Goal: Transaction & Acquisition: Subscribe to service/newsletter

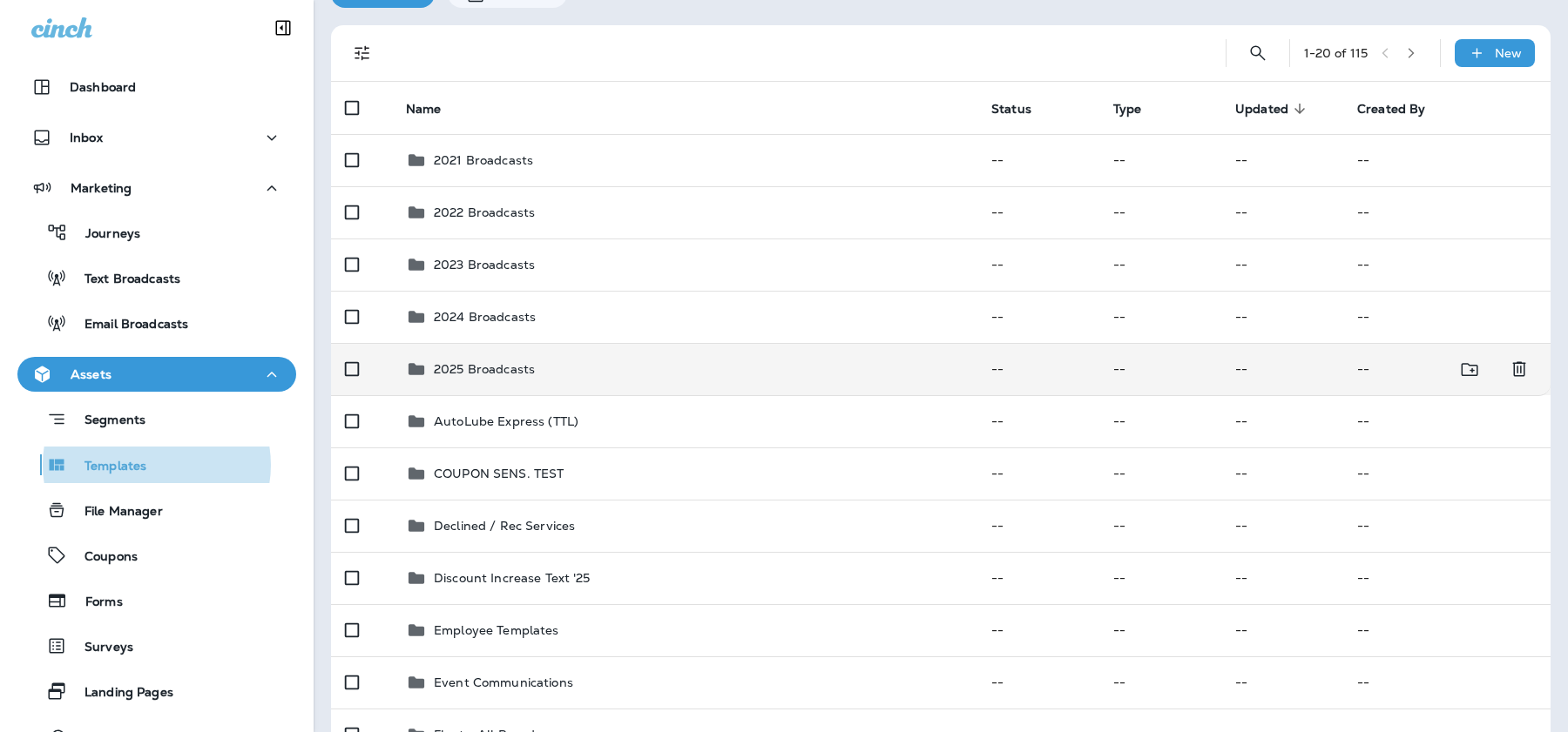
scroll to position [101, 0]
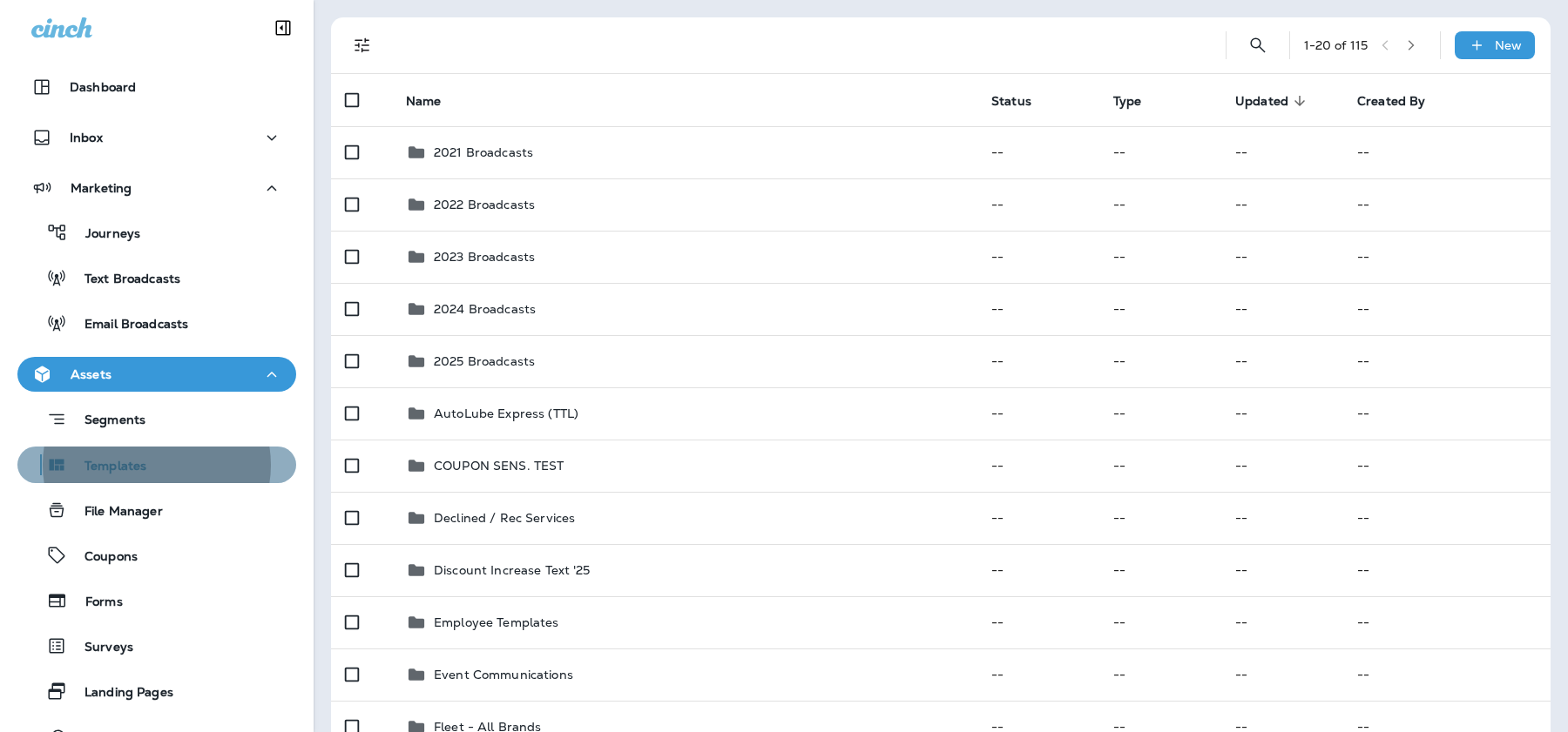
click at [80, 472] on p "Templates" at bounding box center [107, 466] width 80 height 16
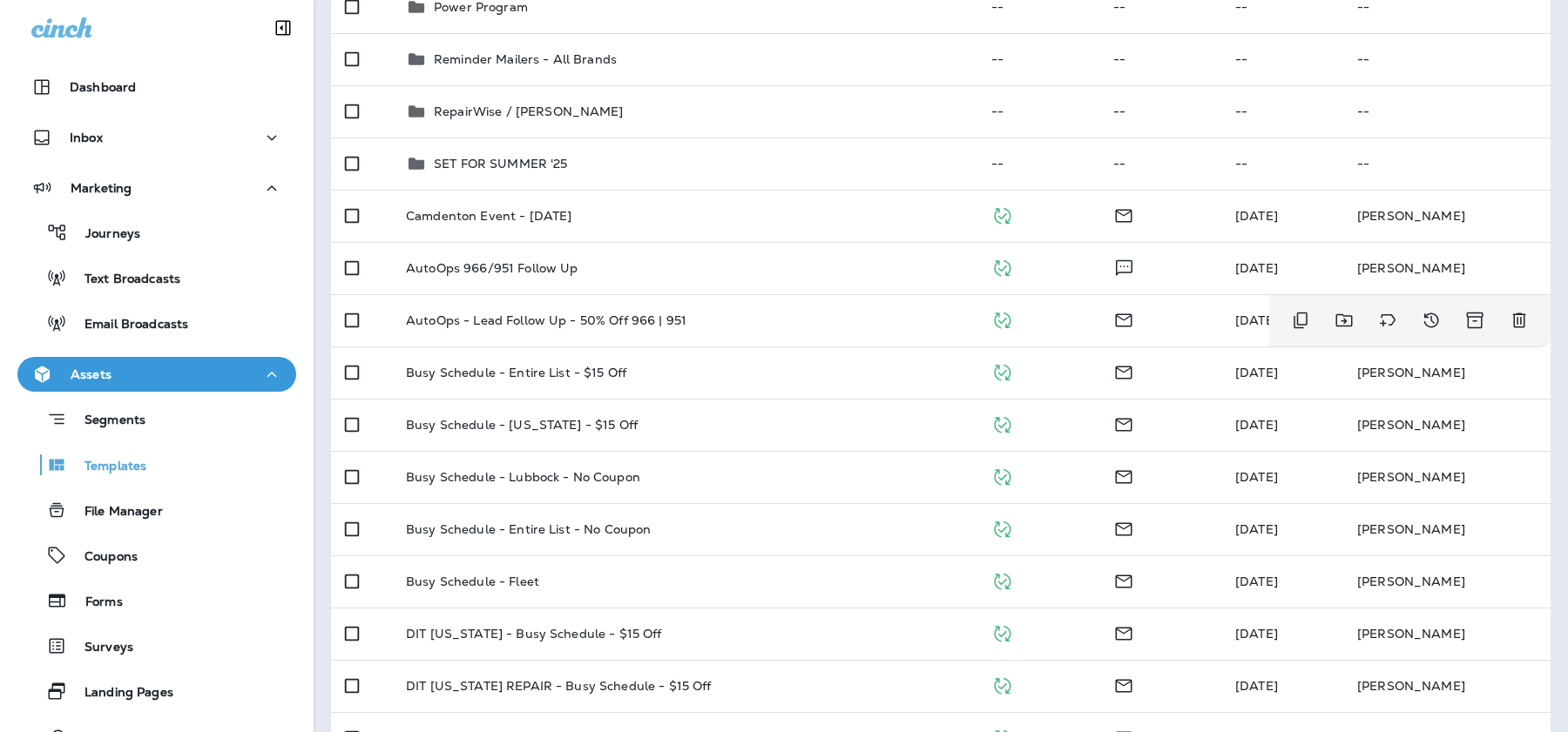
scroll to position [1096, 0]
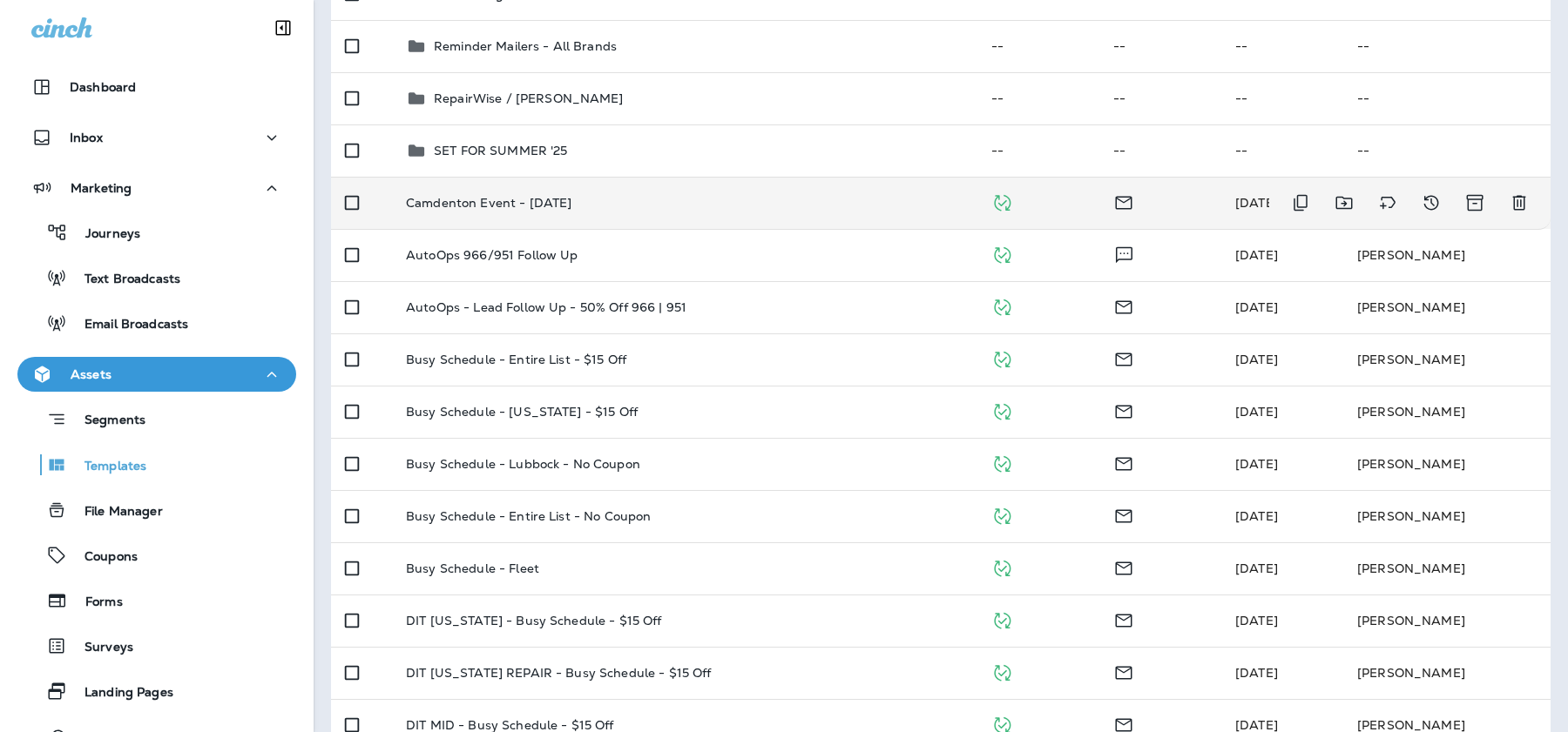
click at [530, 199] on p "Camdenton Event - Thursday" at bounding box center [489, 203] width 166 height 14
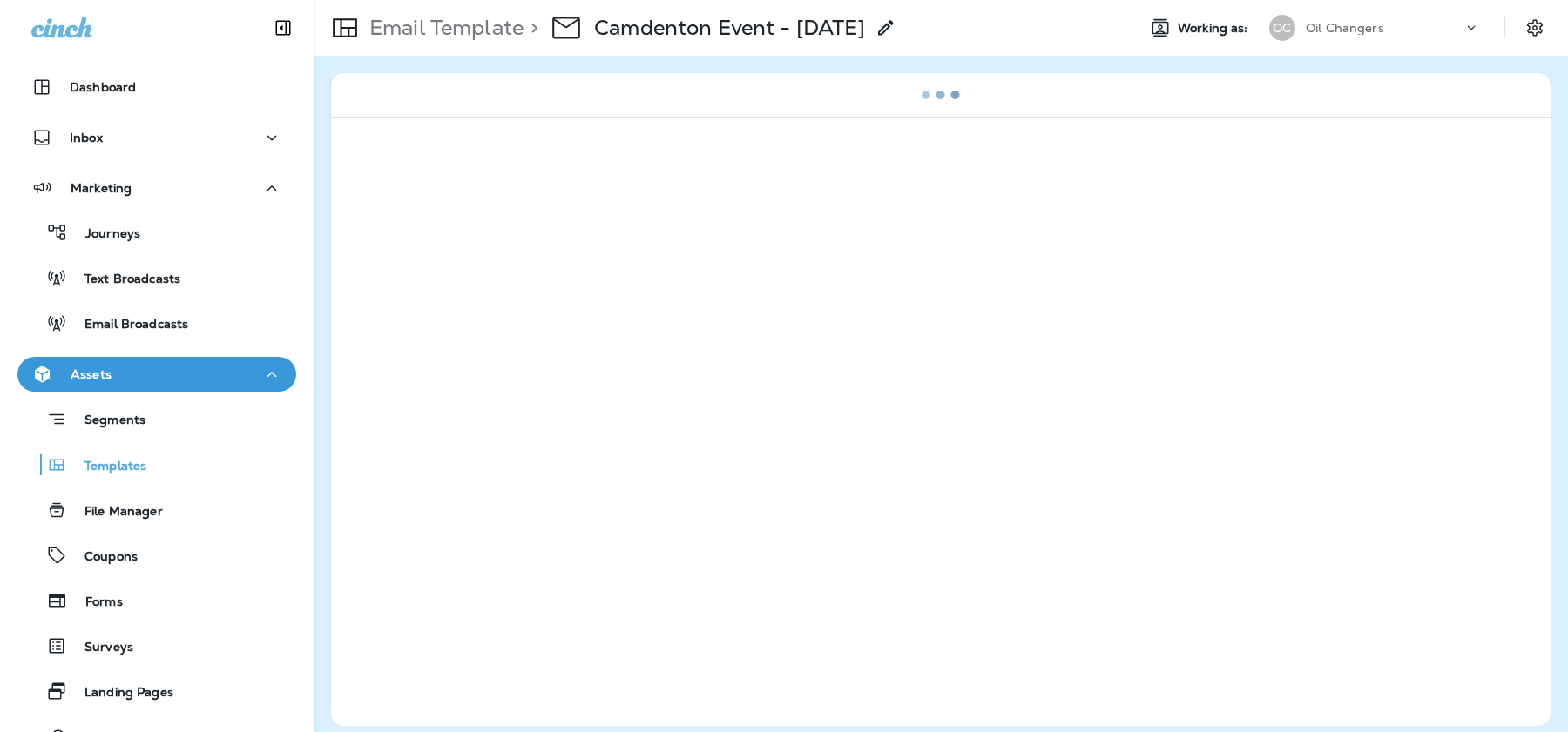
click at [893, 25] on use at bounding box center [884, 27] width 15 height 15
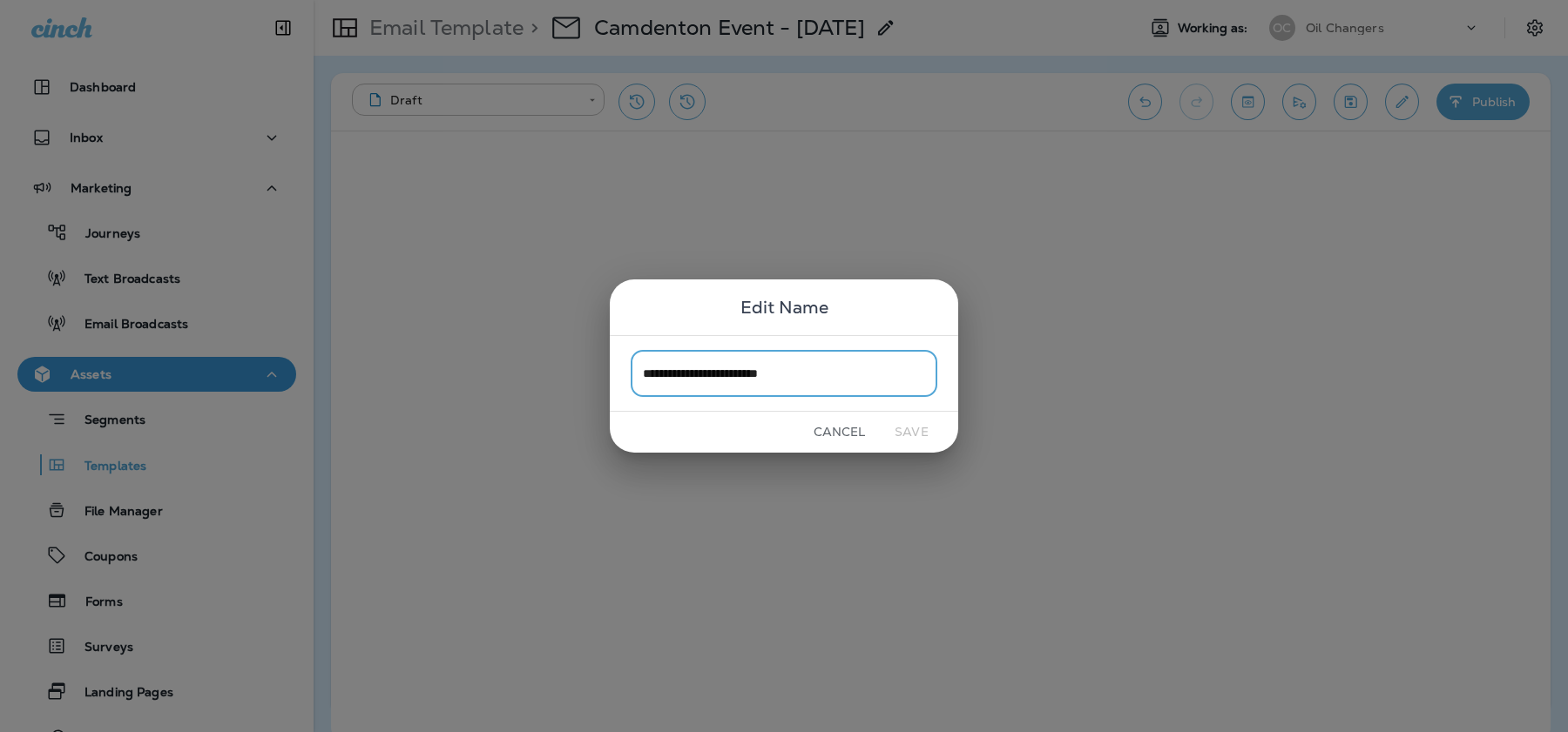
click at [713, 370] on input "**********" at bounding box center [784, 373] width 306 height 47
click at [858, 366] on input "**********" at bounding box center [784, 373] width 306 height 47
drag, startPoint x: 860, startPoint y: 371, endPoint x: 810, endPoint y: 372, distance: 50.0
click at [810, 373] on input "**********" at bounding box center [784, 373] width 306 height 47
type input "**********"
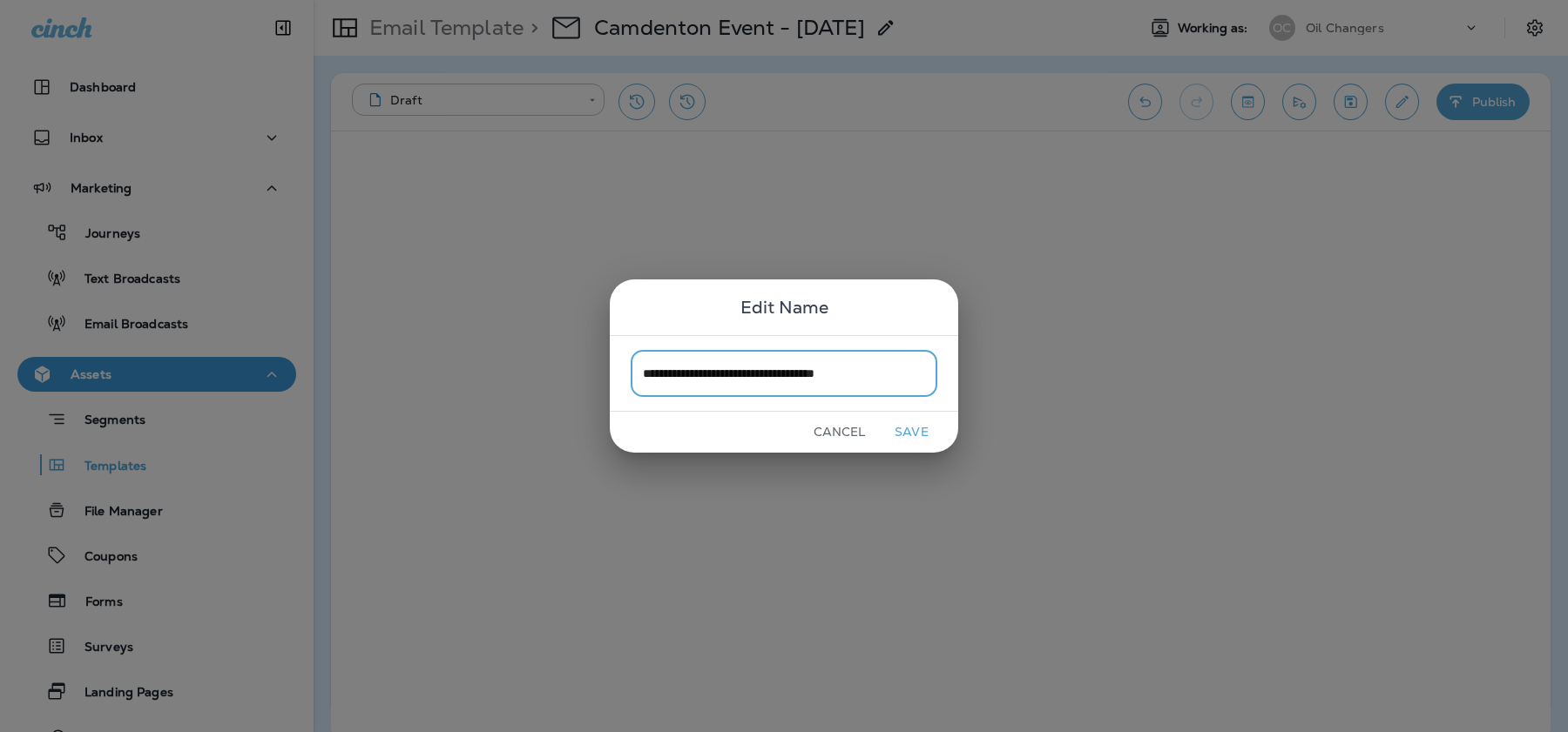
click at [913, 432] on button "Save" at bounding box center [911, 432] width 65 height 27
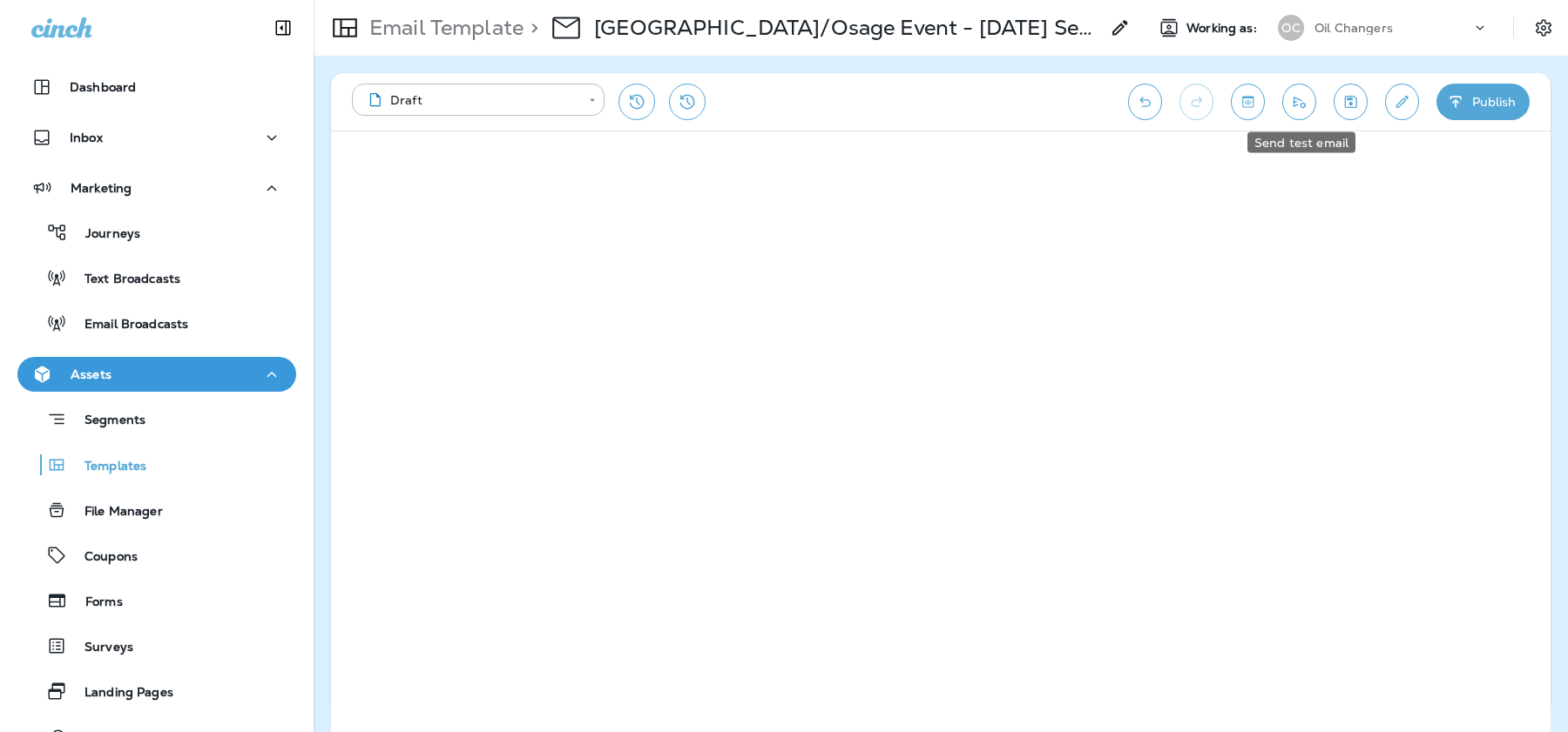
click at [1304, 108] on icon "Send test email" at bounding box center [1299, 103] width 13 height 12
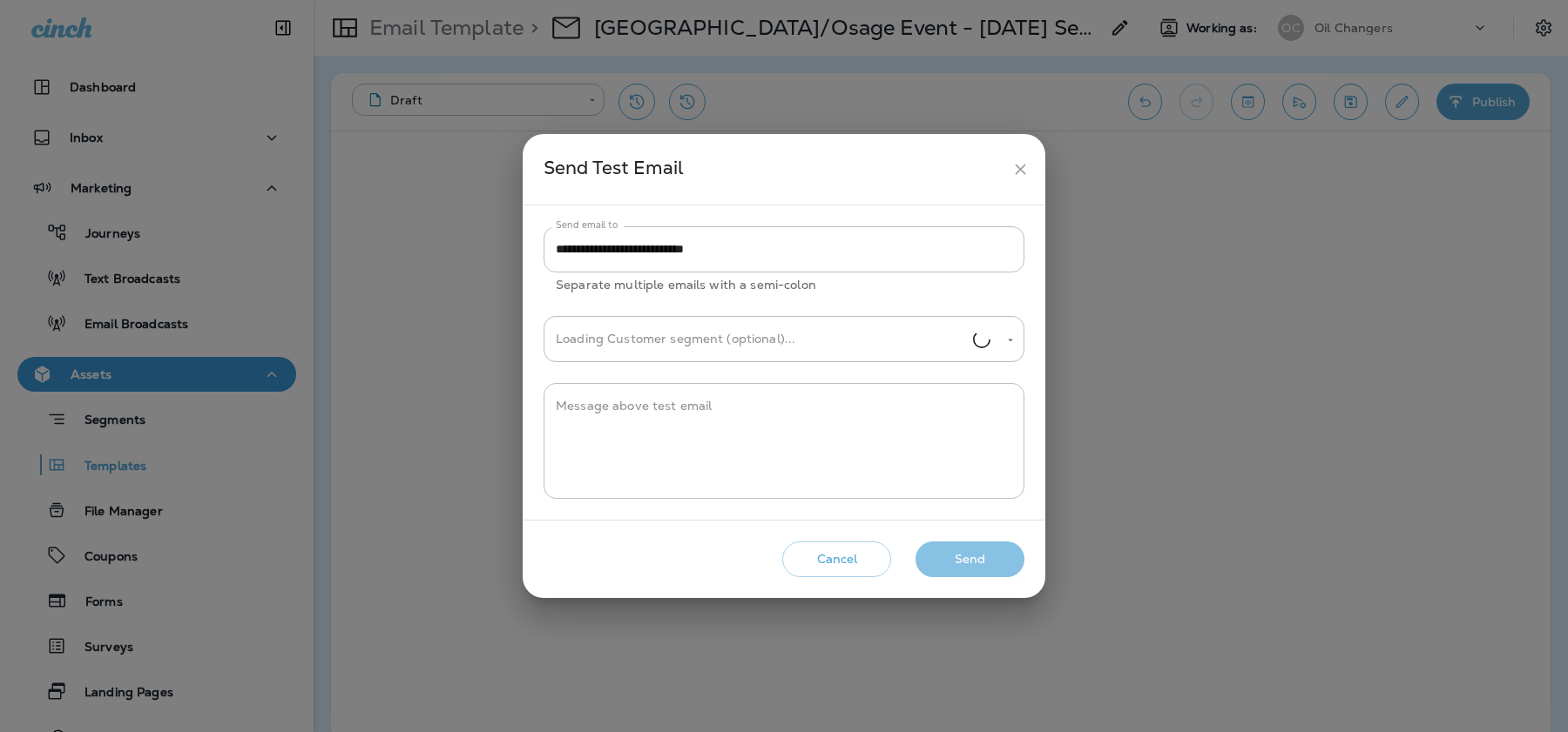
click at [954, 557] on button "Send" at bounding box center [970, 559] width 109 height 36
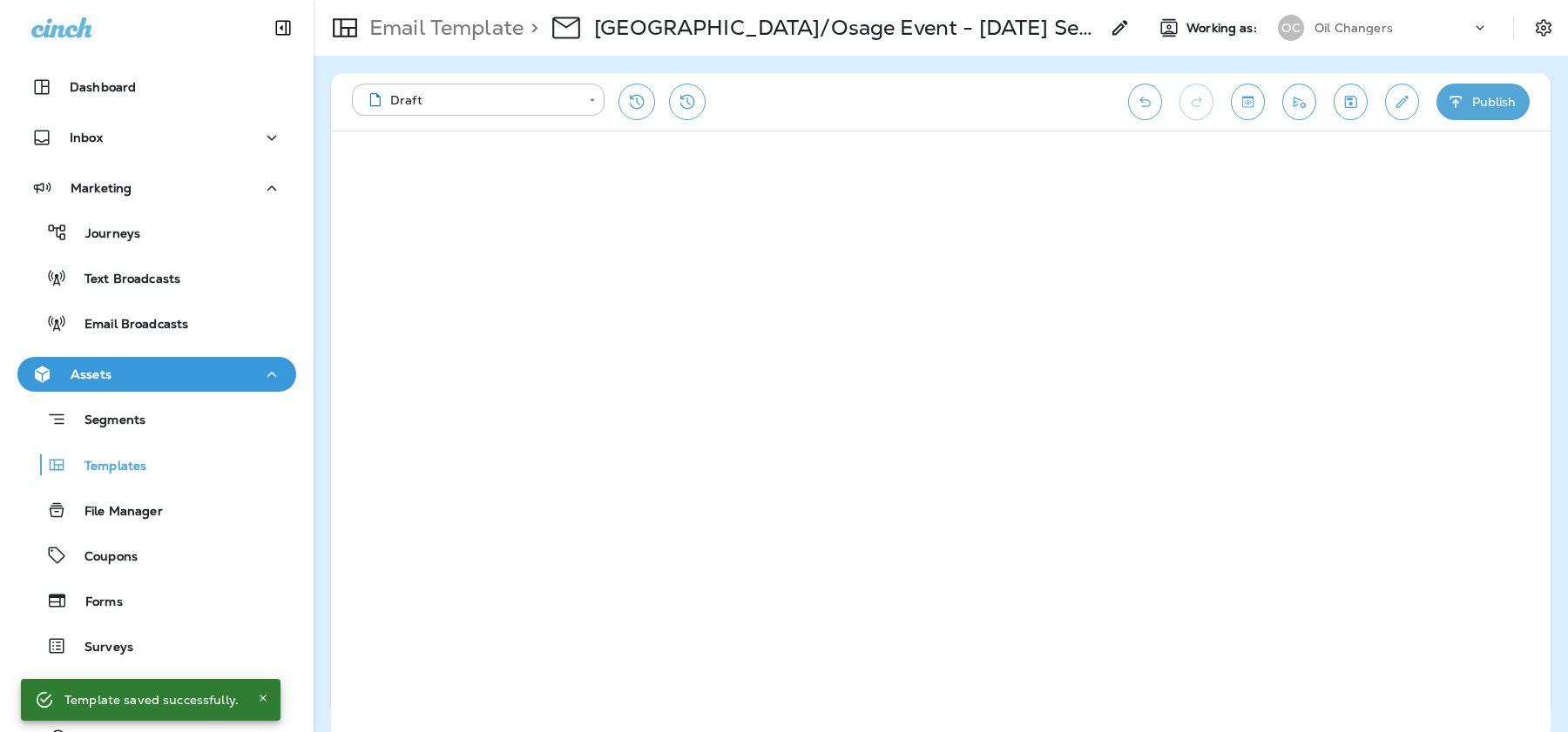
click at [1249, 105] on icon "Toggle preview" at bounding box center [1247, 102] width 18 height 17
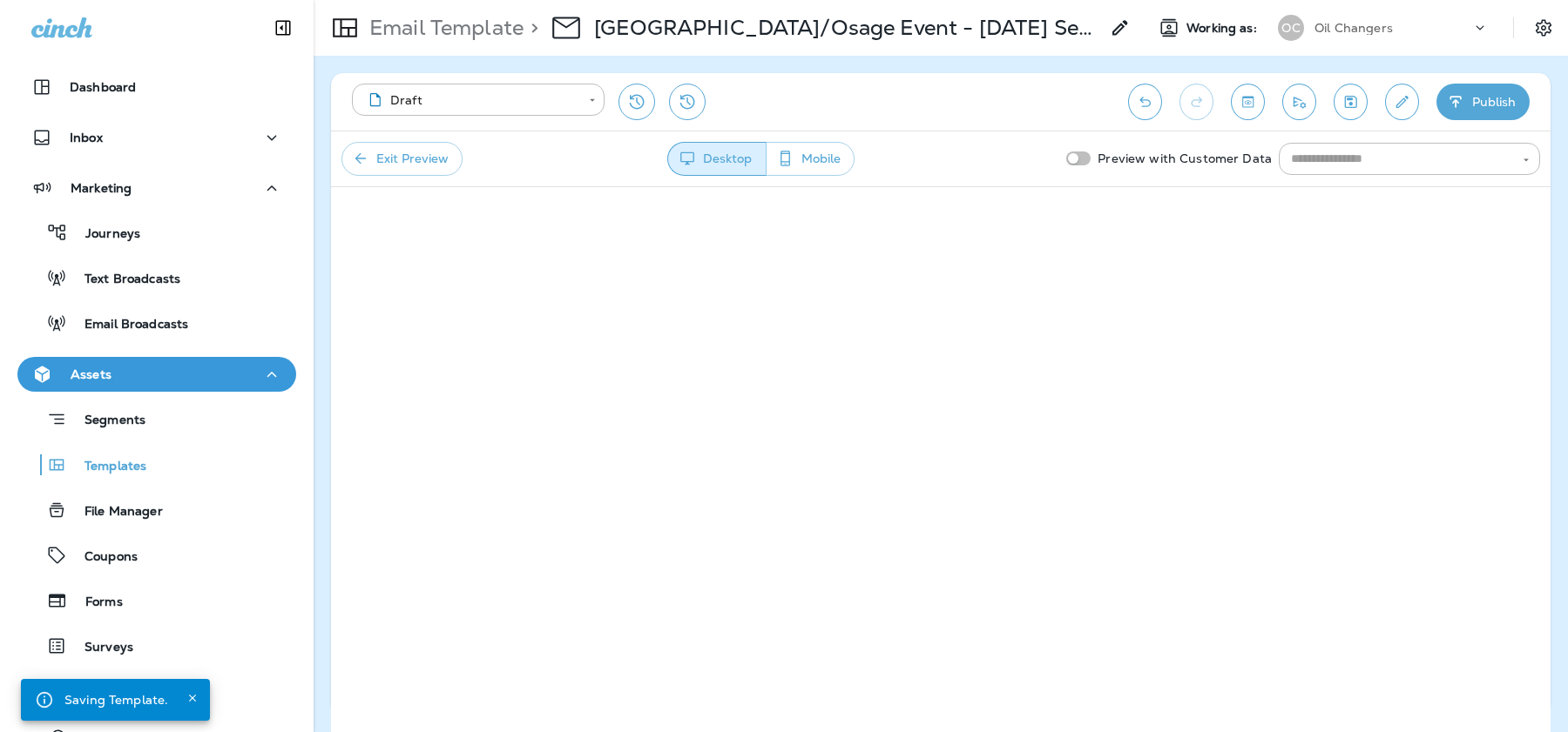
click at [825, 154] on button "Mobile" at bounding box center [811, 158] width 89 height 34
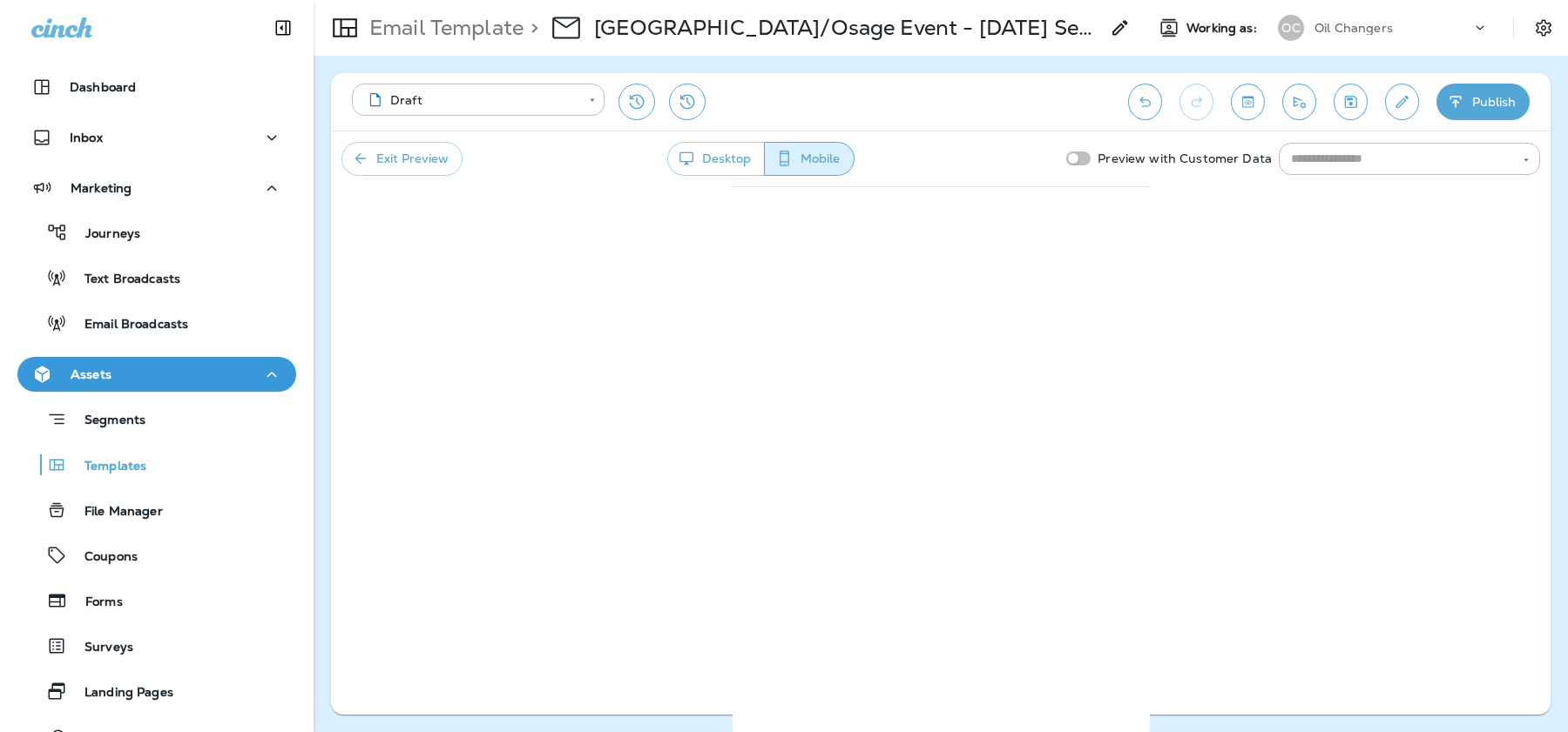
click at [414, 156] on button "Exit Preview" at bounding box center [401, 158] width 121 height 34
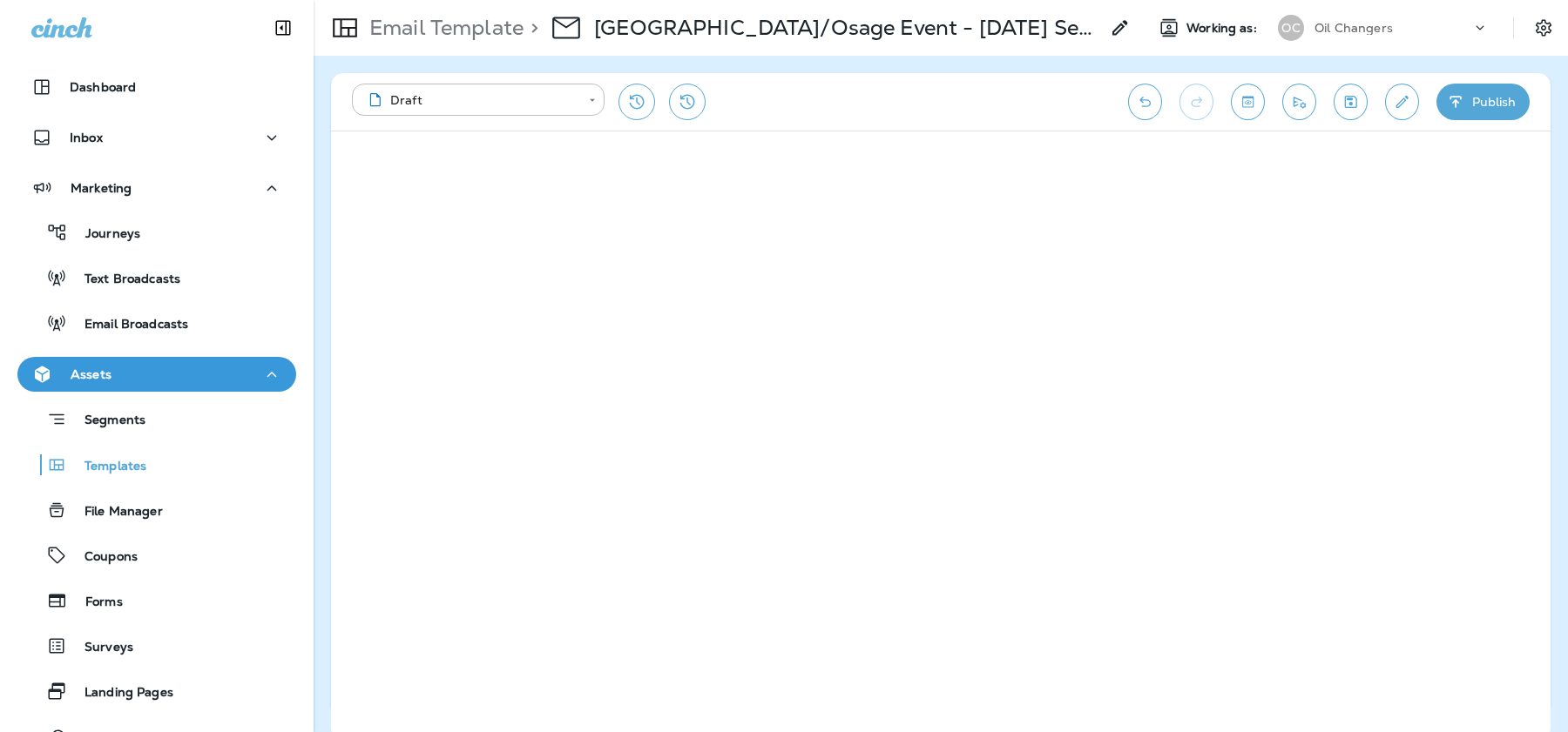
click at [1472, 102] on button "Publish" at bounding box center [1483, 102] width 93 height 37
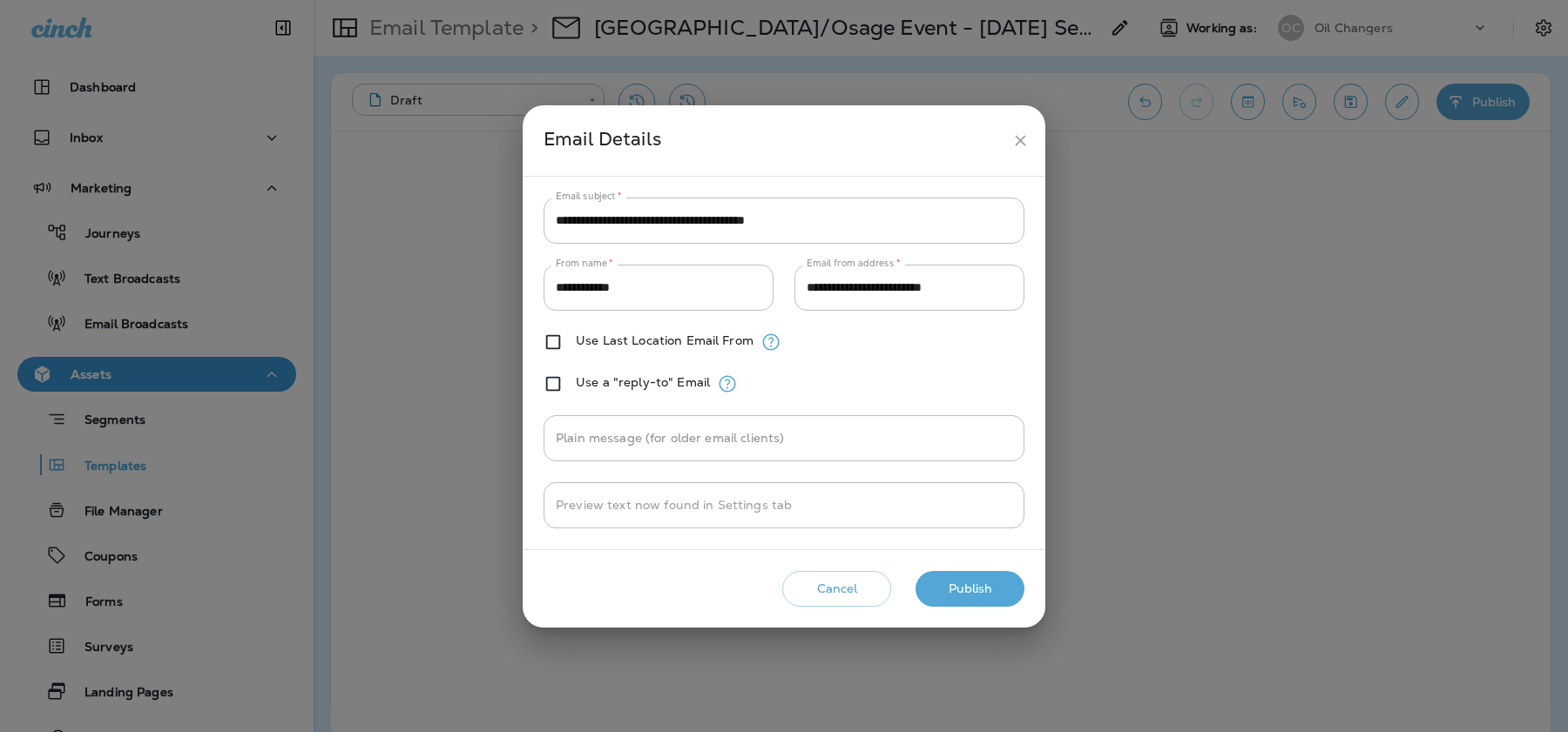
click at [973, 595] on button "Publish" at bounding box center [970, 589] width 109 height 36
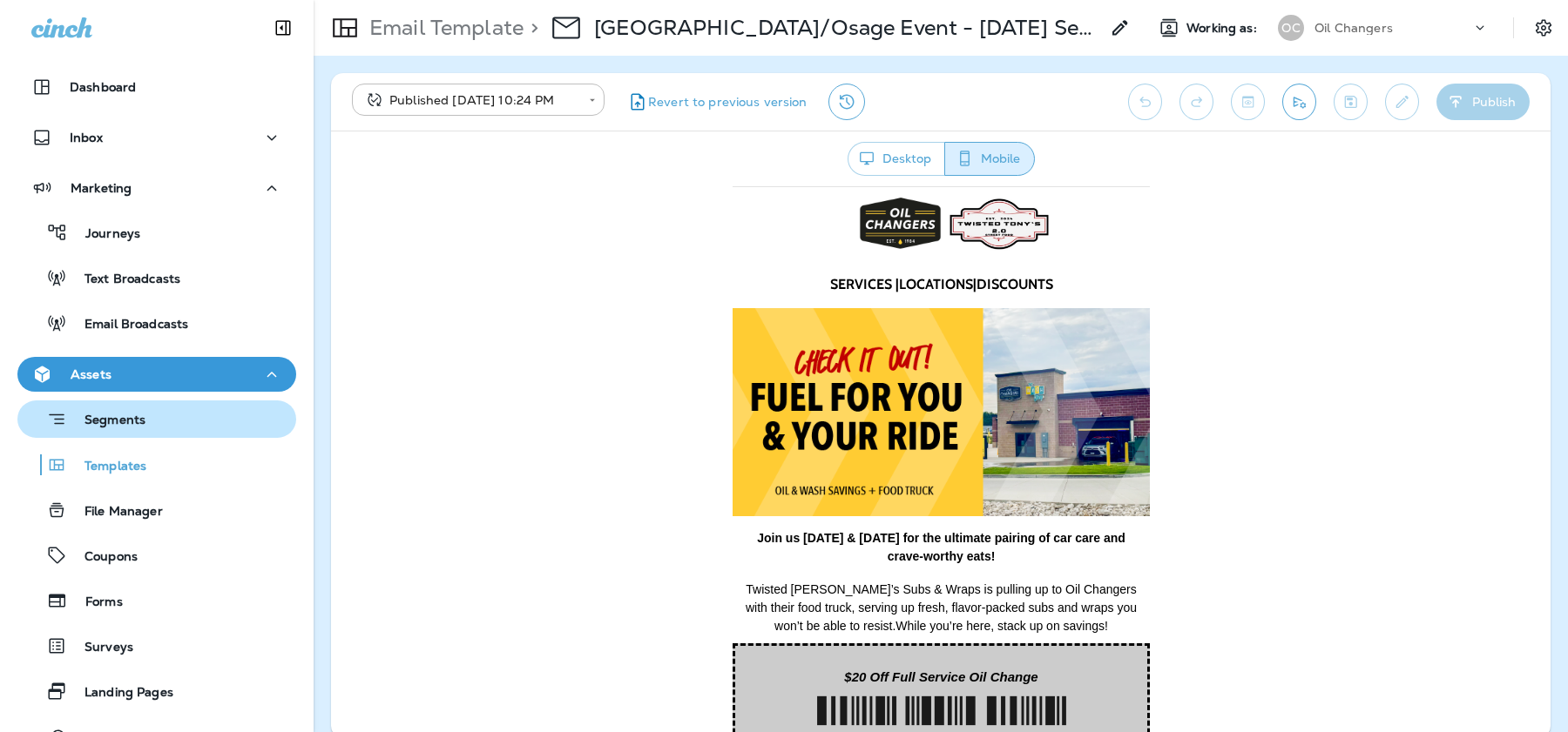
click at [166, 423] on div "Segments" at bounding box center [156, 420] width 265 height 27
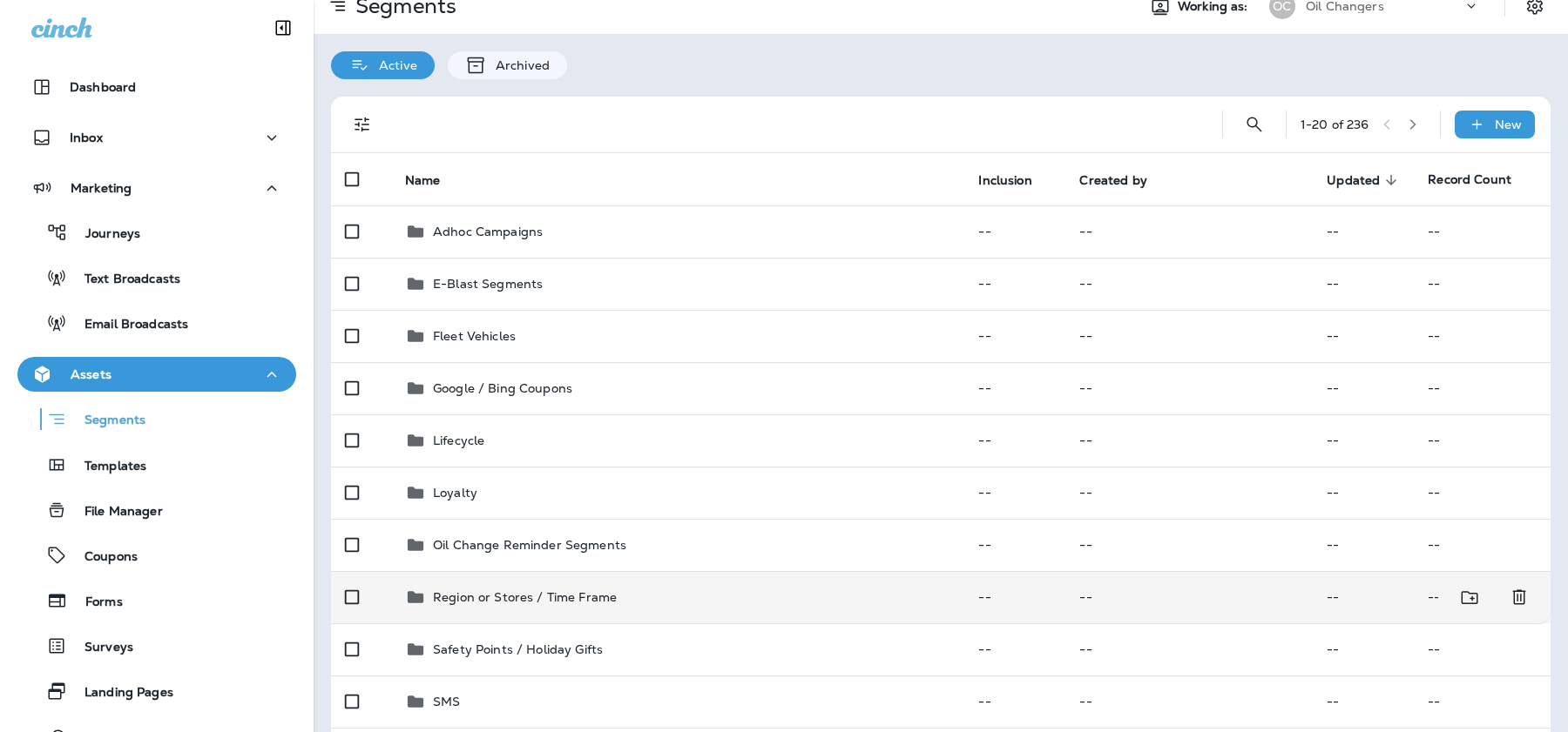
scroll to position [26, 0]
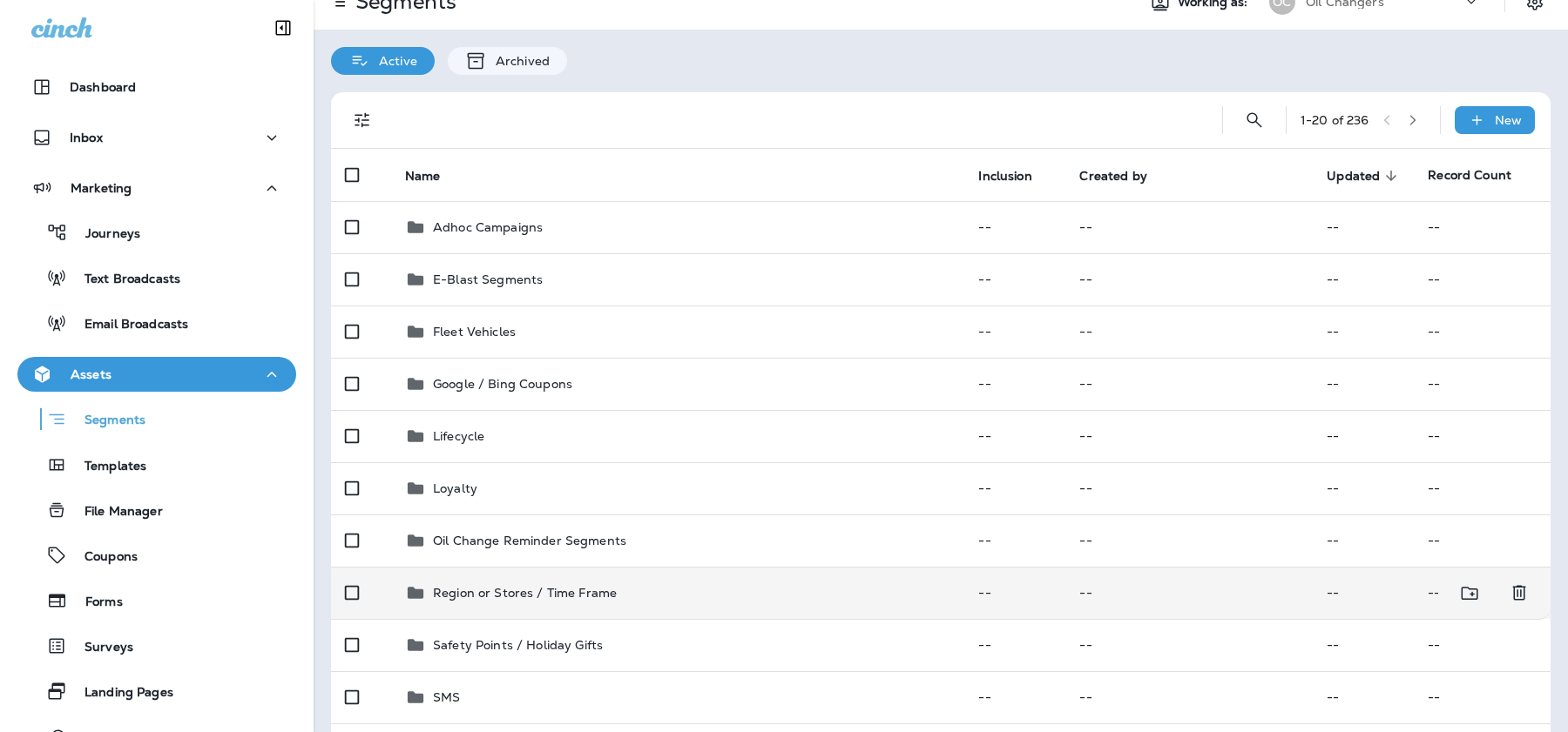
click at [559, 590] on p "Region or Stores / Time Frame" at bounding box center [525, 592] width 184 height 14
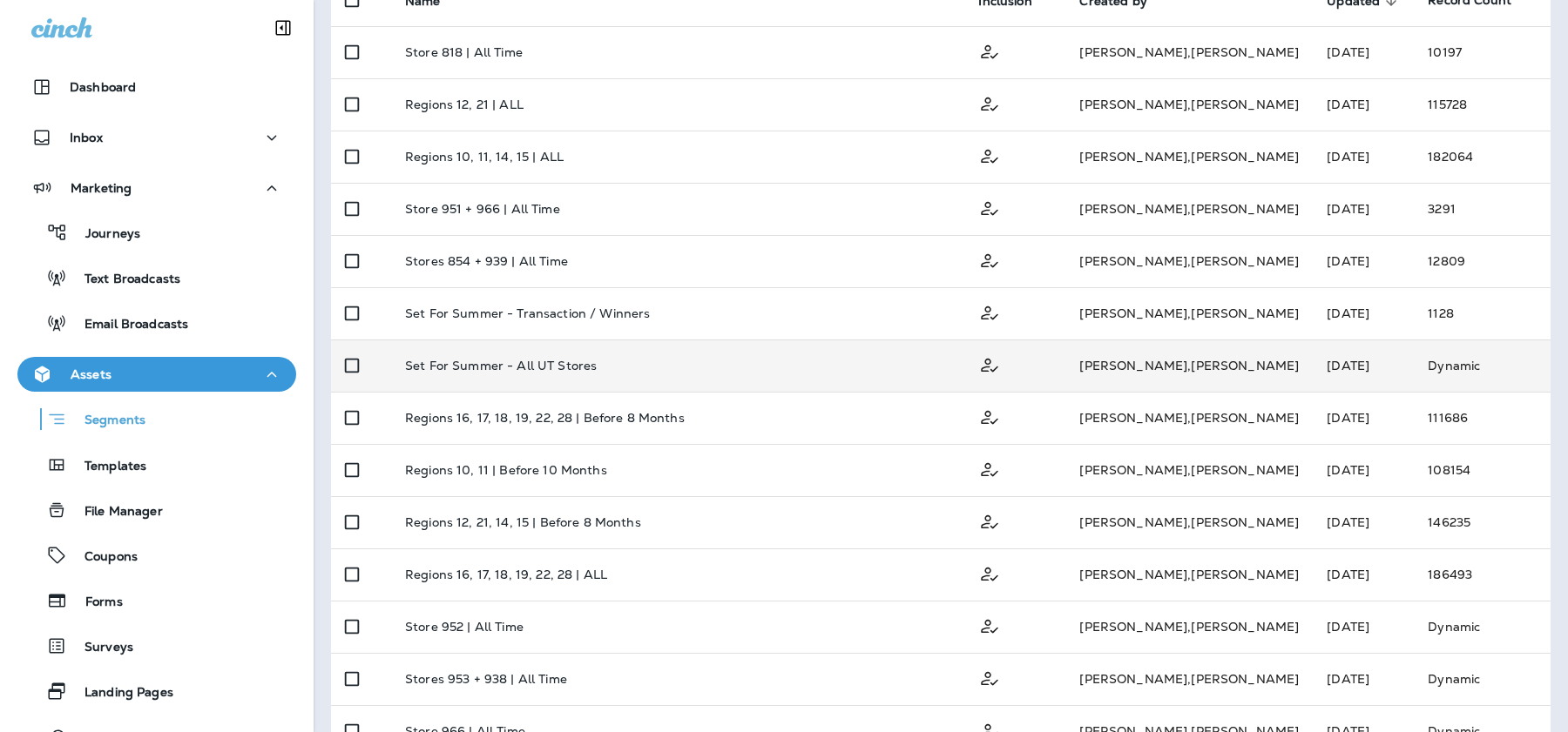
scroll to position [187, 0]
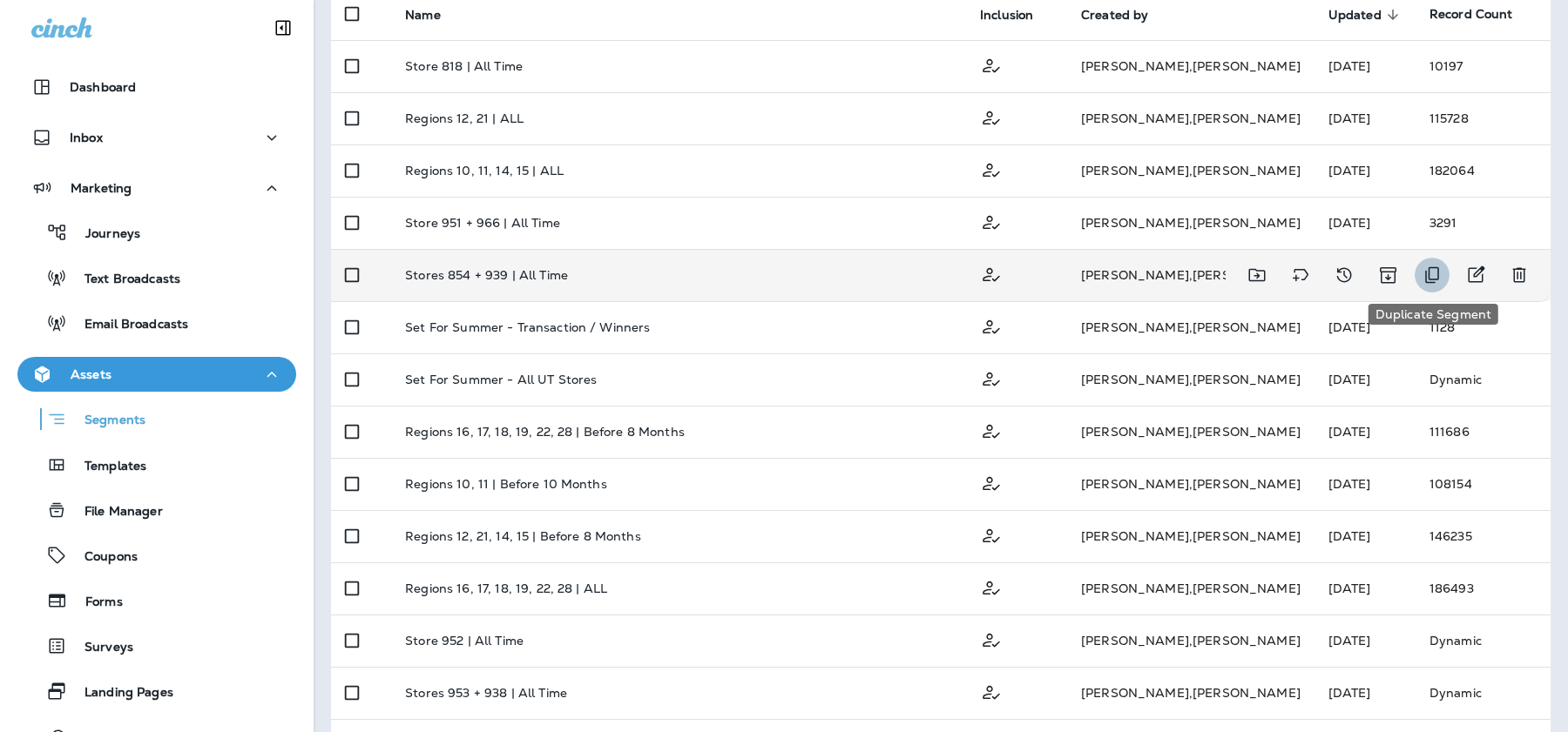
click at [1432, 274] on icon "Duplicate Segment" at bounding box center [1432, 275] width 21 height 21
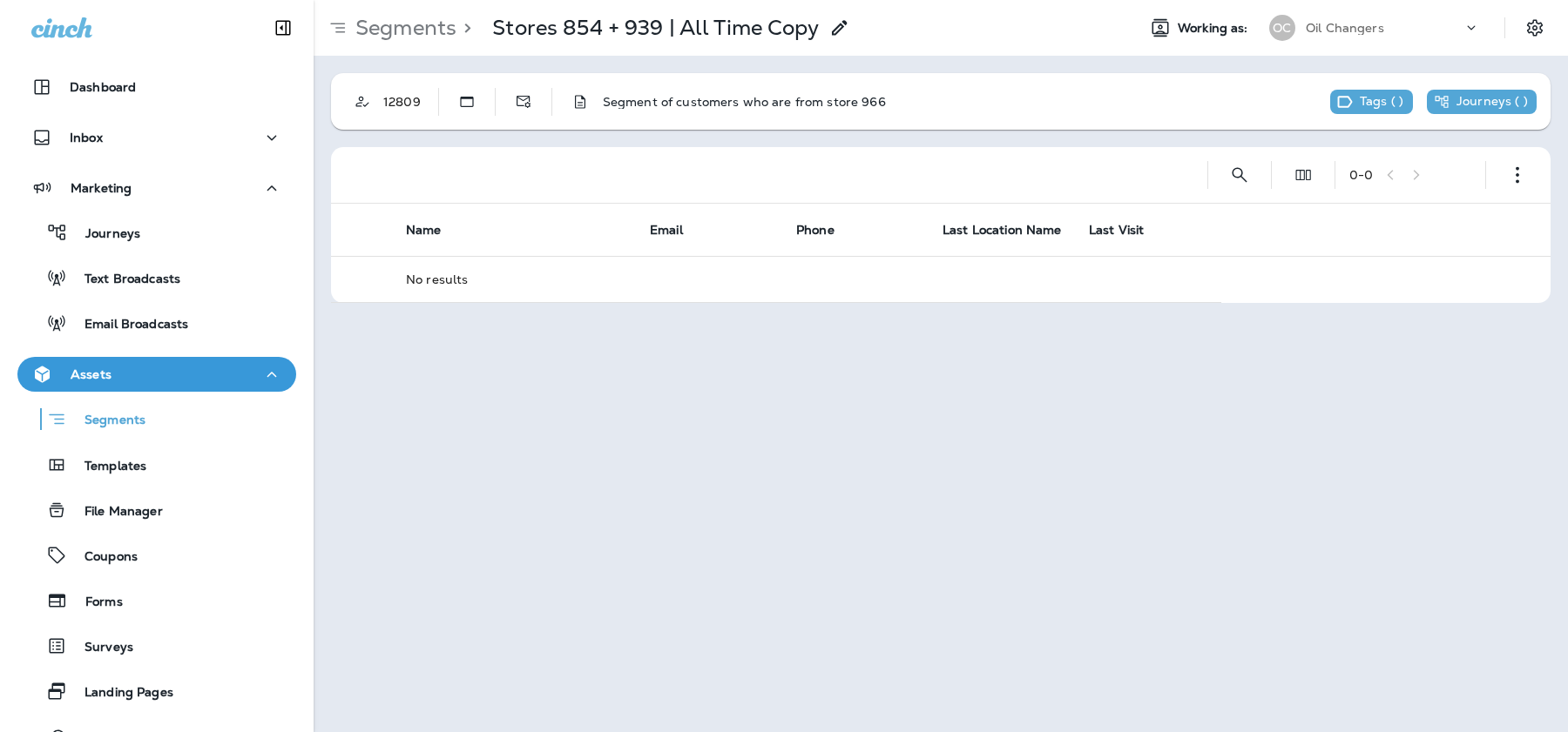
click at [840, 24] on icon at bounding box center [840, 28] width 21 height 21
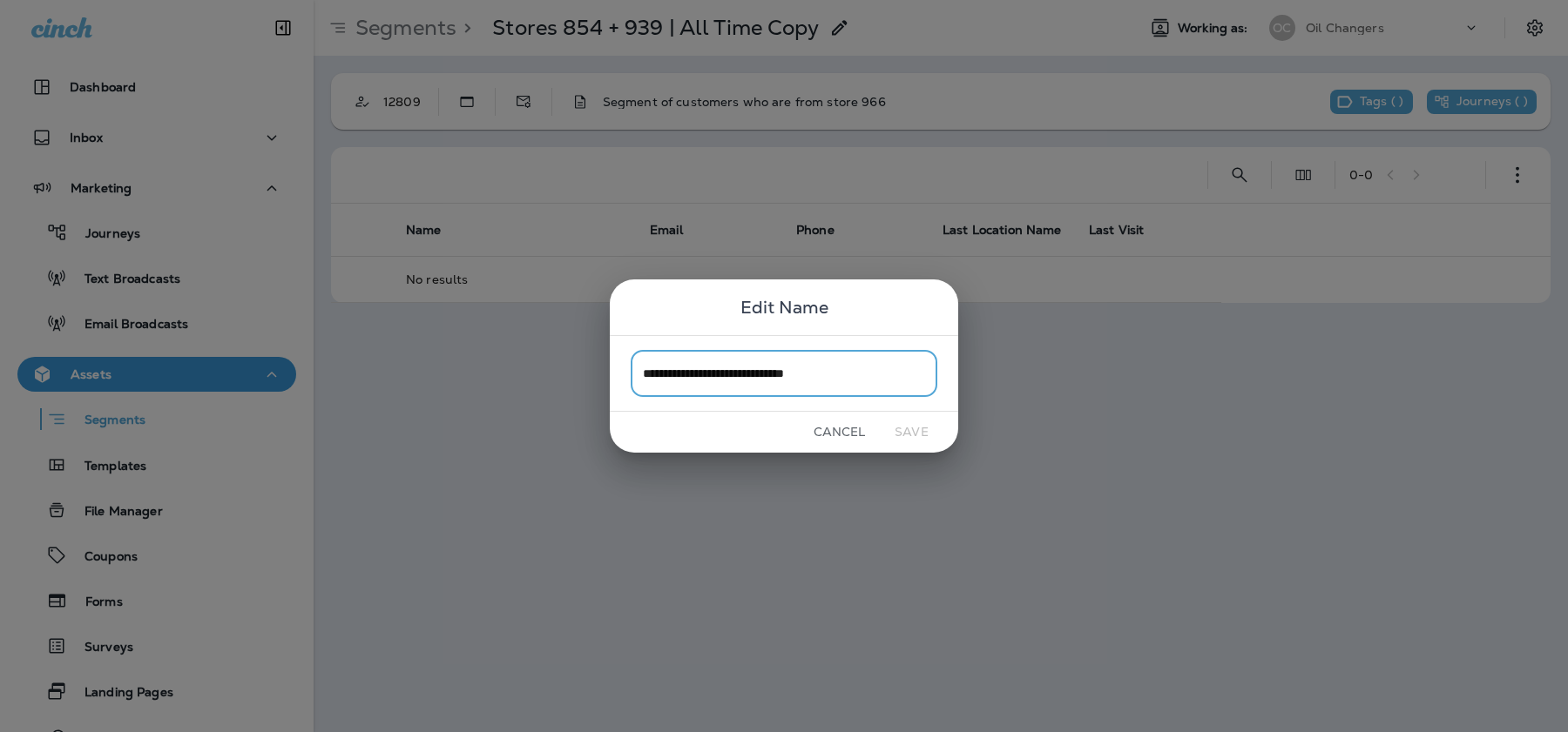
click at [739, 377] on input "**********" at bounding box center [784, 373] width 306 height 47
click at [707, 377] on input "**********" at bounding box center [784, 373] width 306 height 47
drag, startPoint x: 806, startPoint y: 374, endPoint x: 870, endPoint y: 374, distance: 64.0
click at [870, 374] on input "**********" at bounding box center [784, 373] width 306 height 47
type input "**********"
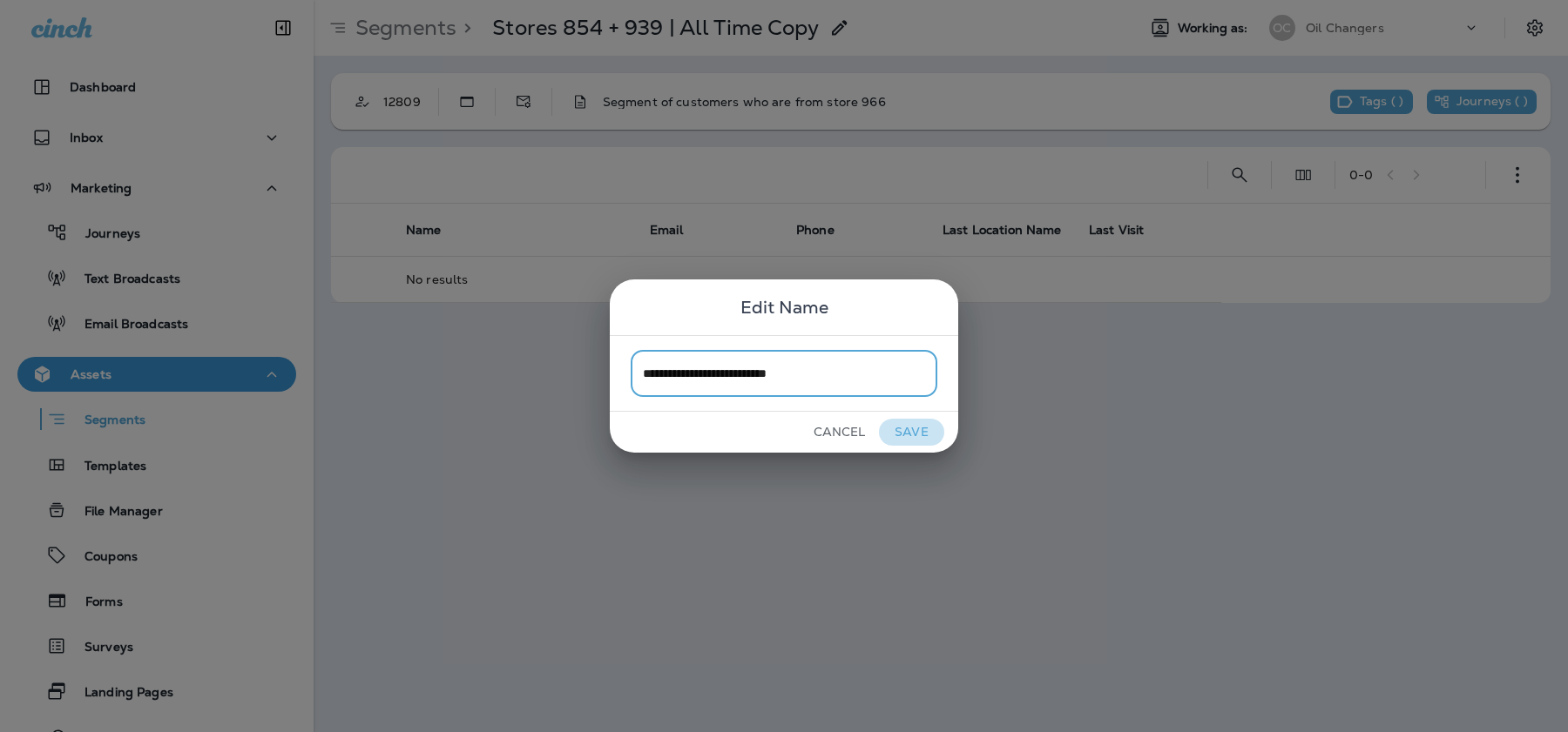
click at [910, 429] on button "Save" at bounding box center [911, 432] width 65 height 27
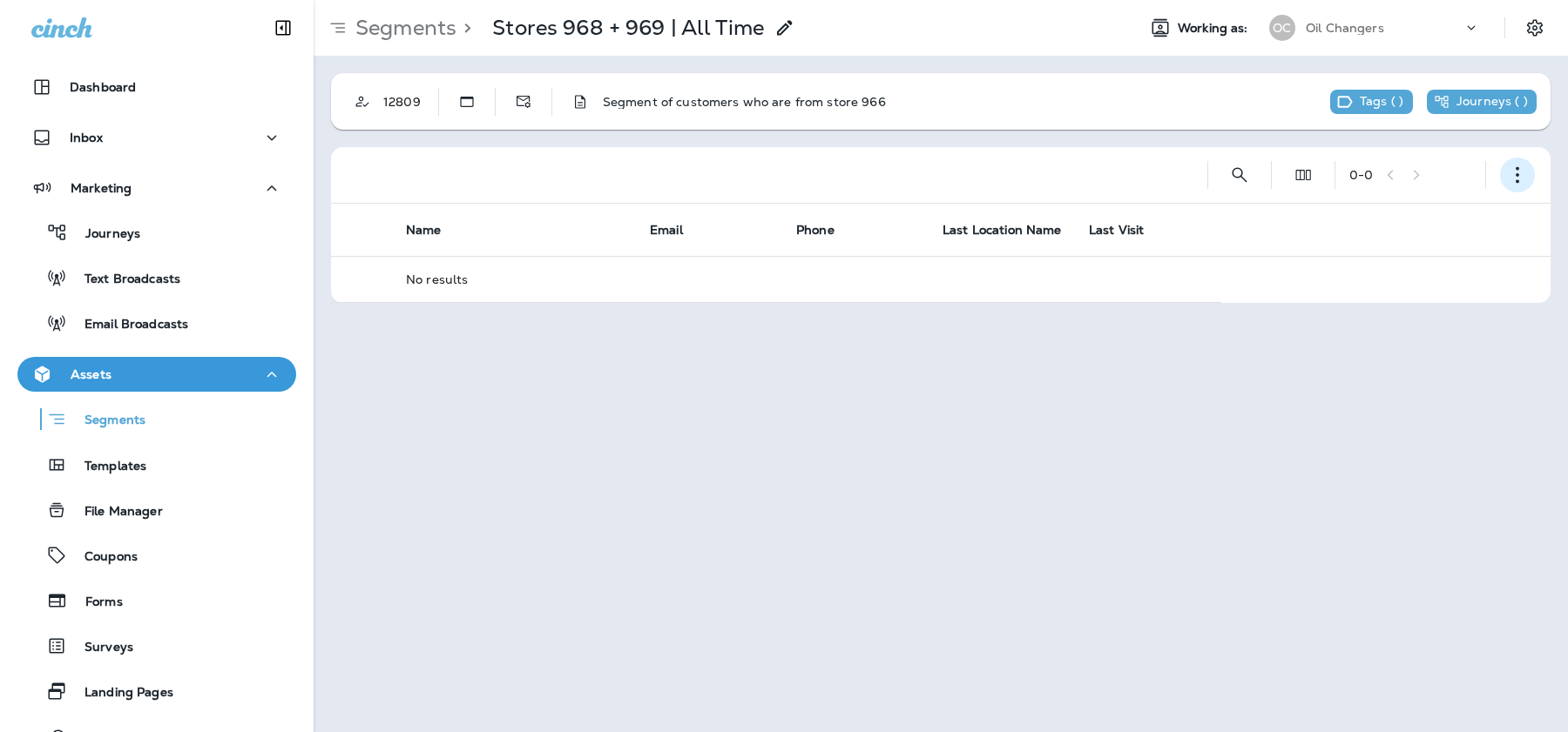
click at [1514, 173] on icon "button" at bounding box center [1518, 175] width 17 height 17
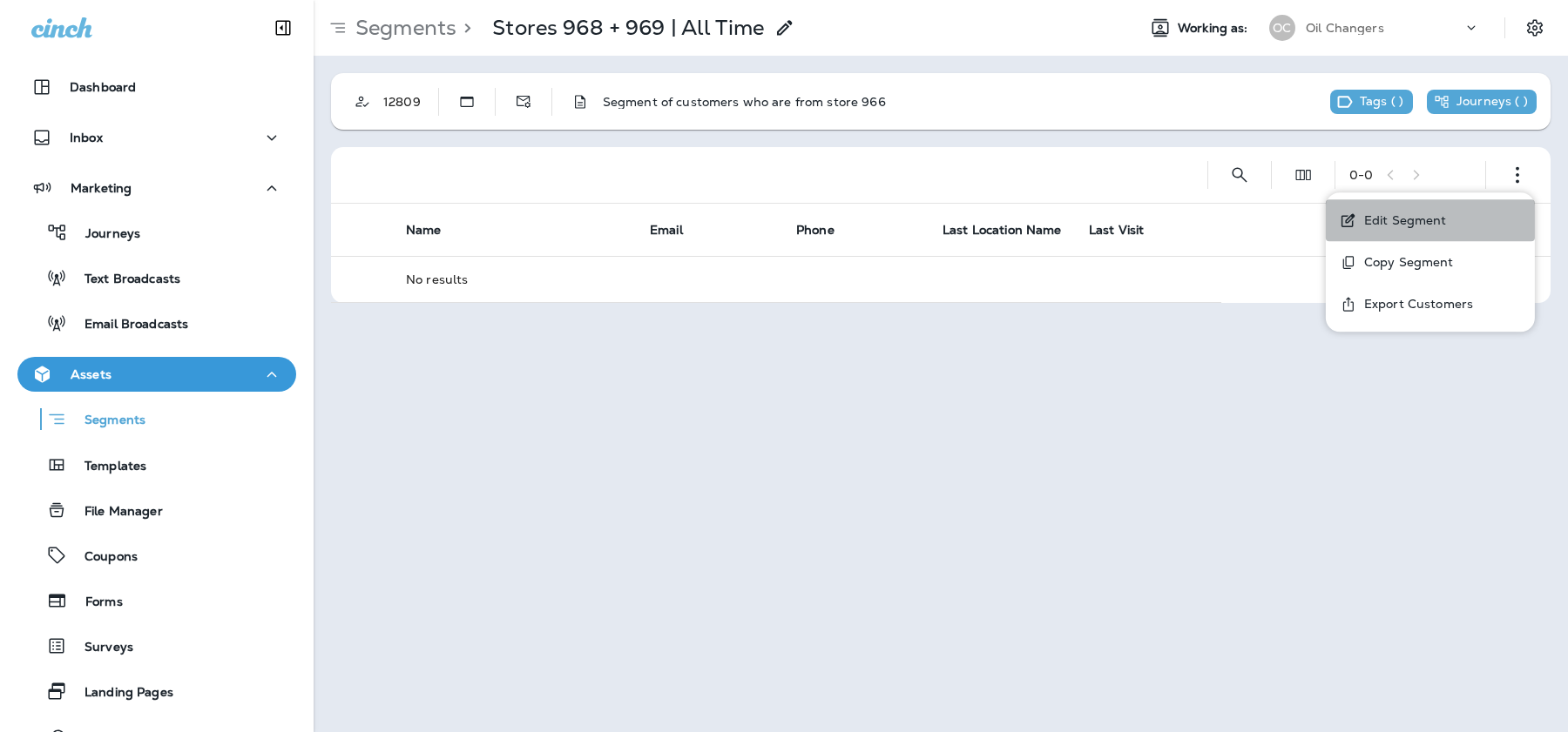
click at [1448, 217] on button "Edit Segment" at bounding box center [1430, 220] width 209 height 42
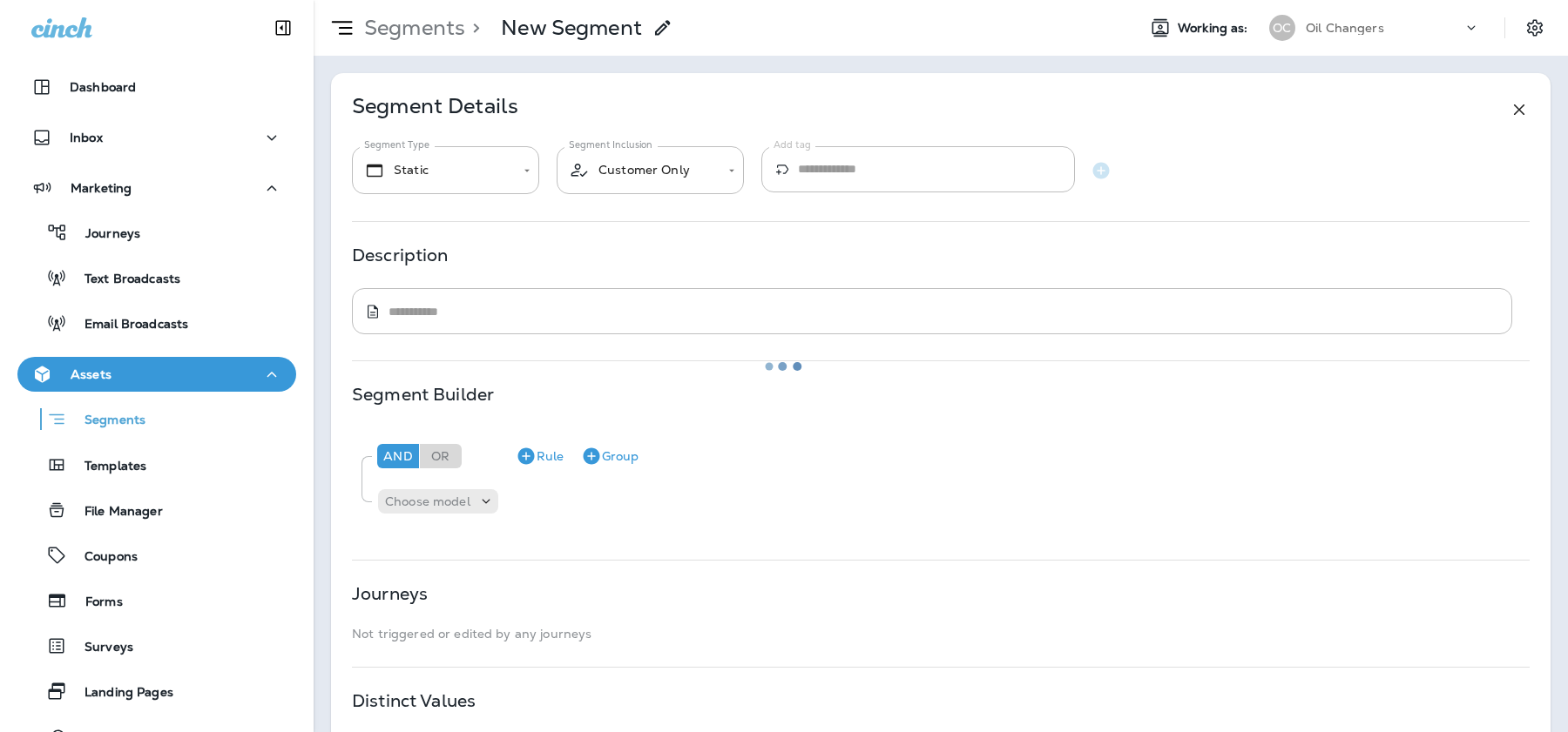
type textarea "**********"
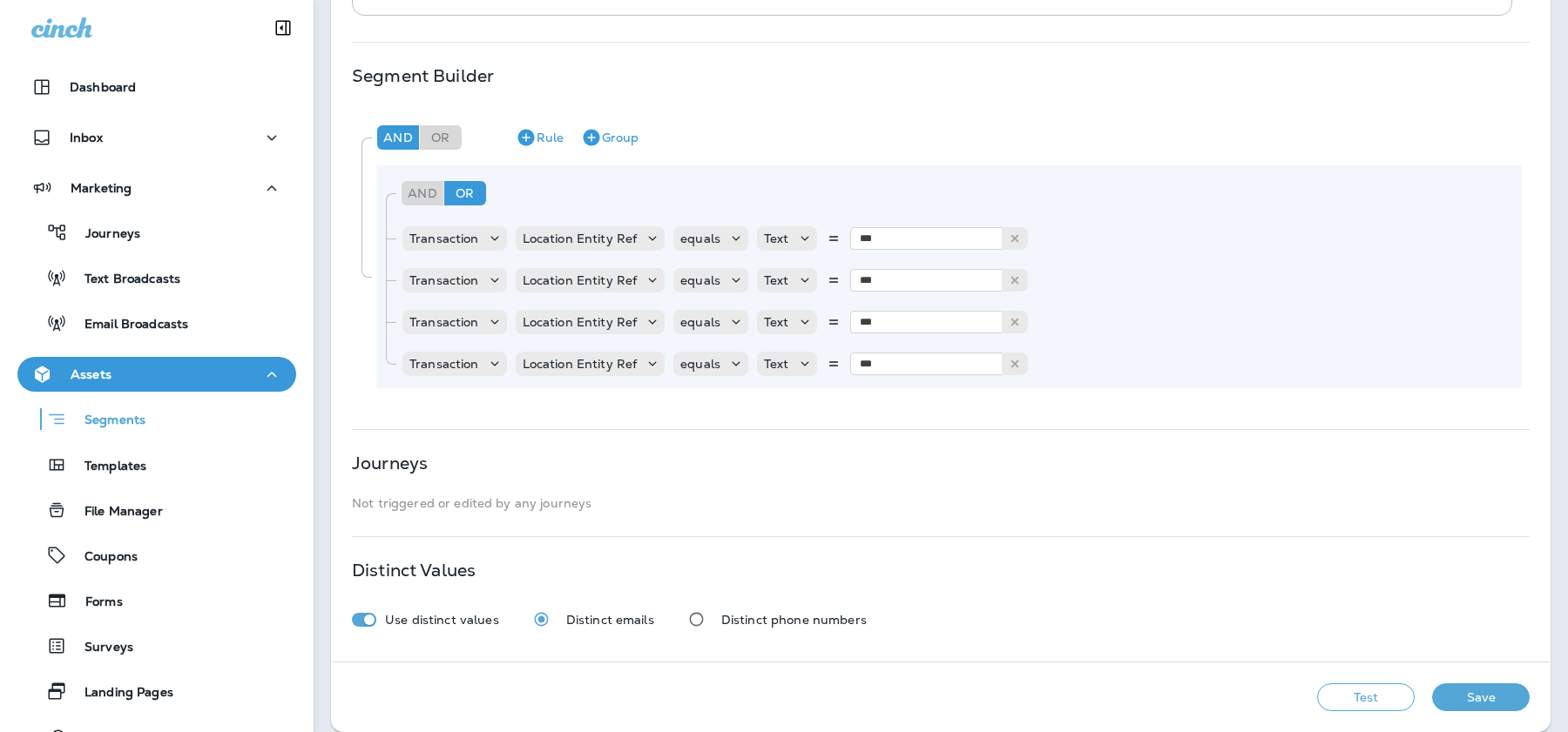
scroll to position [334, 0]
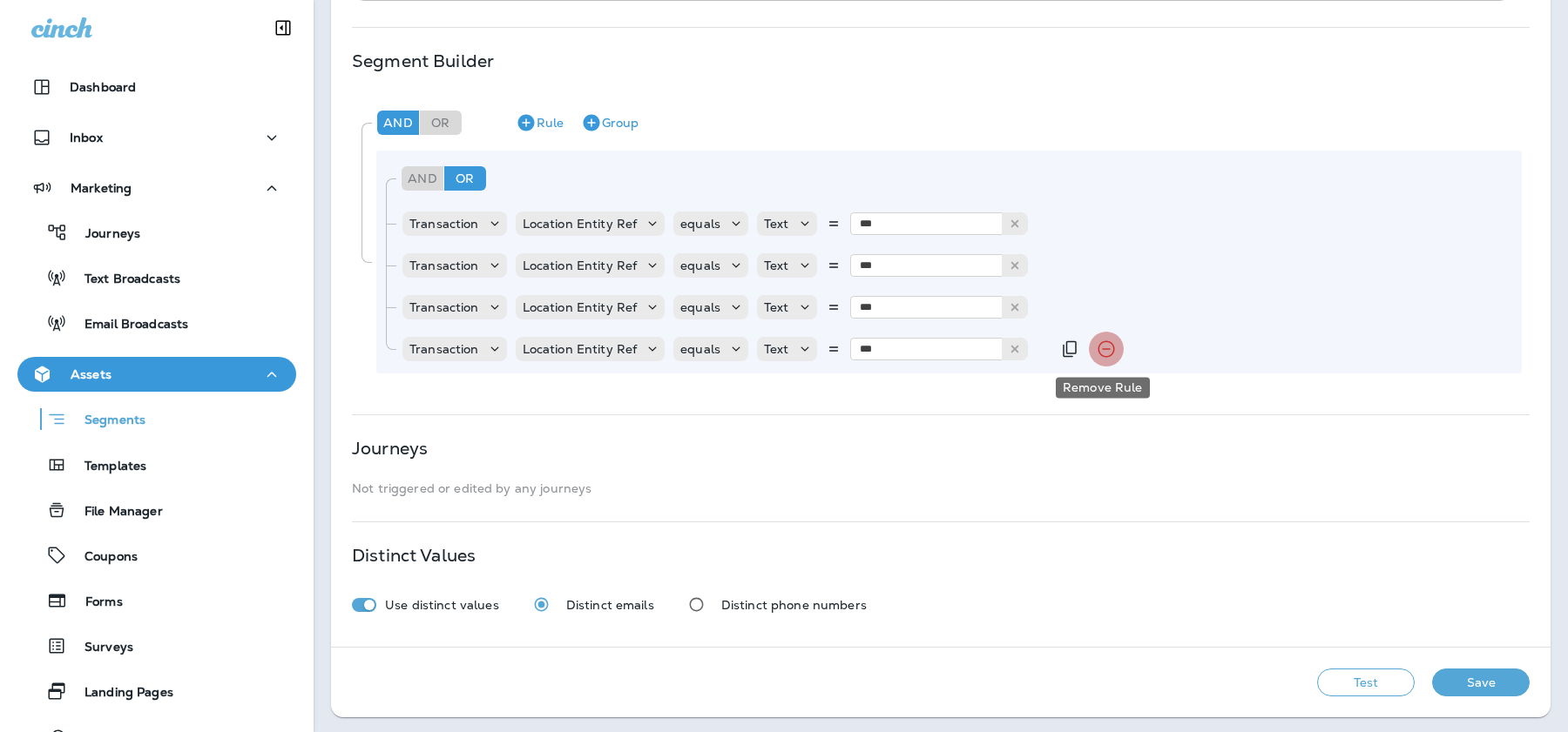
click at [1100, 348] on icon "Remove Rule" at bounding box center [1105, 349] width 16 height 16
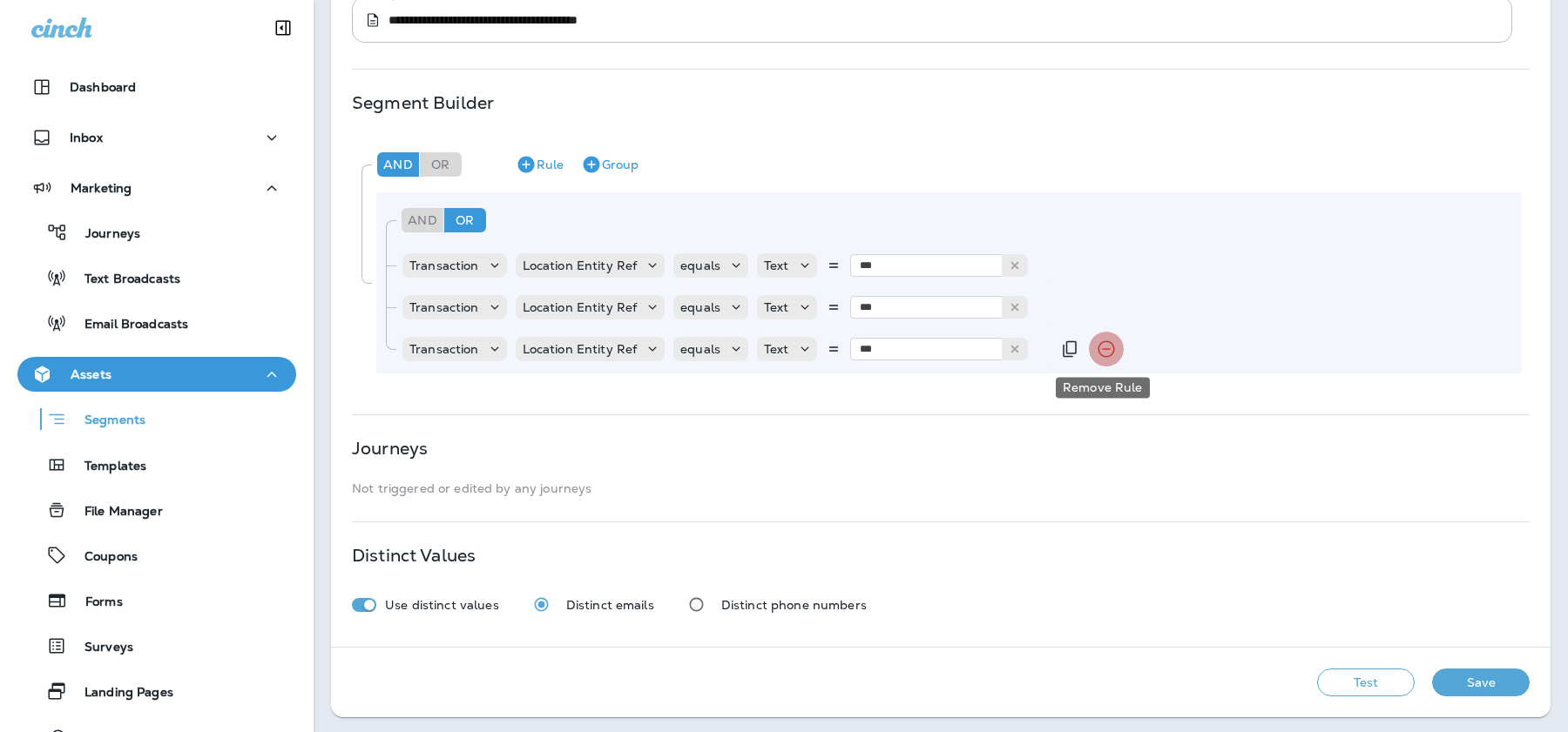
click at [1107, 347] on icon "Remove Rule" at bounding box center [1106, 349] width 21 height 21
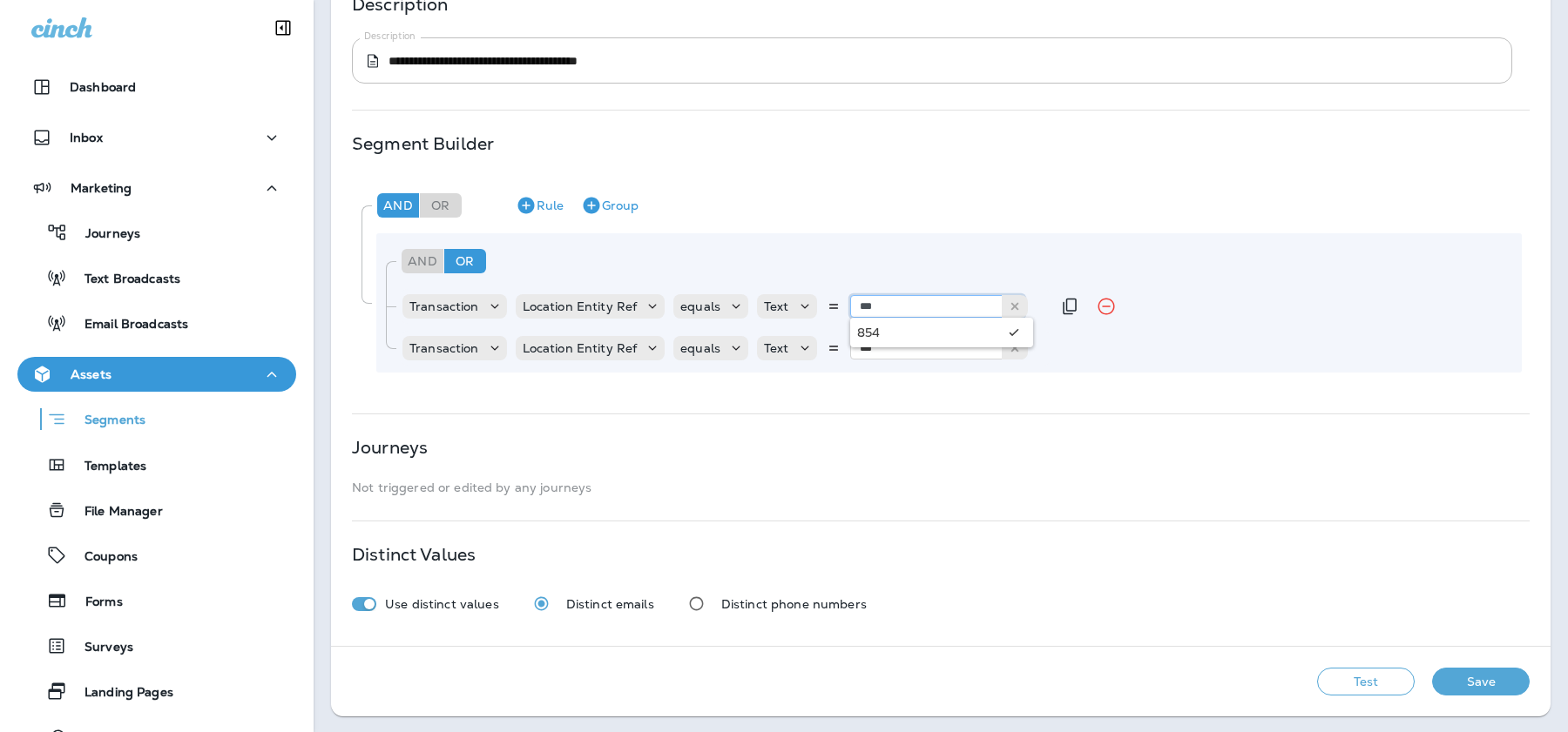
click at [954, 305] on input "***" at bounding box center [938, 305] width 175 height 22
type input "***"
click at [968, 329] on div "And Or Rule Group Transaction Location Entity Ref equals Text *** 969 Transacti…" at bounding box center [948, 303] width 1145 height 140
click at [937, 341] on input "***" at bounding box center [938, 348] width 175 height 22
click at [1009, 345] on icon at bounding box center [1014, 348] width 13 height 13
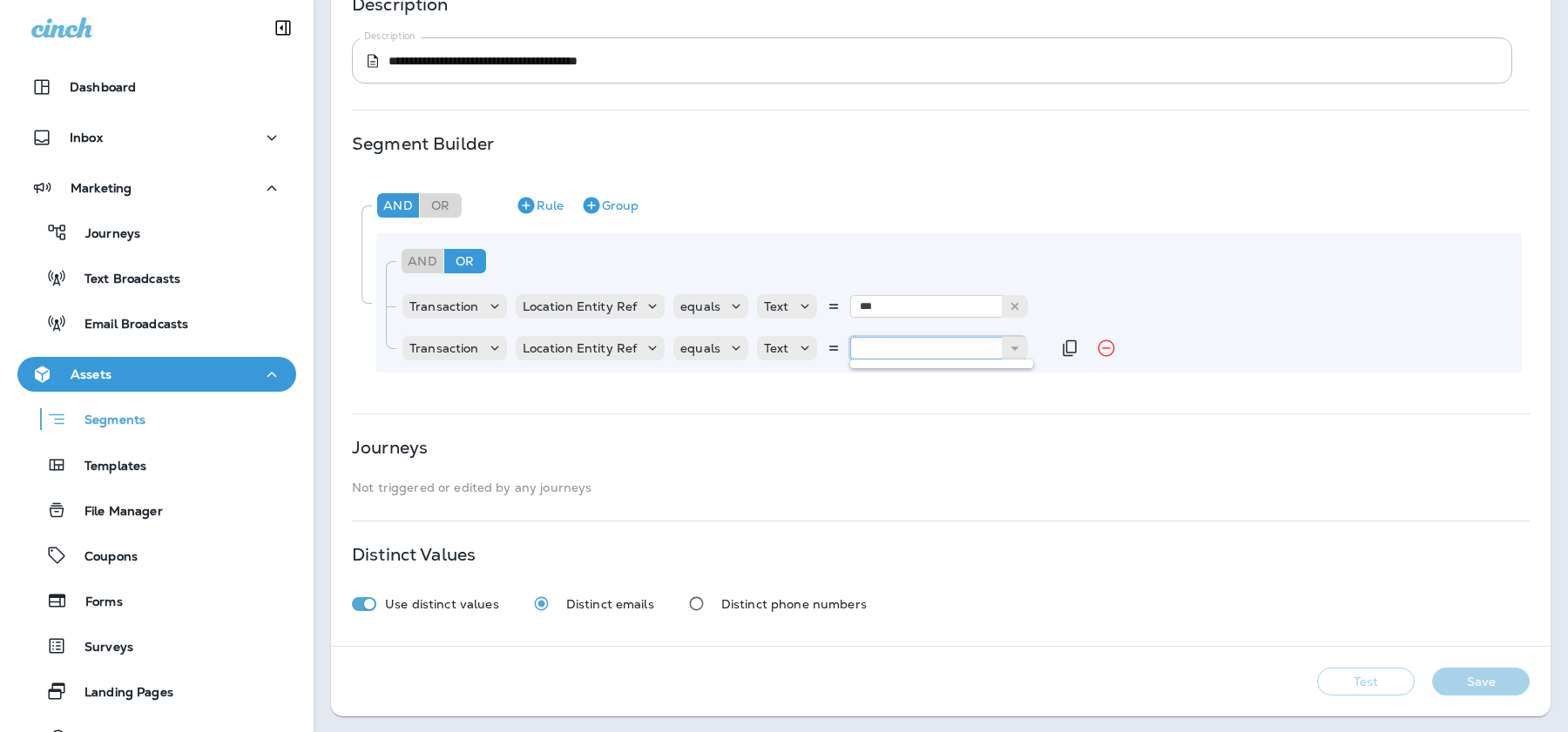
click at [930, 352] on input "text" at bounding box center [938, 348] width 175 height 22
type input "***"
click at [1010, 380] on div "And Or Rule Group And Or Rule Group Transaction Location Entity Ref equals Text…" at bounding box center [941, 281] width 1177 height 210
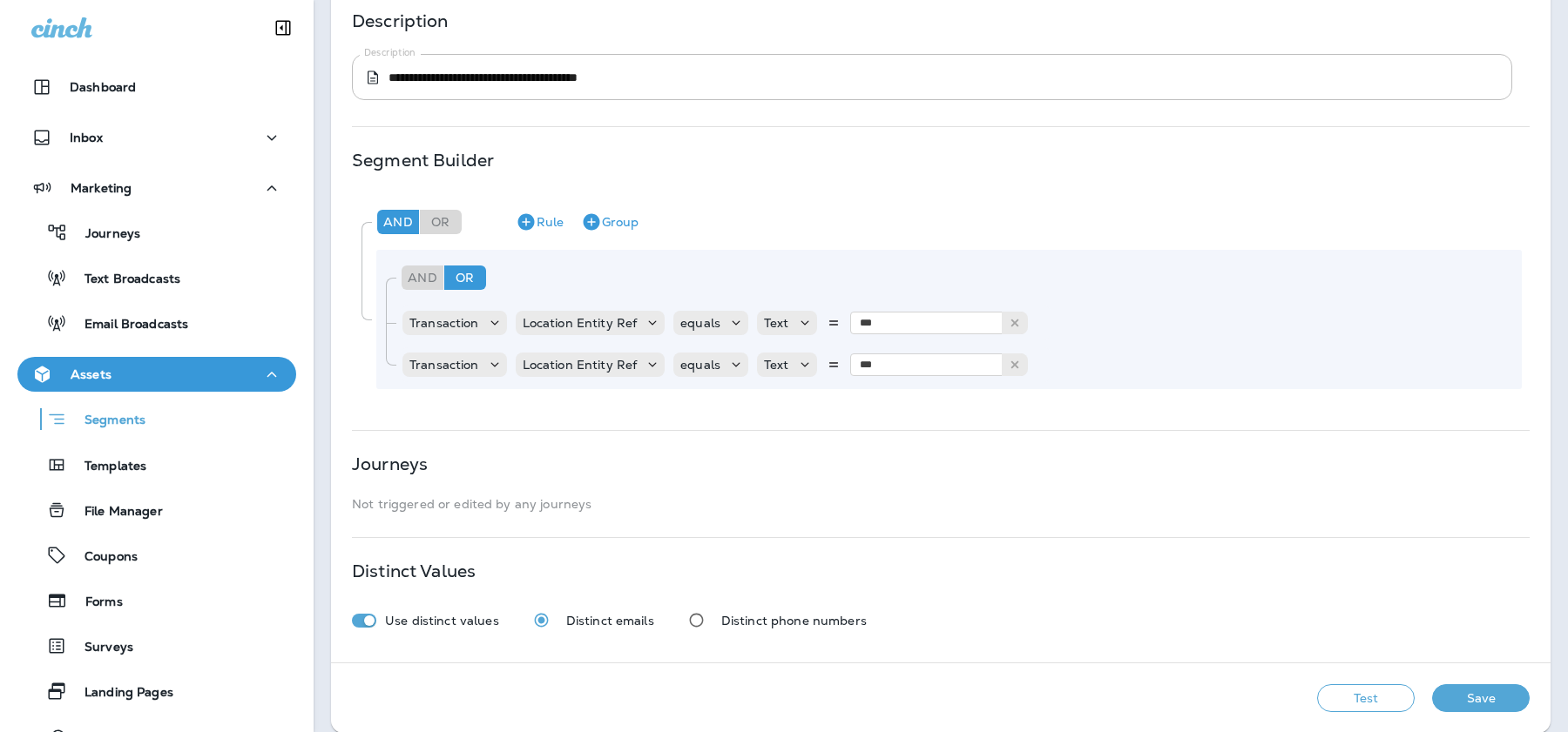
scroll to position [234, 0]
click at [1364, 688] on button "Test" at bounding box center [1365, 699] width 98 height 28
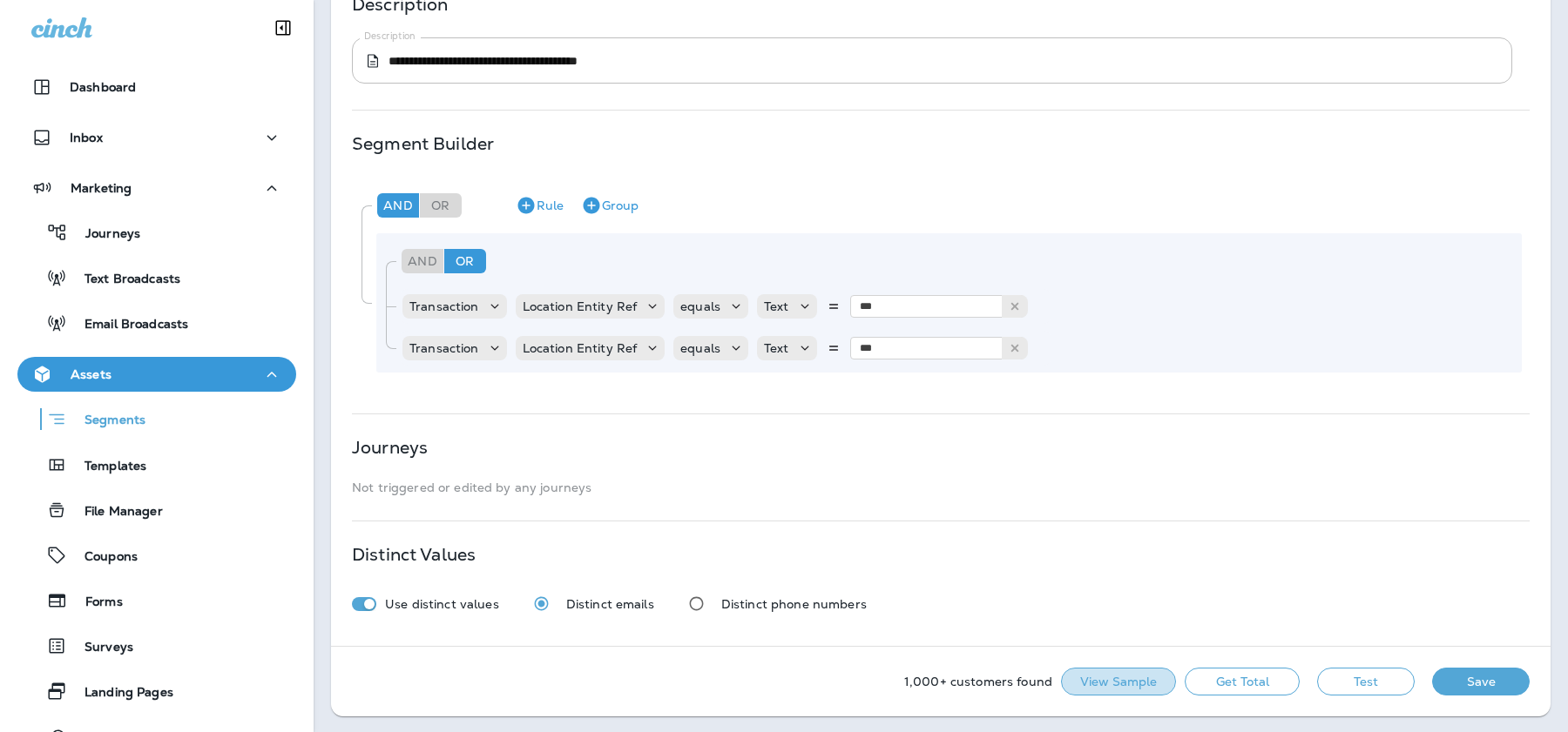
click at [1122, 682] on button "View Sample" at bounding box center [1118, 682] width 115 height 28
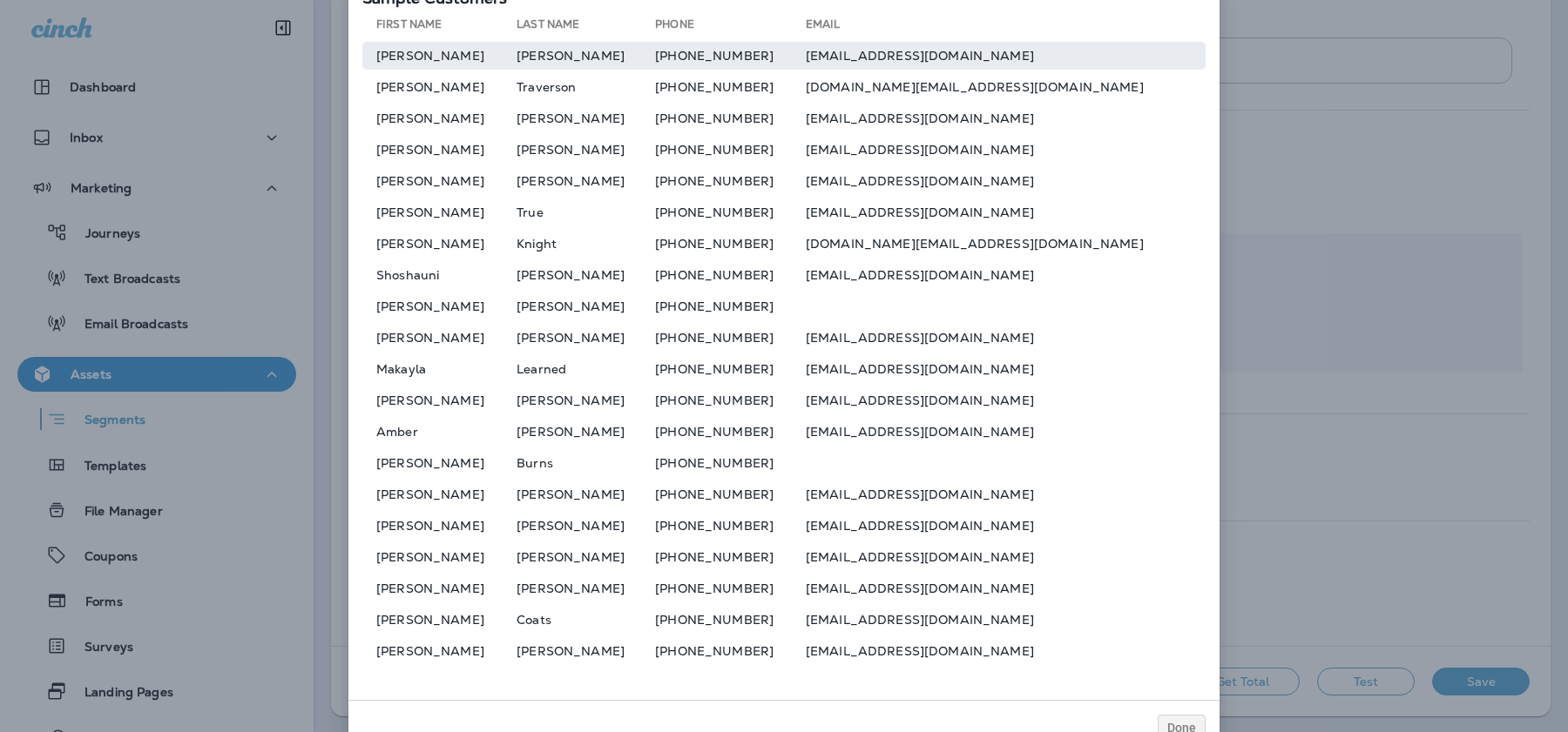
drag, startPoint x: 849, startPoint y: 58, endPoint x: 1024, endPoint y: 58, distance: 175.0
click at [1024, 58] on tr "Kathy Drew +16366984556 bdrew@camdenonthelake.com" at bounding box center [784, 55] width 843 height 28
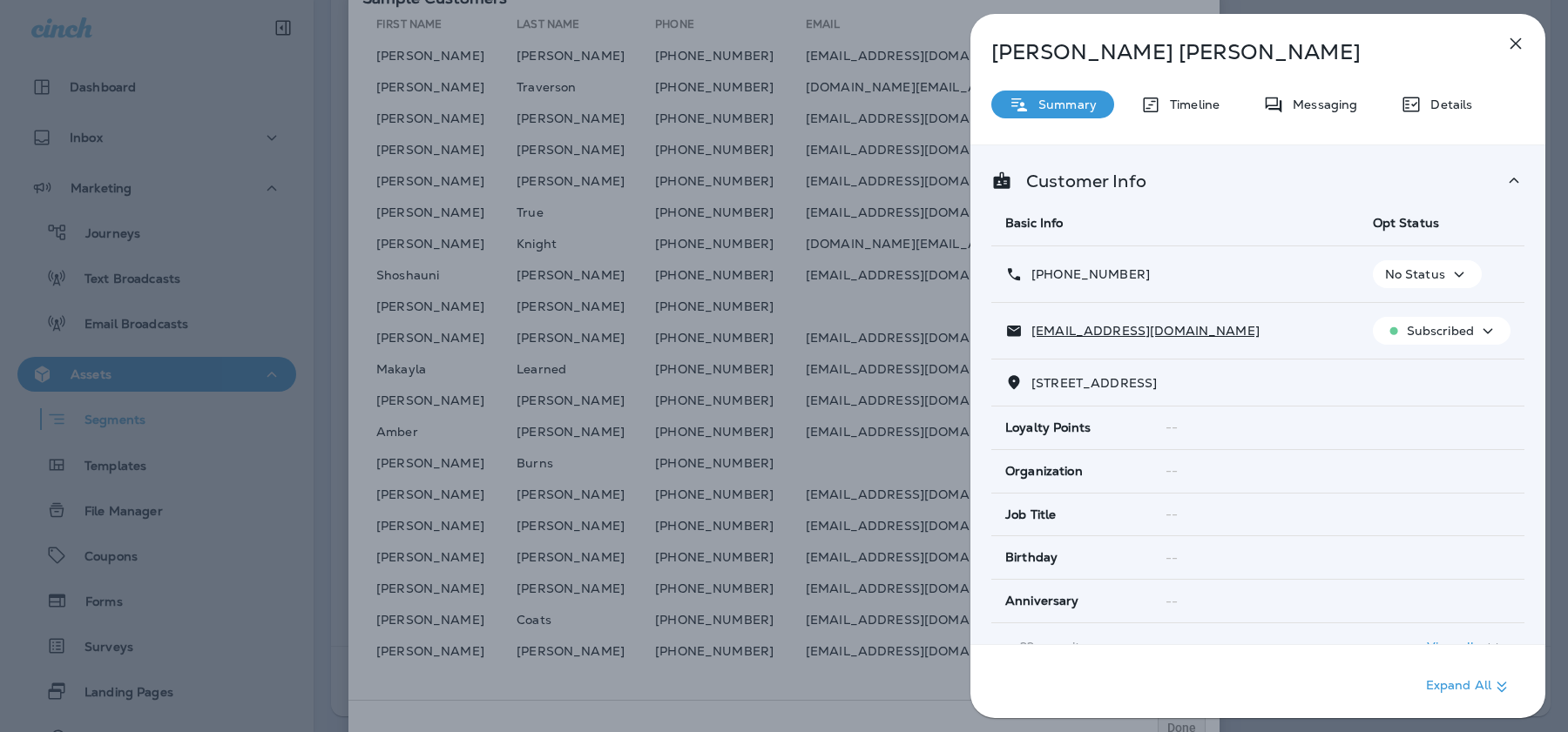
click at [1515, 38] on icon "button" at bounding box center [1516, 44] width 21 height 21
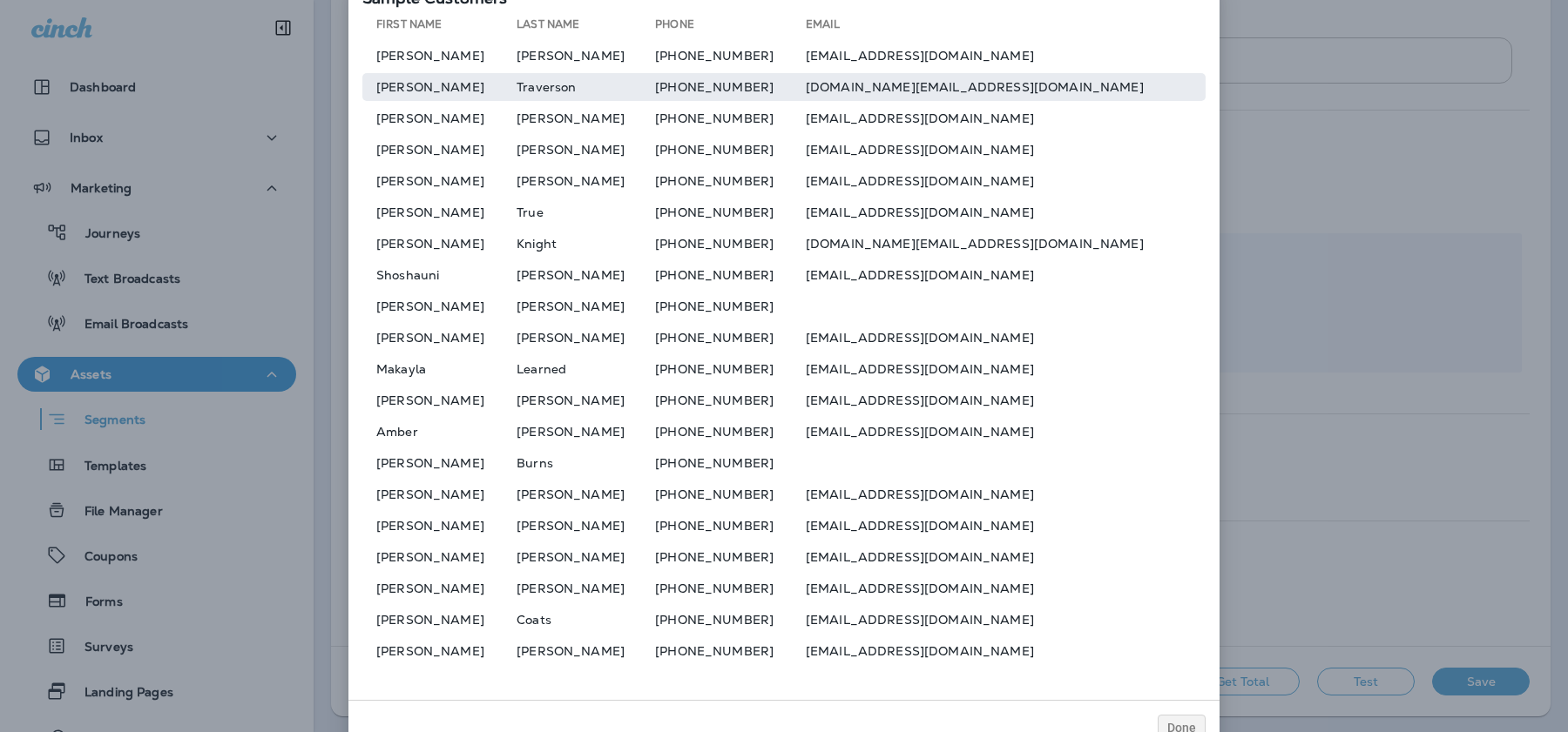
click at [964, 96] on td "[DOMAIN_NAME][EMAIL_ADDRESS][DOMAIN_NAME]" at bounding box center [1006, 86] width 400 height 28
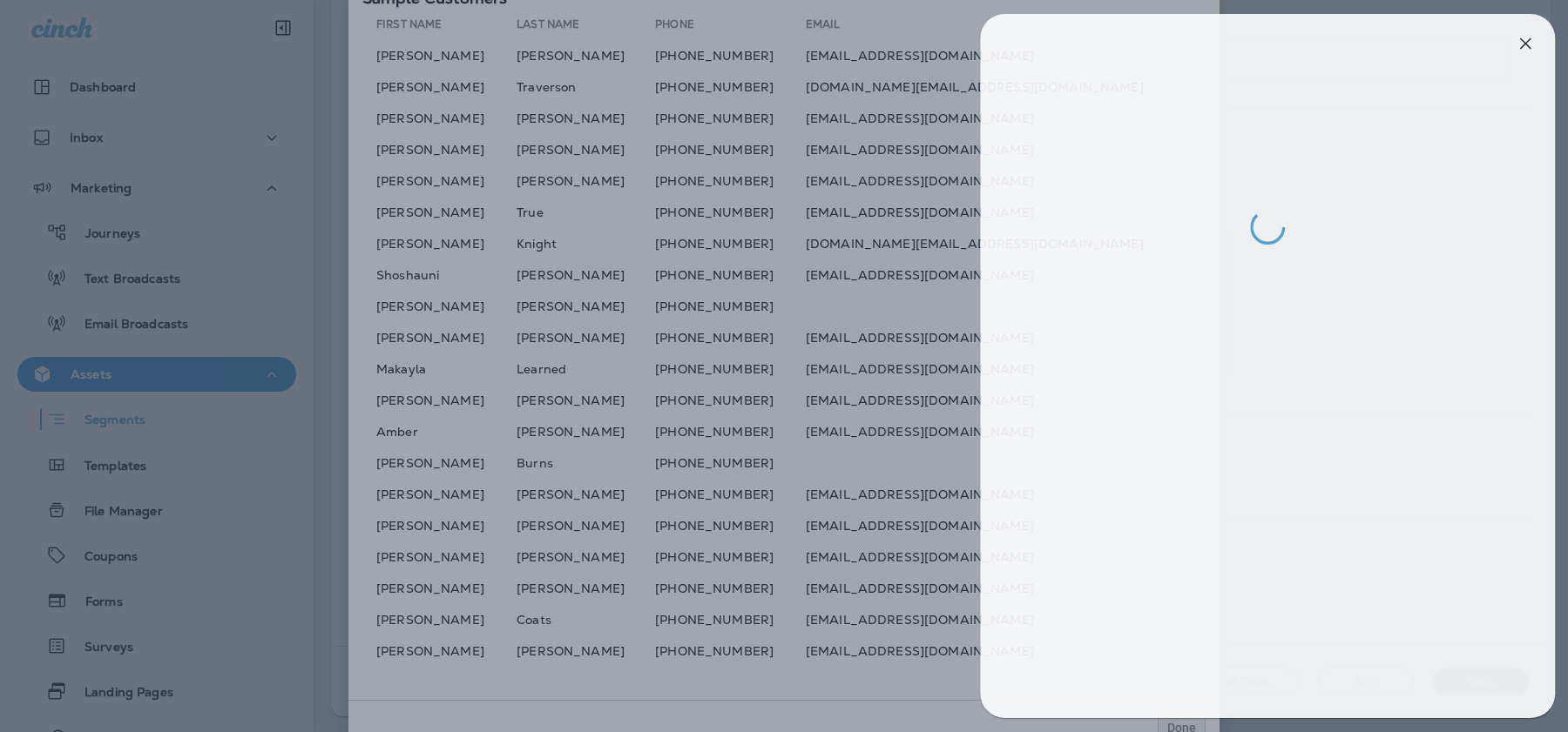
click at [948, 205] on div at bounding box center [793, 366] width 1568 height 732
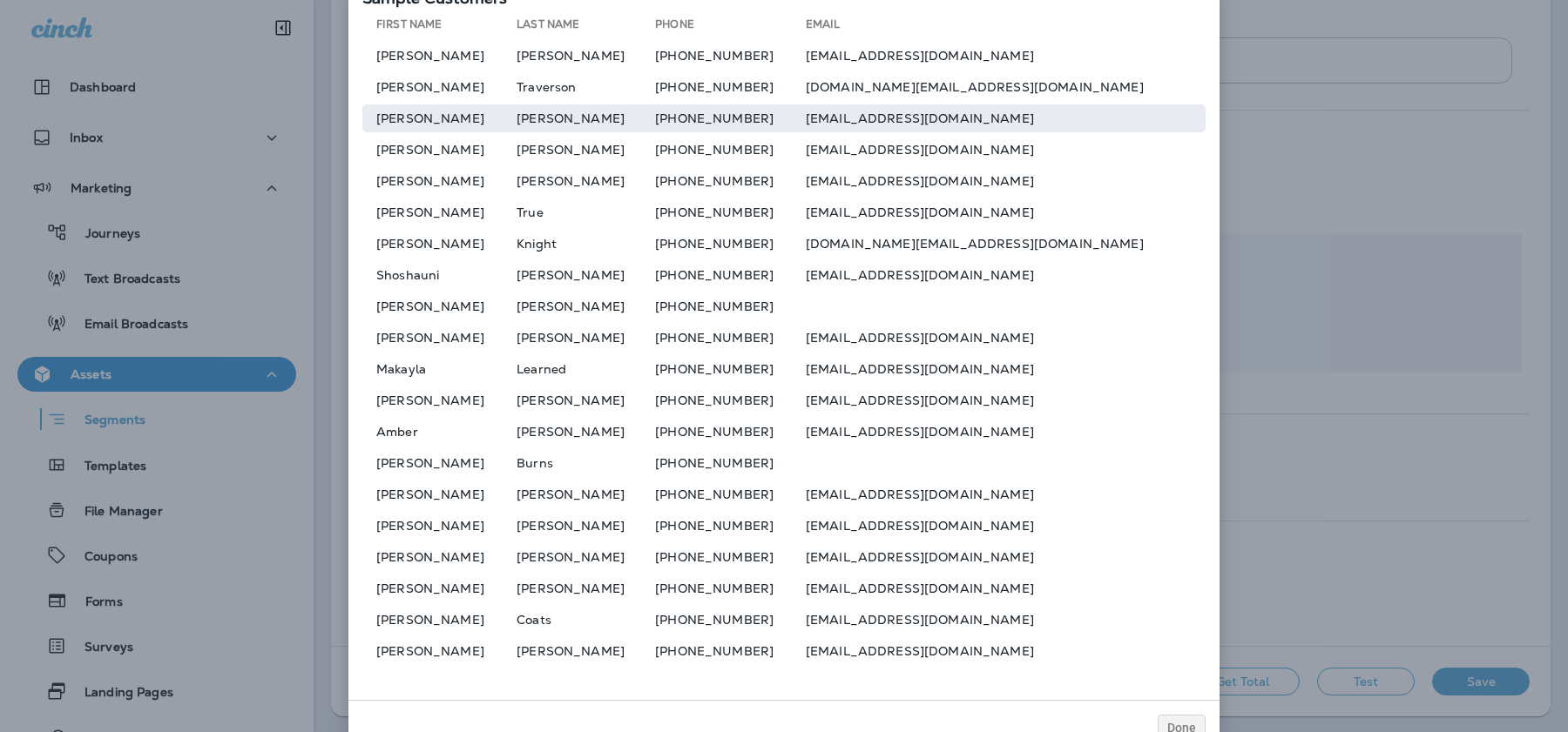
click at [930, 122] on td "[EMAIL_ADDRESS][DOMAIN_NAME]" at bounding box center [1006, 118] width 400 height 28
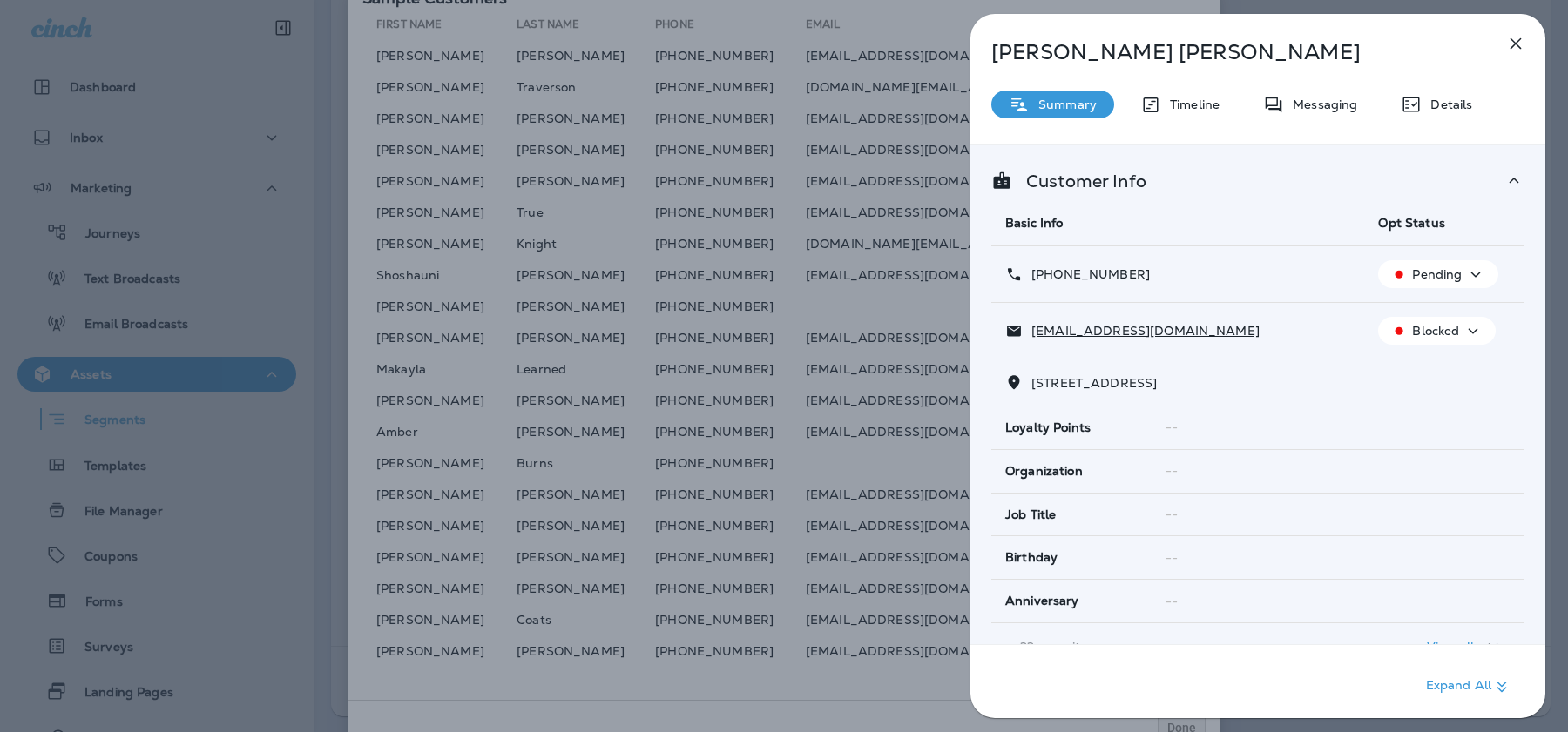
click at [912, 124] on div "Holly Trudell Summary Timeline Messaging Details Customer Info Basic Info Opt S…" at bounding box center [784, 366] width 1568 height 732
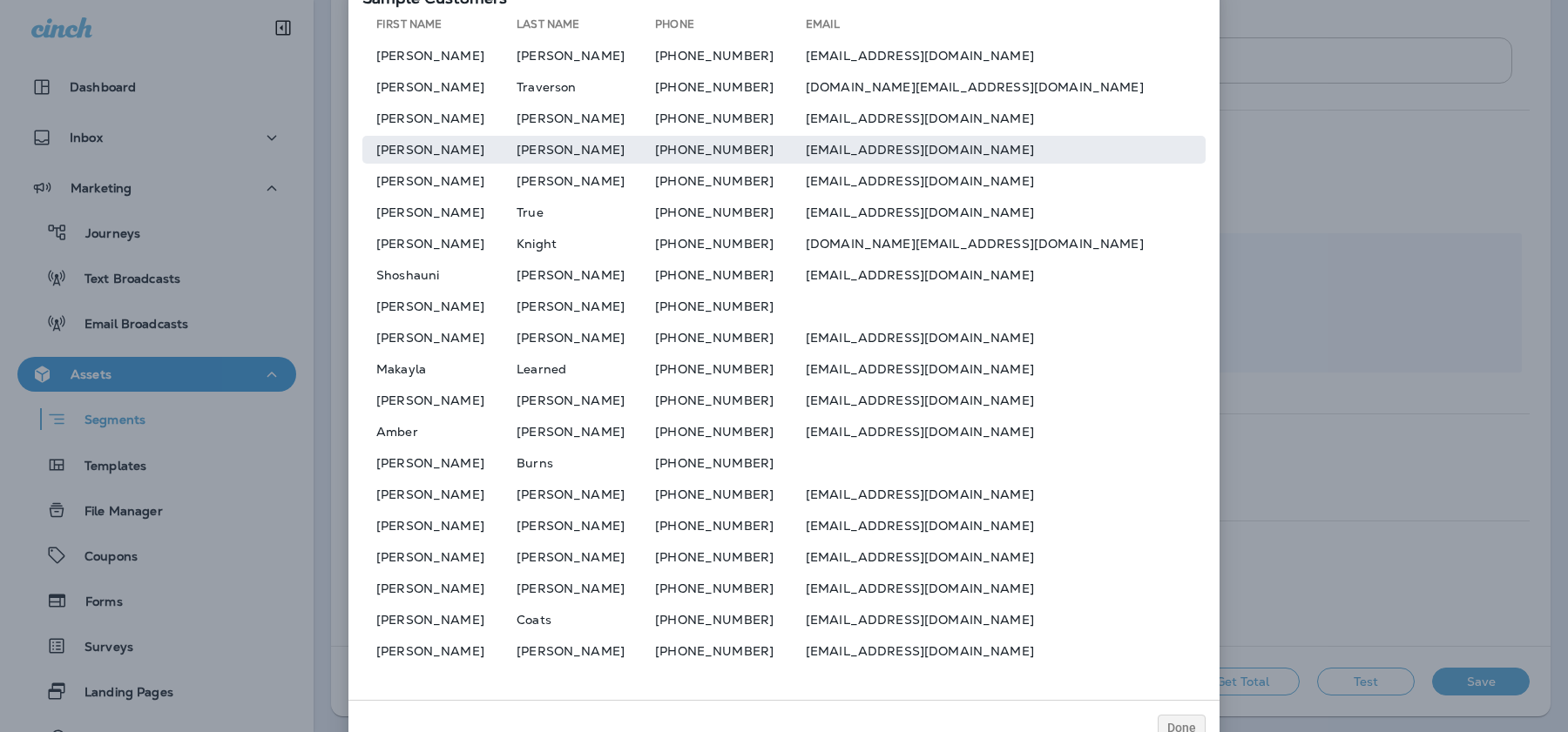
click at [899, 153] on td "[EMAIL_ADDRESS][DOMAIN_NAME]" at bounding box center [1006, 149] width 400 height 28
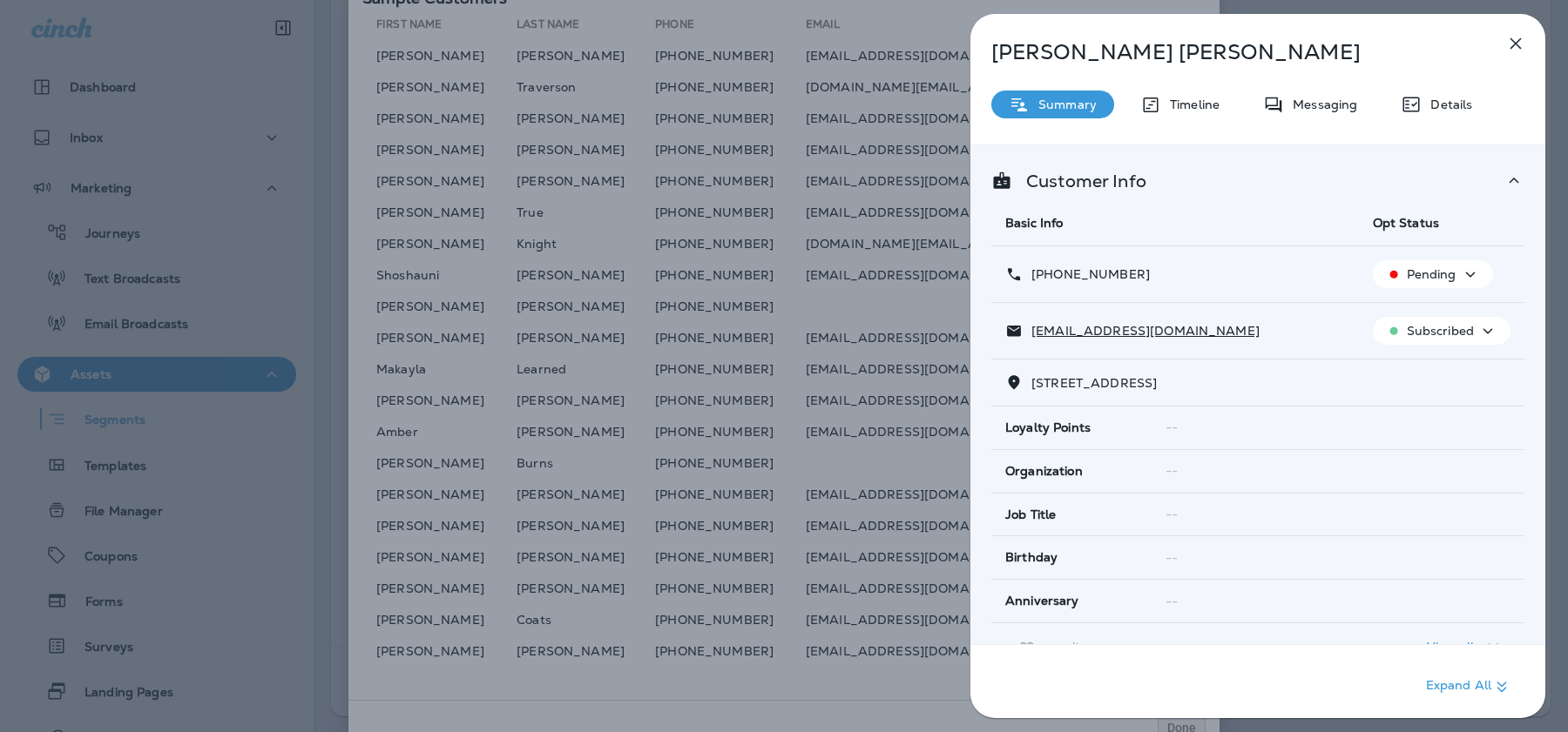
click at [896, 186] on div "Scott Dudgeon Summary Timeline Messaging Details Customer Info Basic Info Opt S…" at bounding box center [784, 366] width 1568 height 732
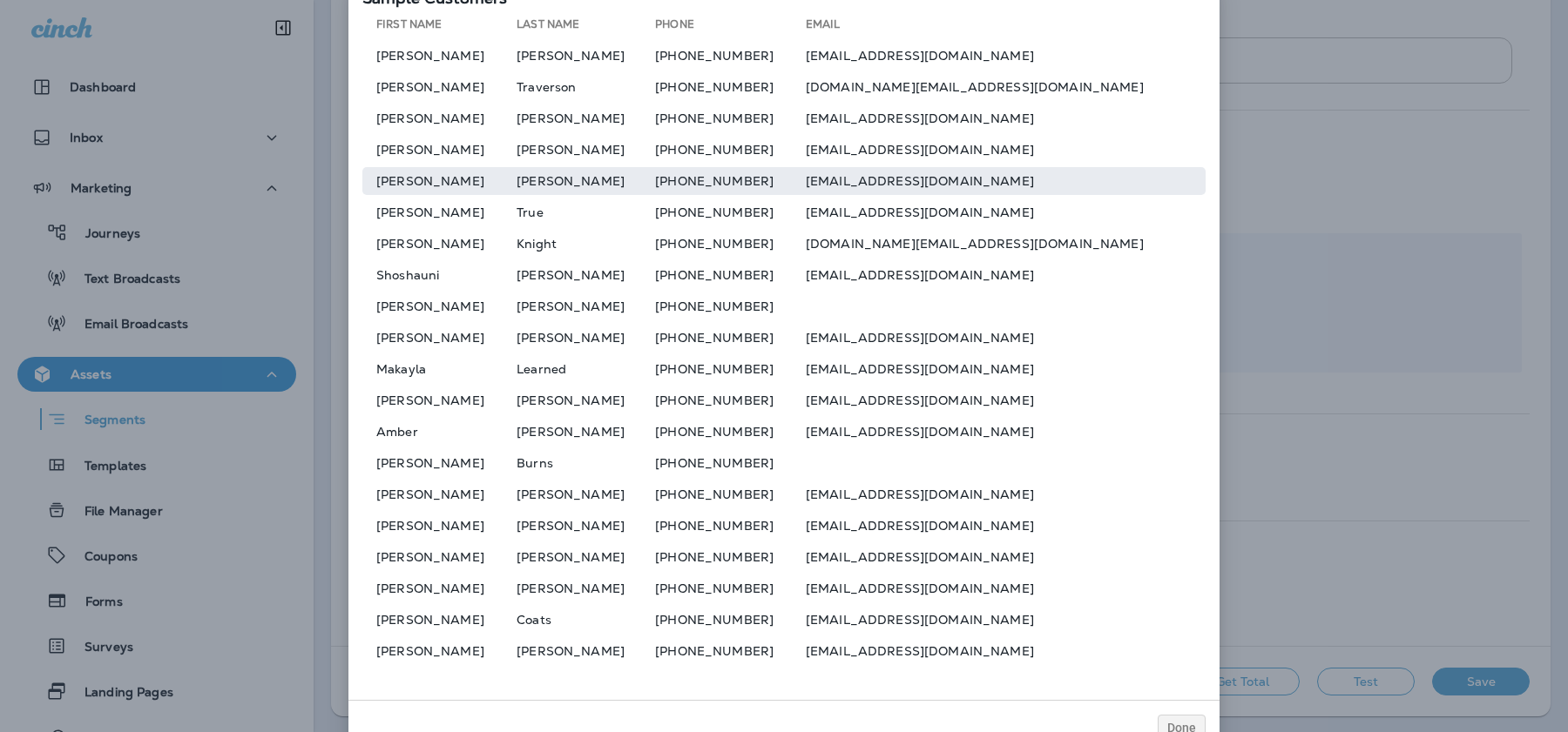
click at [902, 184] on td "[EMAIL_ADDRESS][DOMAIN_NAME]" at bounding box center [1006, 180] width 400 height 28
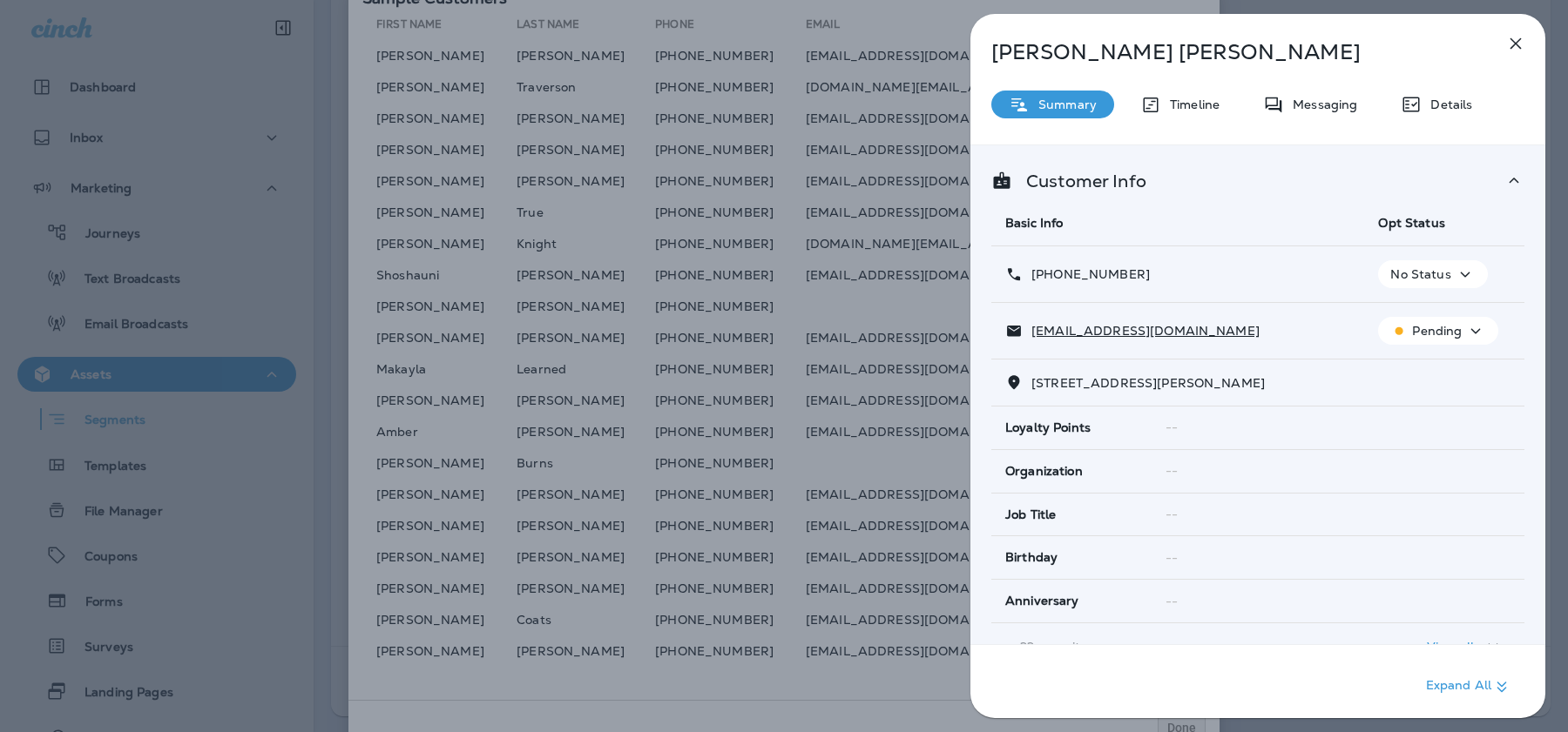
click at [899, 200] on div "[PERSON_NAME] Summary Timeline Messaging Details Customer Info Basic Info Opt S…" at bounding box center [784, 366] width 1568 height 732
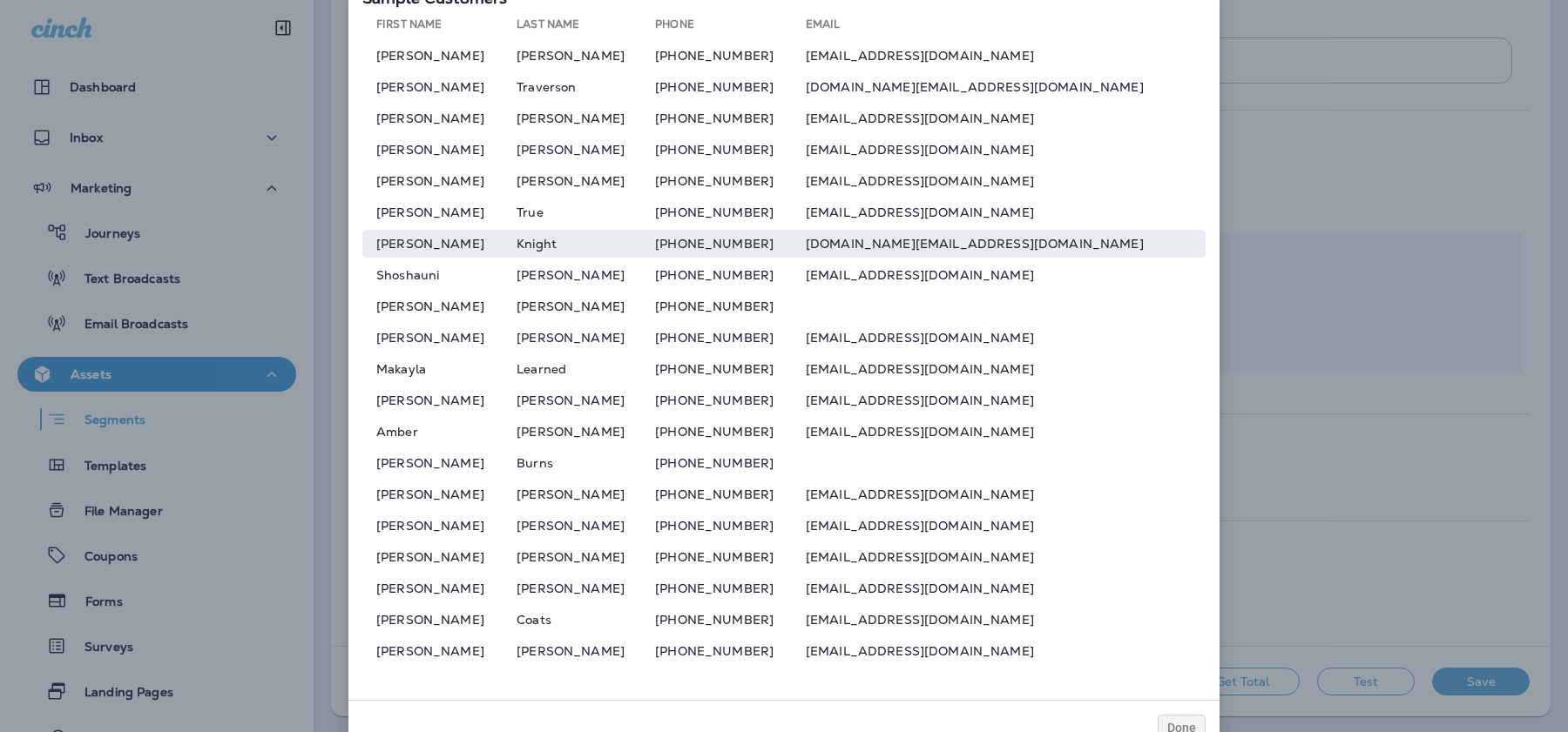
click at [897, 244] on td "[DOMAIN_NAME][EMAIL_ADDRESS][DOMAIN_NAME]" at bounding box center [1006, 243] width 400 height 28
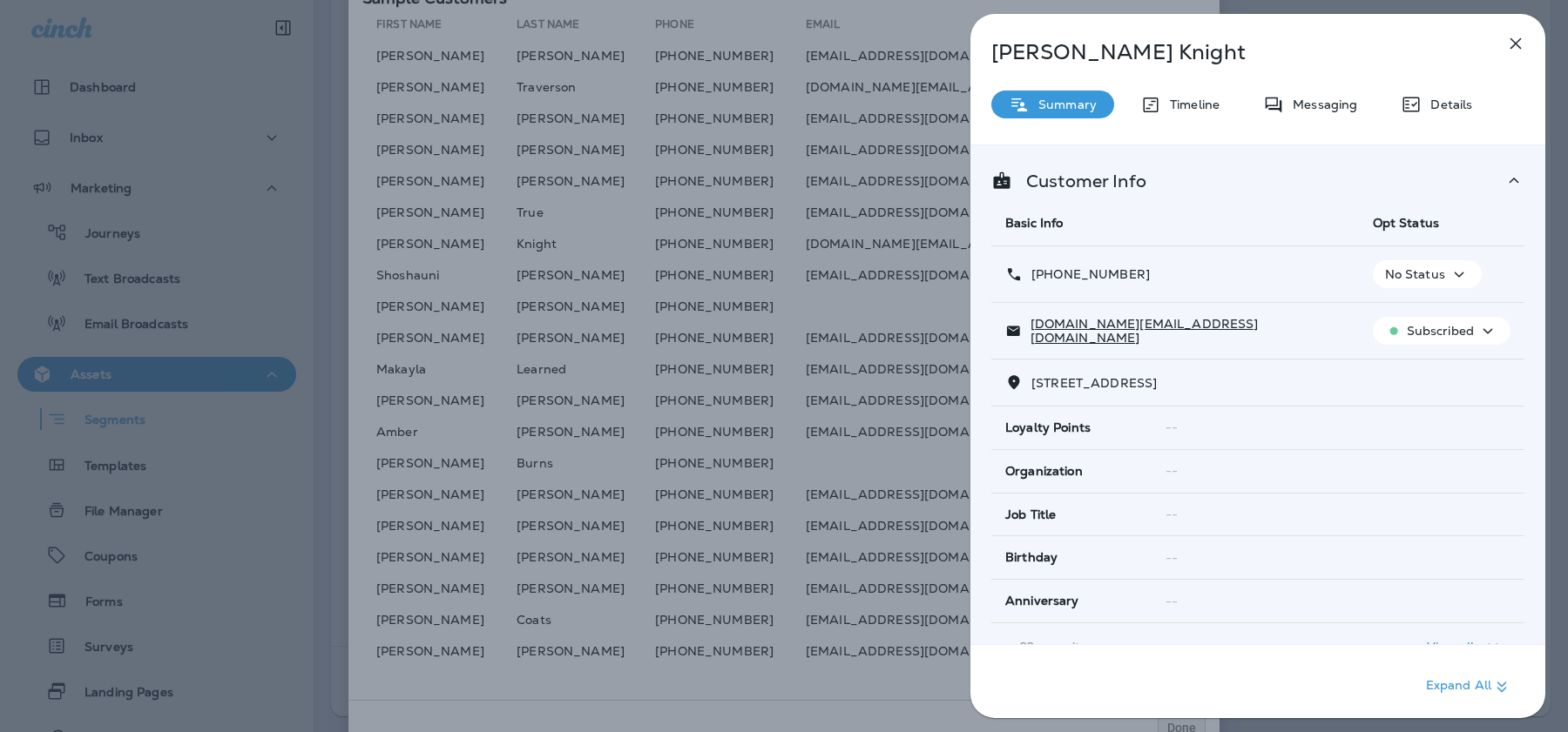
click at [897, 244] on div "Richard Knight Summary Timeline Messaging Details Customer Info Basic Info Opt …" at bounding box center [784, 366] width 1568 height 732
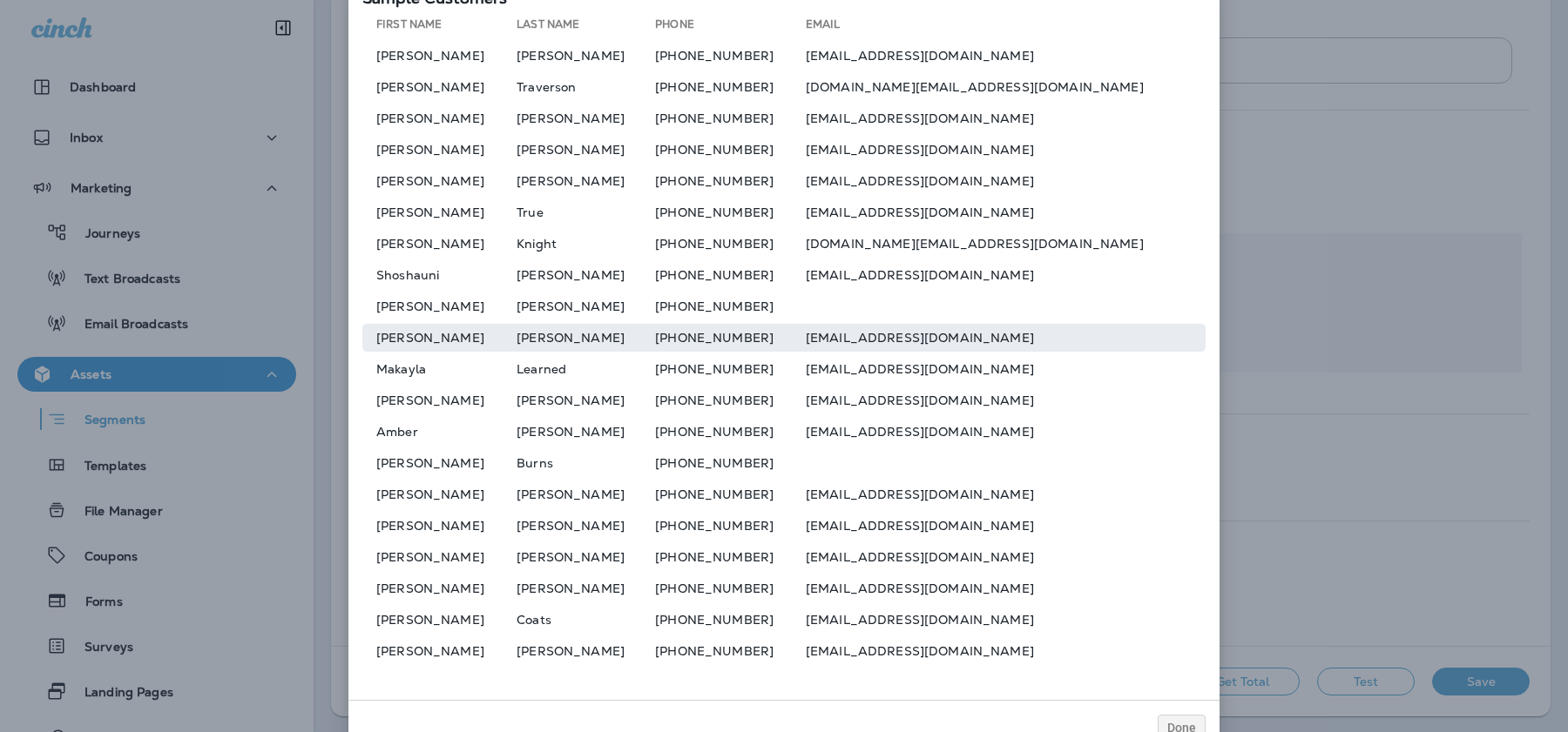
click at [906, 337] on td "[EMAIL_ADDRESS][DOMAIN_NAME]" at bounding box center [1006, 337] width 400 height 28
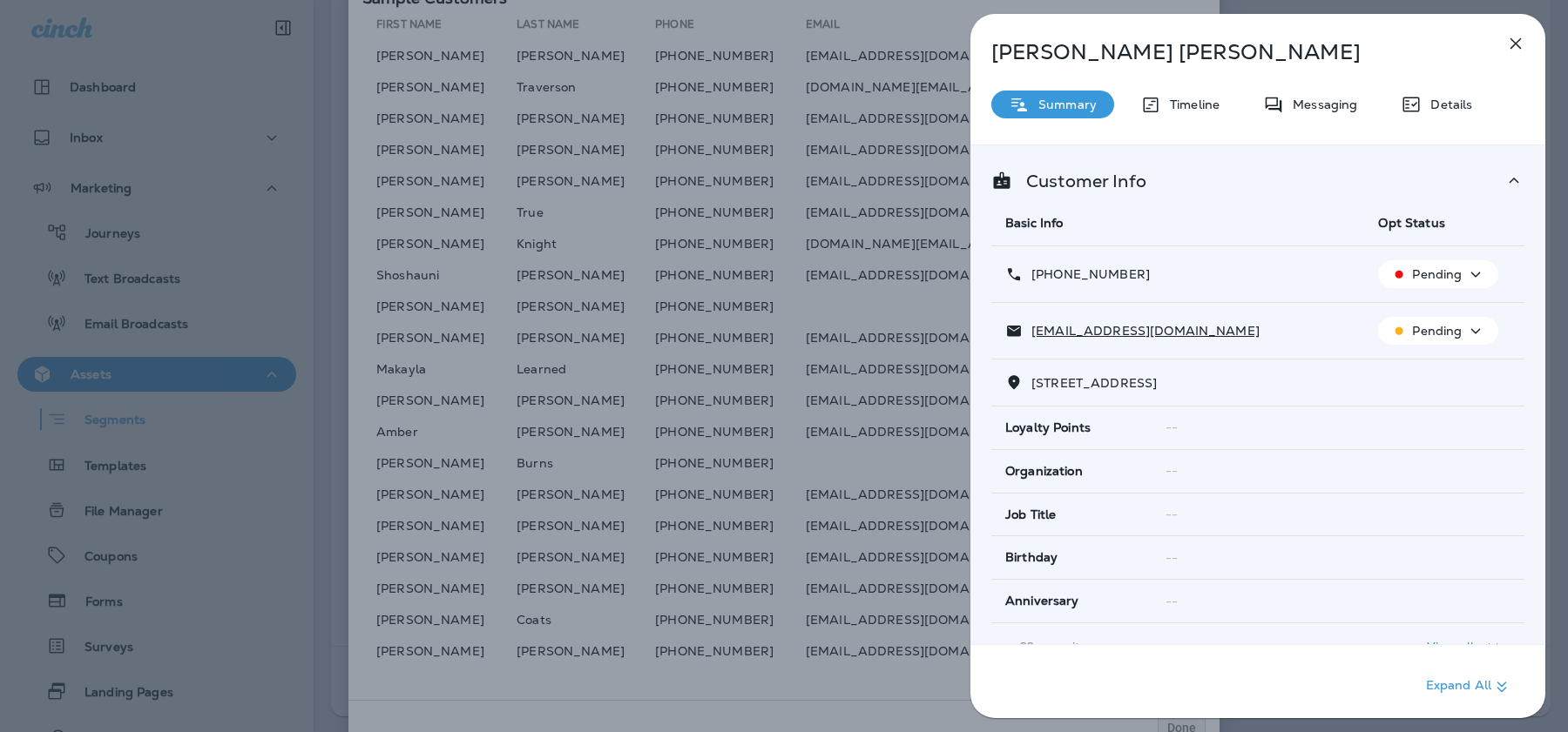
click at [907, 347] on div "Megan Schwartz Summary Timeline Messaging Details Customer Info Basic Info Opt …" at bounding box center [784, 366] width 1568 height 732
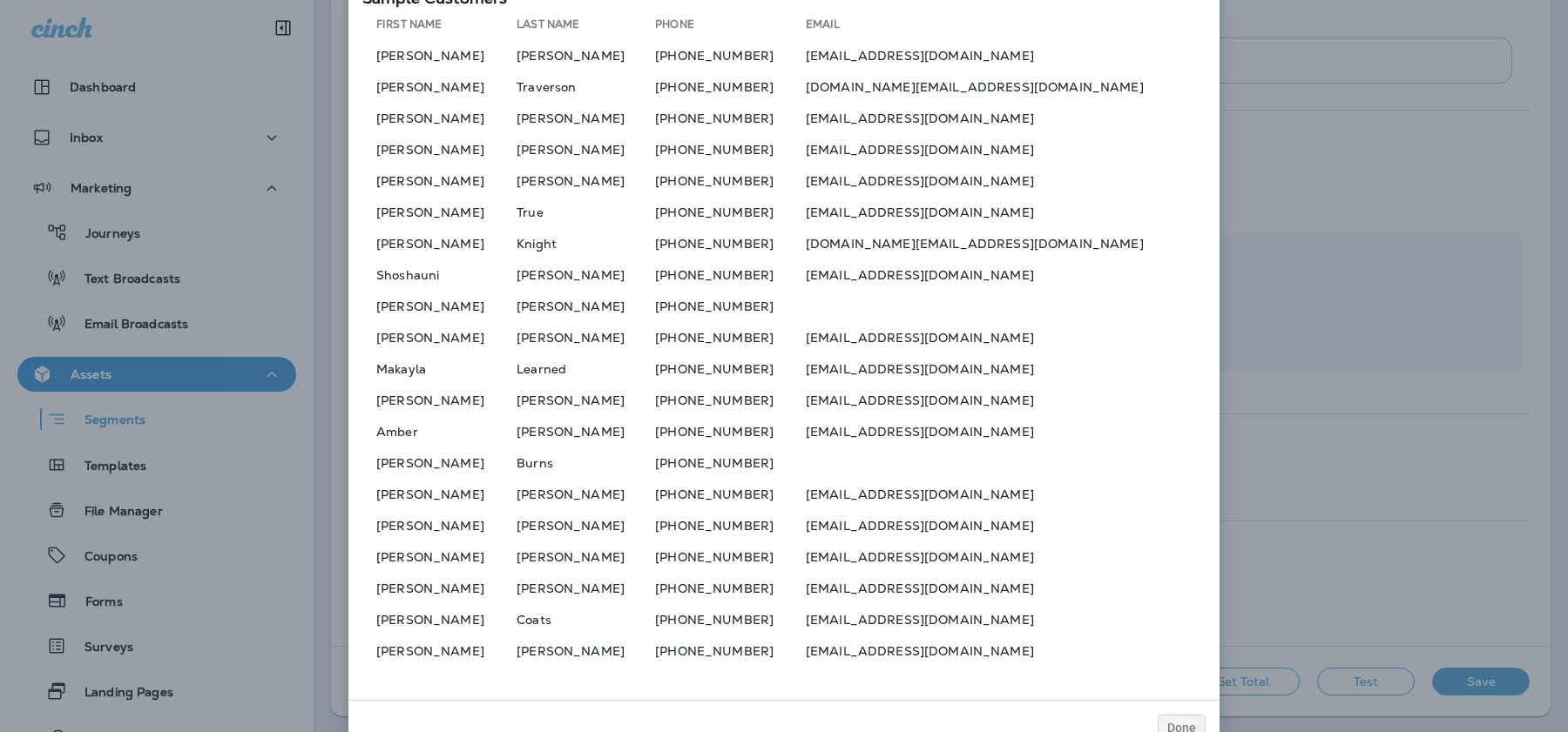
scroll to position [33, 0]
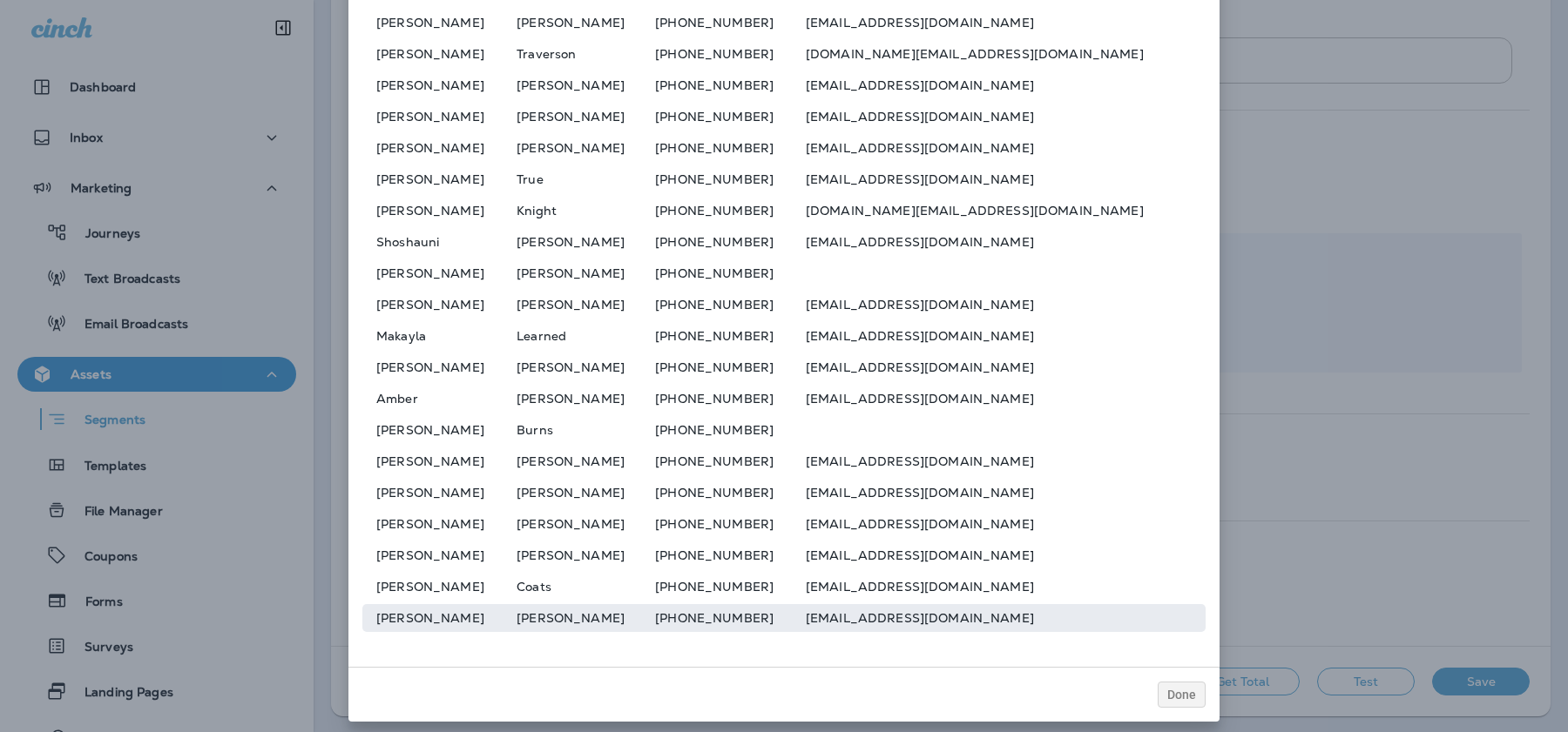
click at [908, 621] on td "[EMAIL_ADDRESS][DOMAIN_NAME]" at bounding box center [1006, 618] width 400 height 28
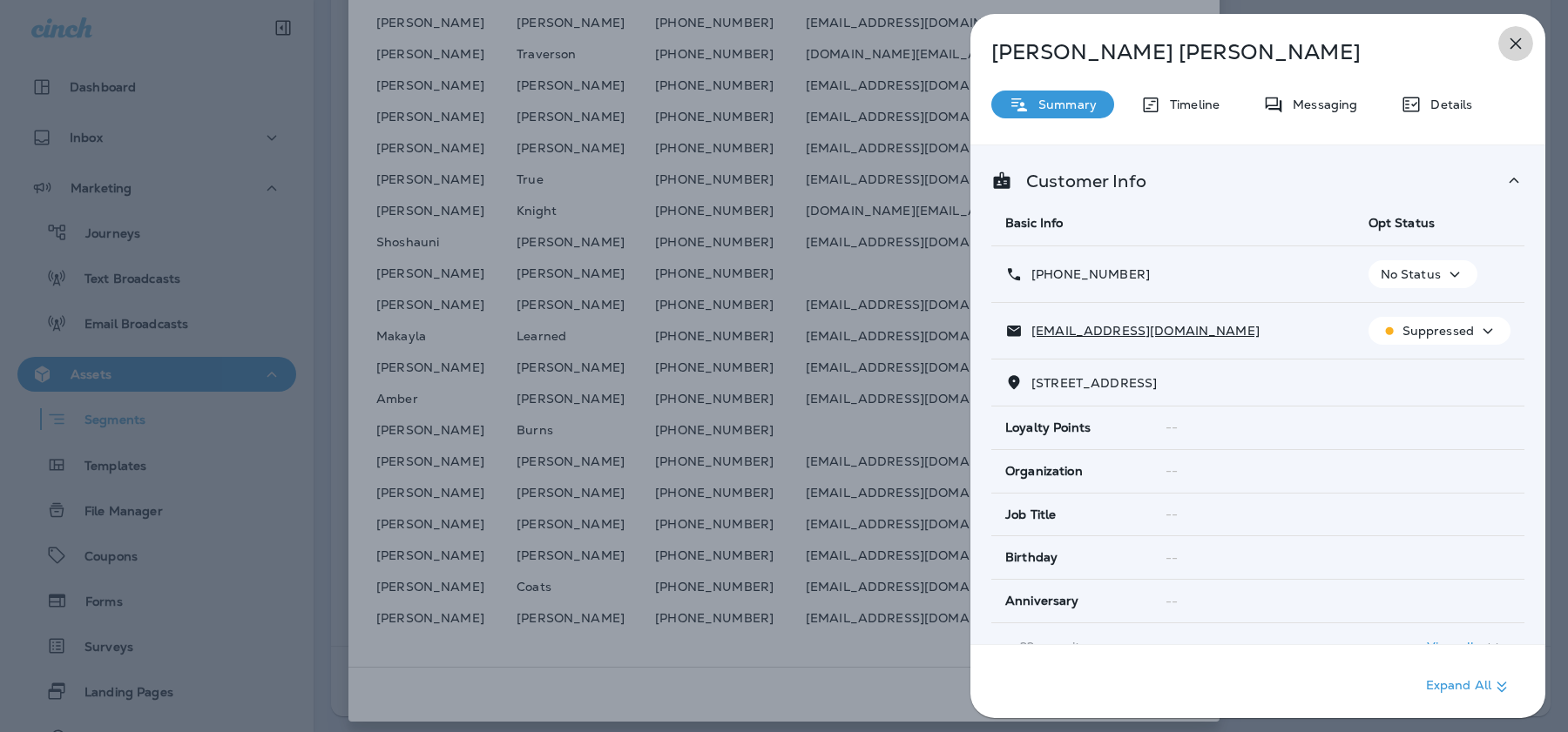
click at [1512, 39] on icon "button" at bounding box center [1516, 44] width 21 height 21
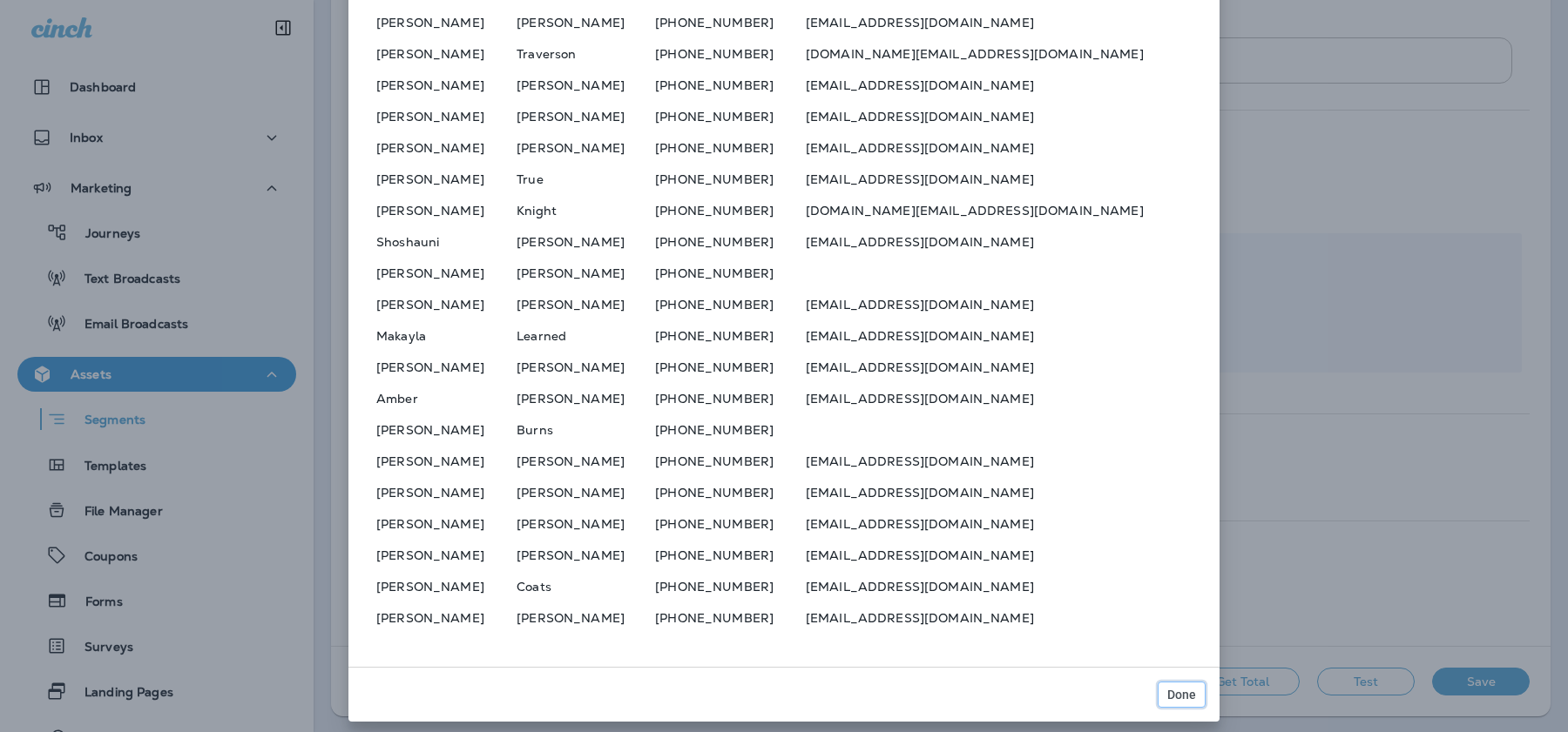
click at [1187, 700] on button "Done" at bounding box center [1181, 694] width 48 height 26
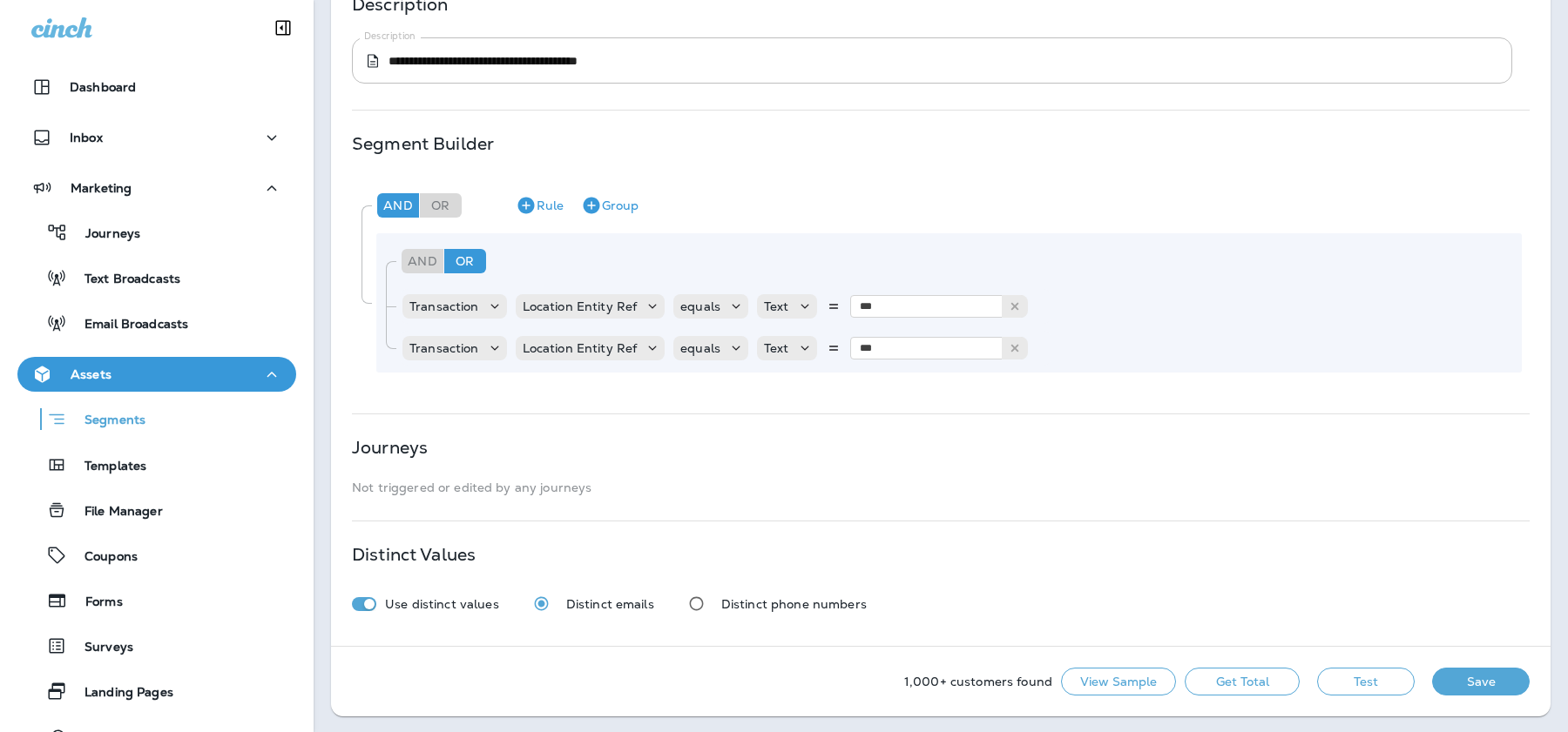
click at [1455, 672] on button "Save" at bounding box center [1481, 682] width 98 height 28
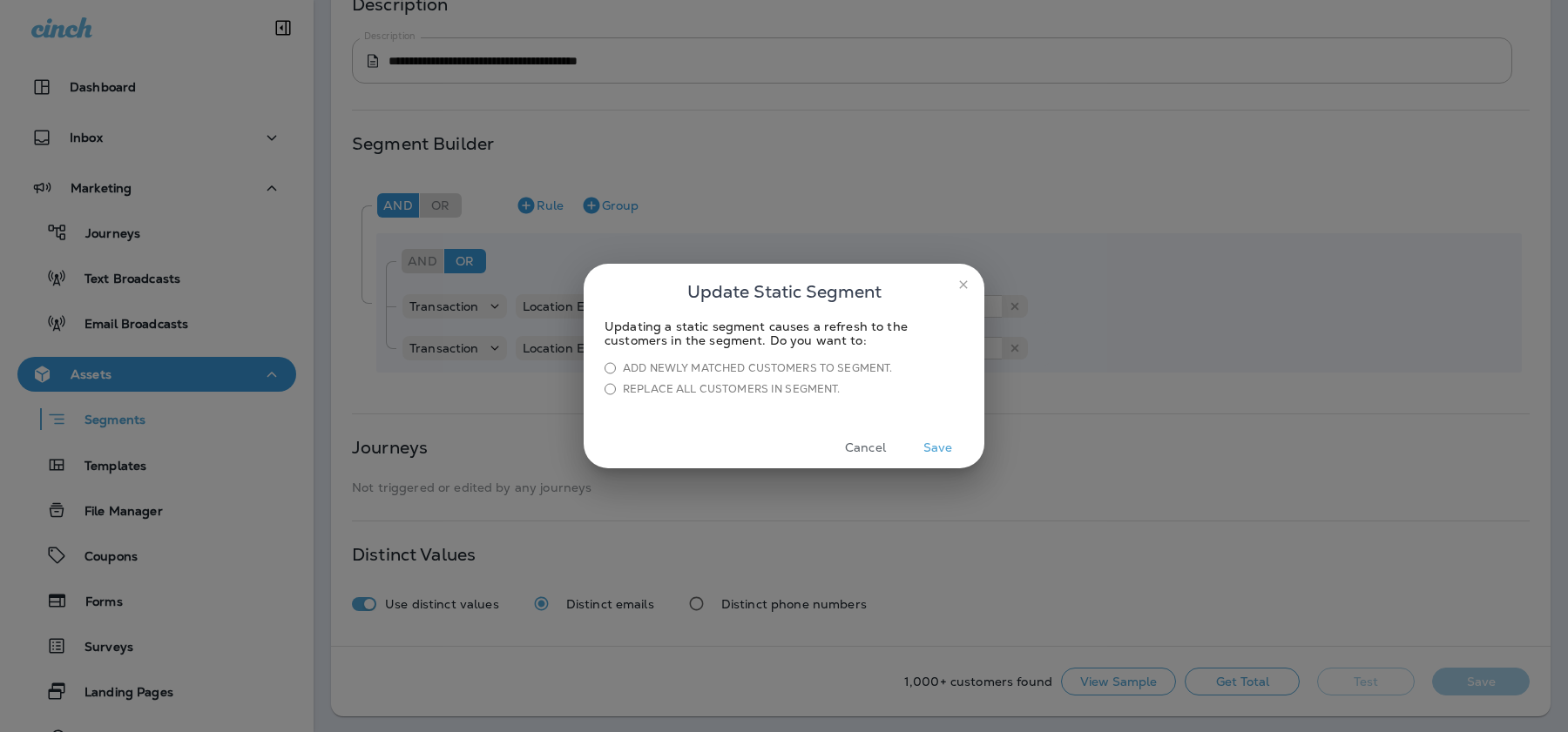
click at [938, 449] on button "Save" at bounding box center [937, 448] width 65 height 27
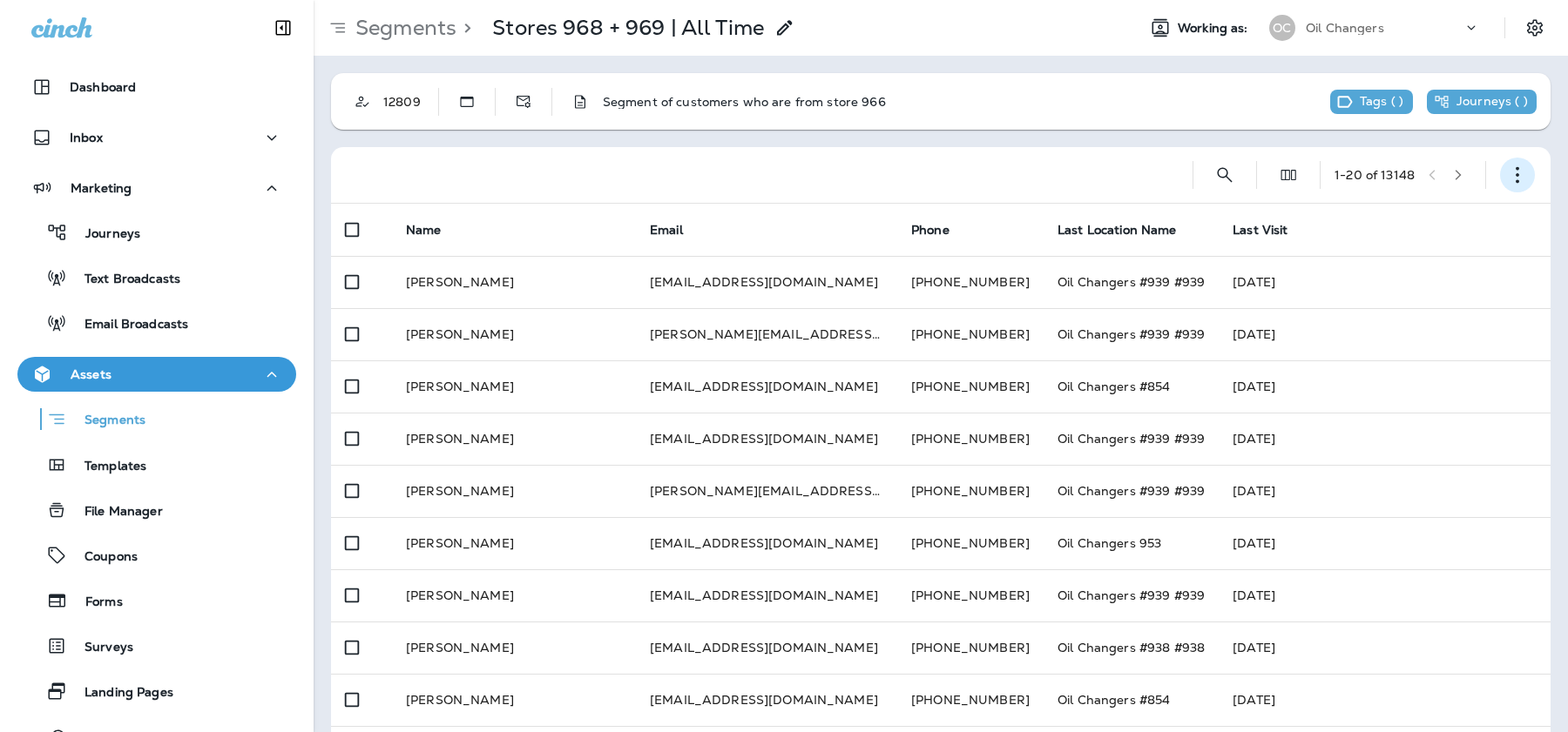
click at [1520, 177] on icon "button" at bounding box center [1518, 175] width 17 height 17
click at [1146, 178] on div at bounding box center [754, 175] width 819 height 55
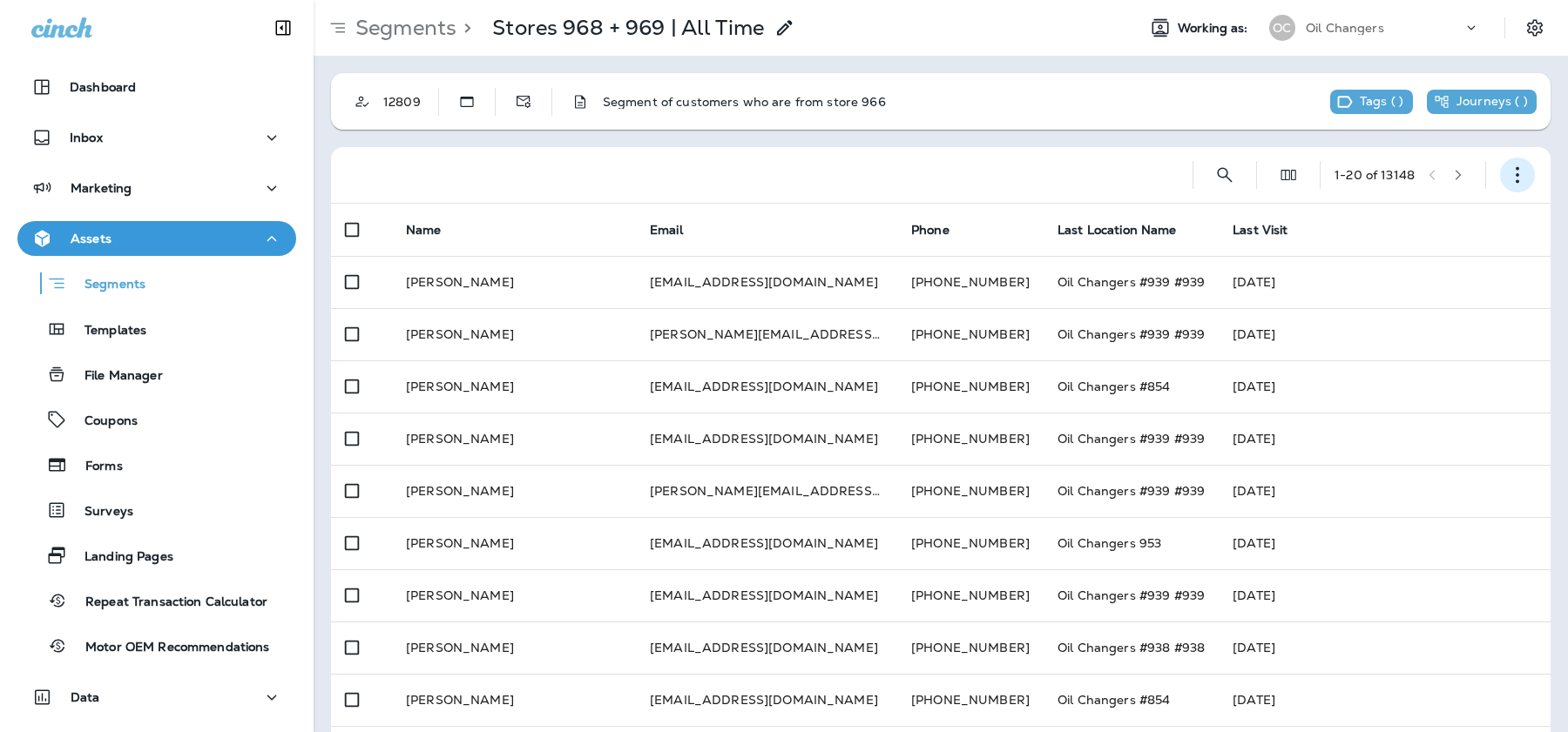
click at [1525, 169] on icon "button" at bounding box center [1518, 175] width 17 height 17
click at [1440, 214] on p "Edit Segment" at bounding box center [1401, 220] width 90 height 14
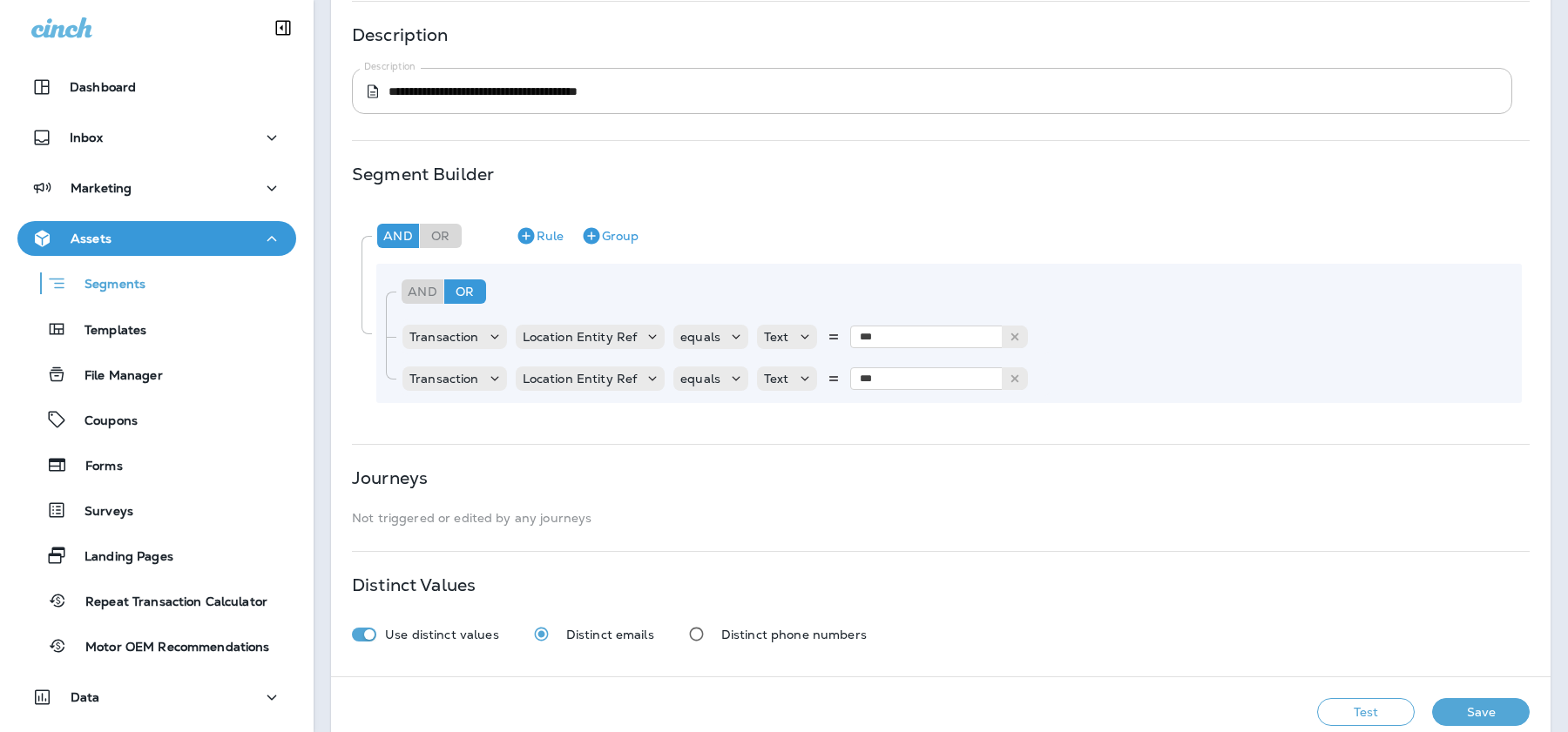
scroll to position [251, 0]
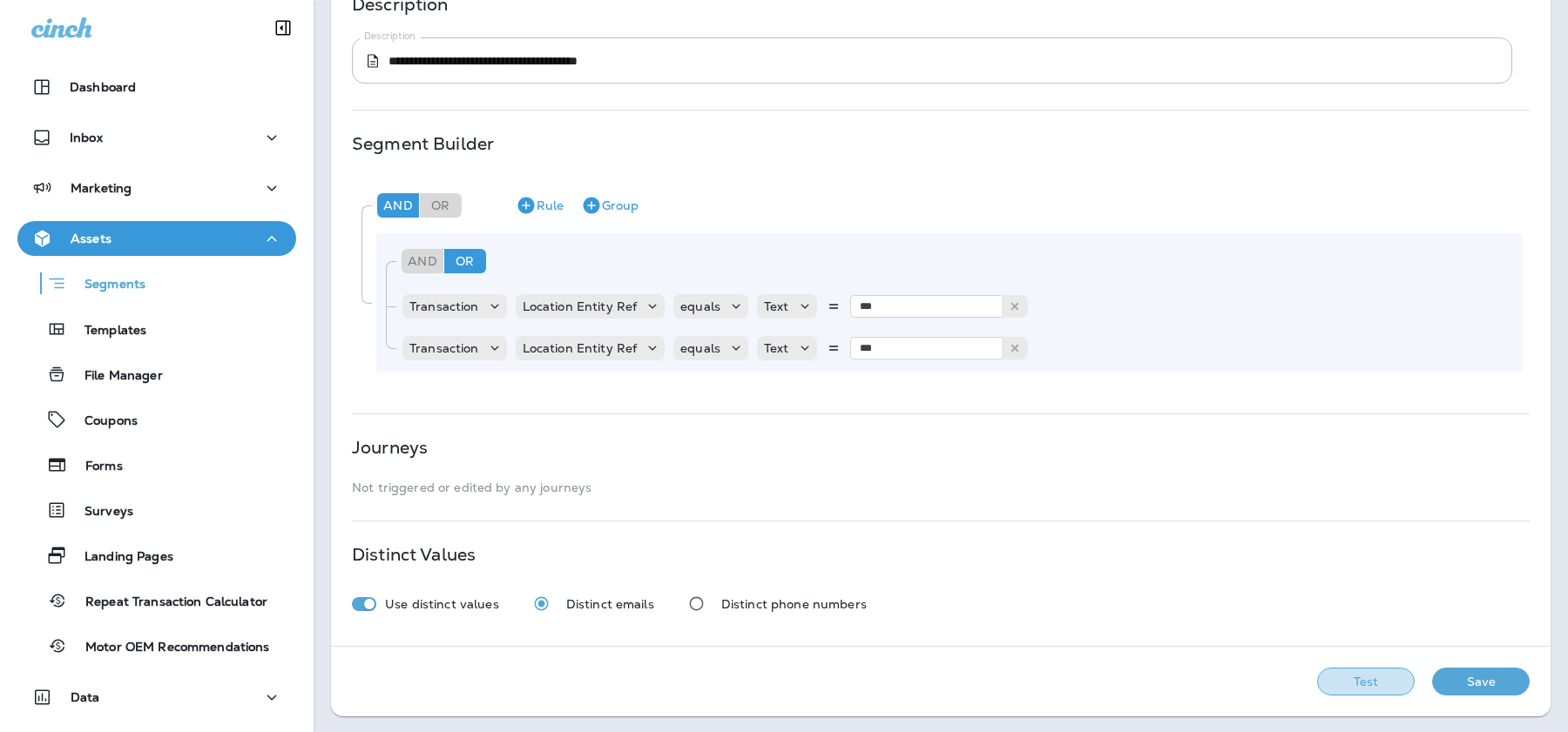
click at [1353, 672] on button "Test" at bounding box center [1365, 682] width 98 height 28
click at [1116, 688] on button "View Sample" at bounding box center [1118, 682] width 115 height 28
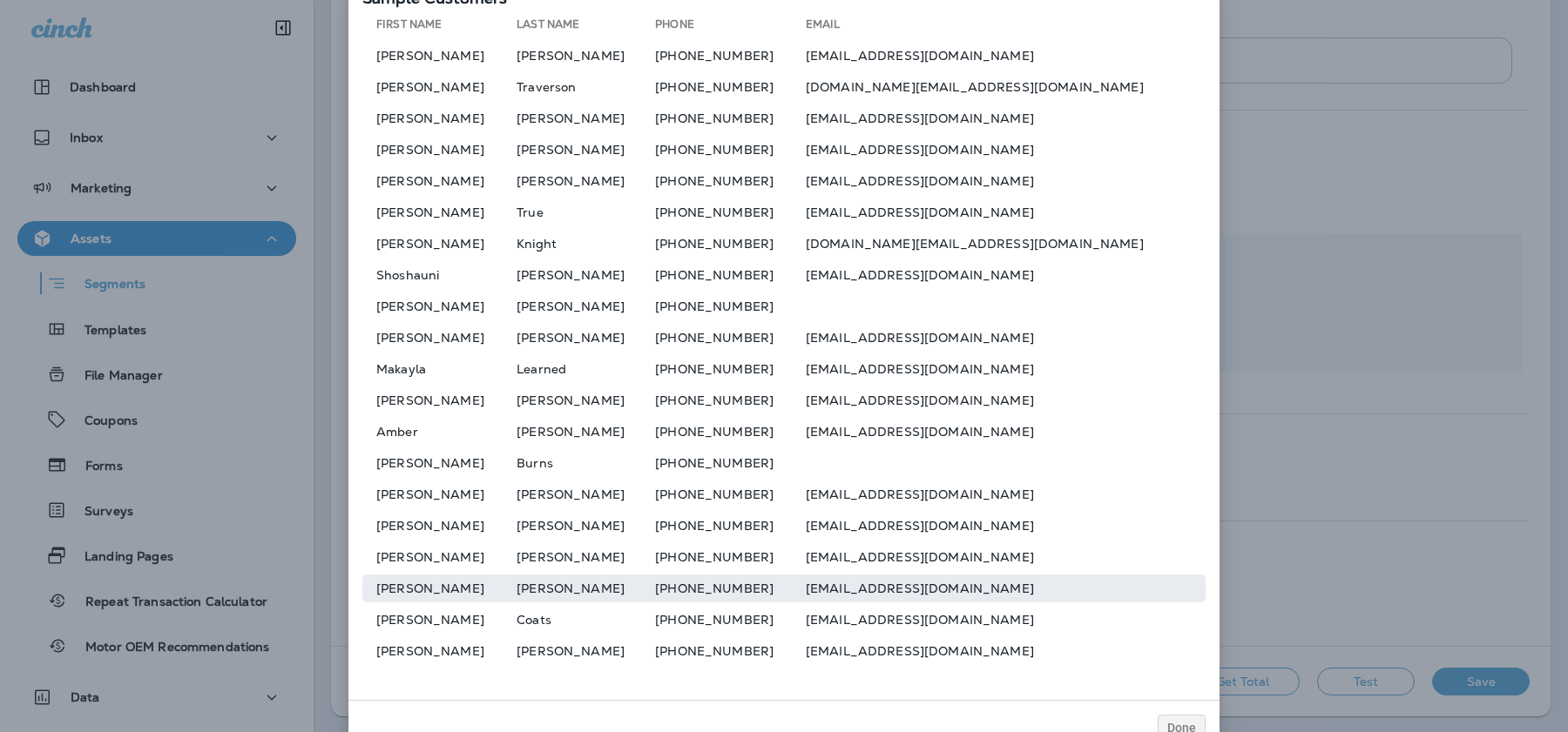
click at [917, 594] on td "[EMAIL_ADDRESS][DOMAIN_NAME]" at bounding box center [1006, 589] width 400 height 28
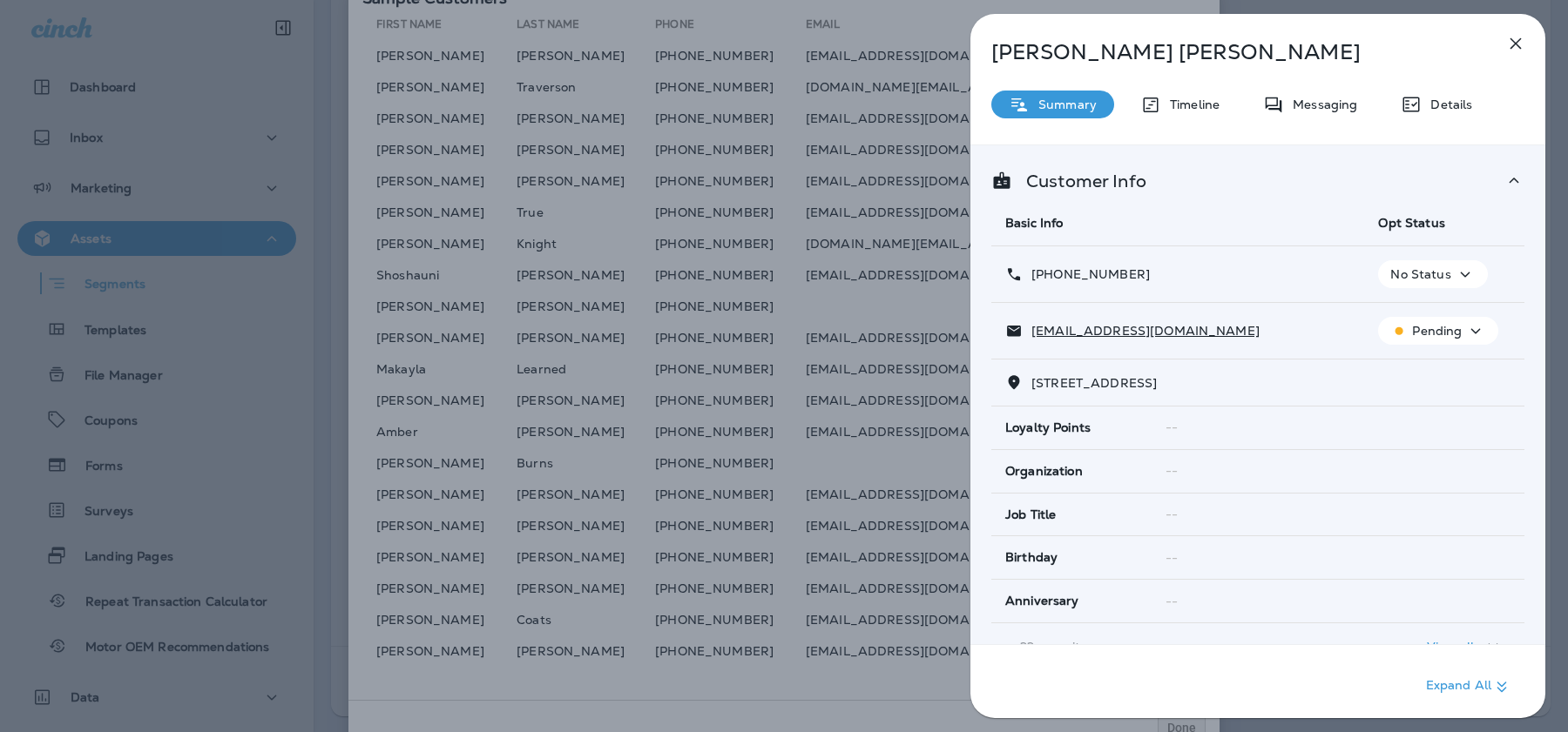
click at [901, 591] on div "[PERSON_NAME] Summary Timeline Messaging Details Customer Info Basic Info Opt S…" at bounding box center [784, 366] width 1568 height 732
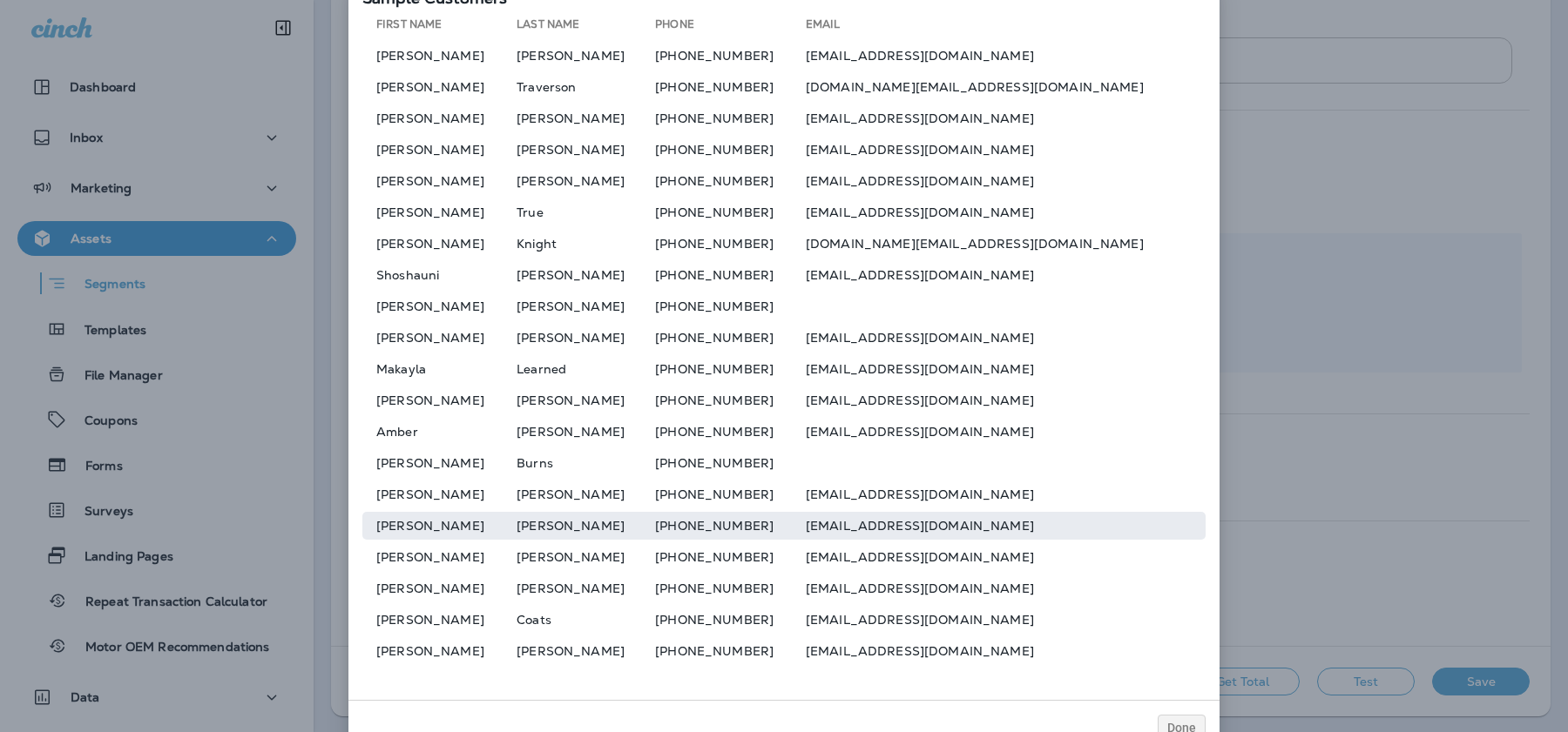
click at [888, 525] on td "[EMAIL_ADDRESS][DOMAIN_NAME]" at bounding box center [1006, 525] width 400 height 28
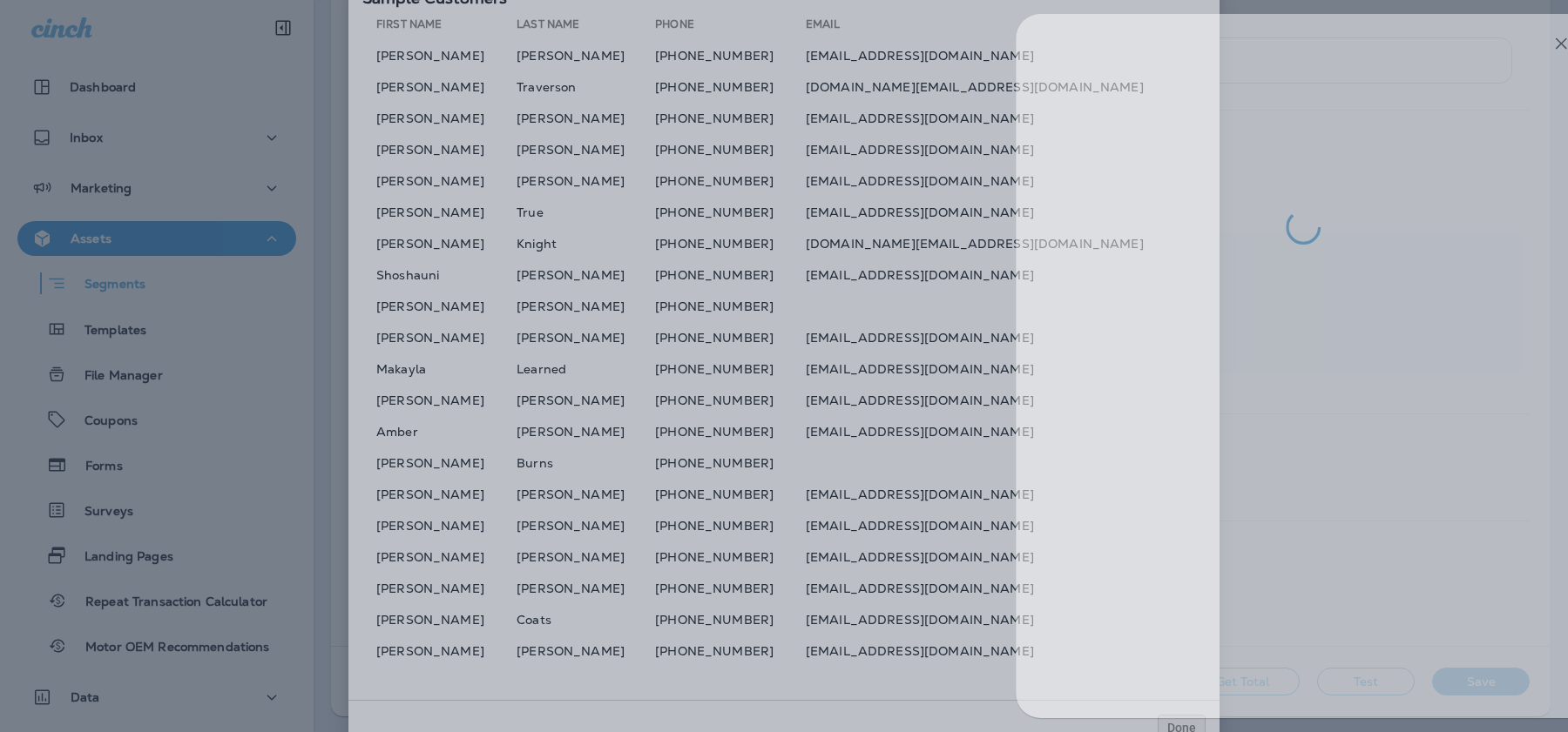
click at [891, 525] on div at bounding box center [829, 366] width 1568 height 732
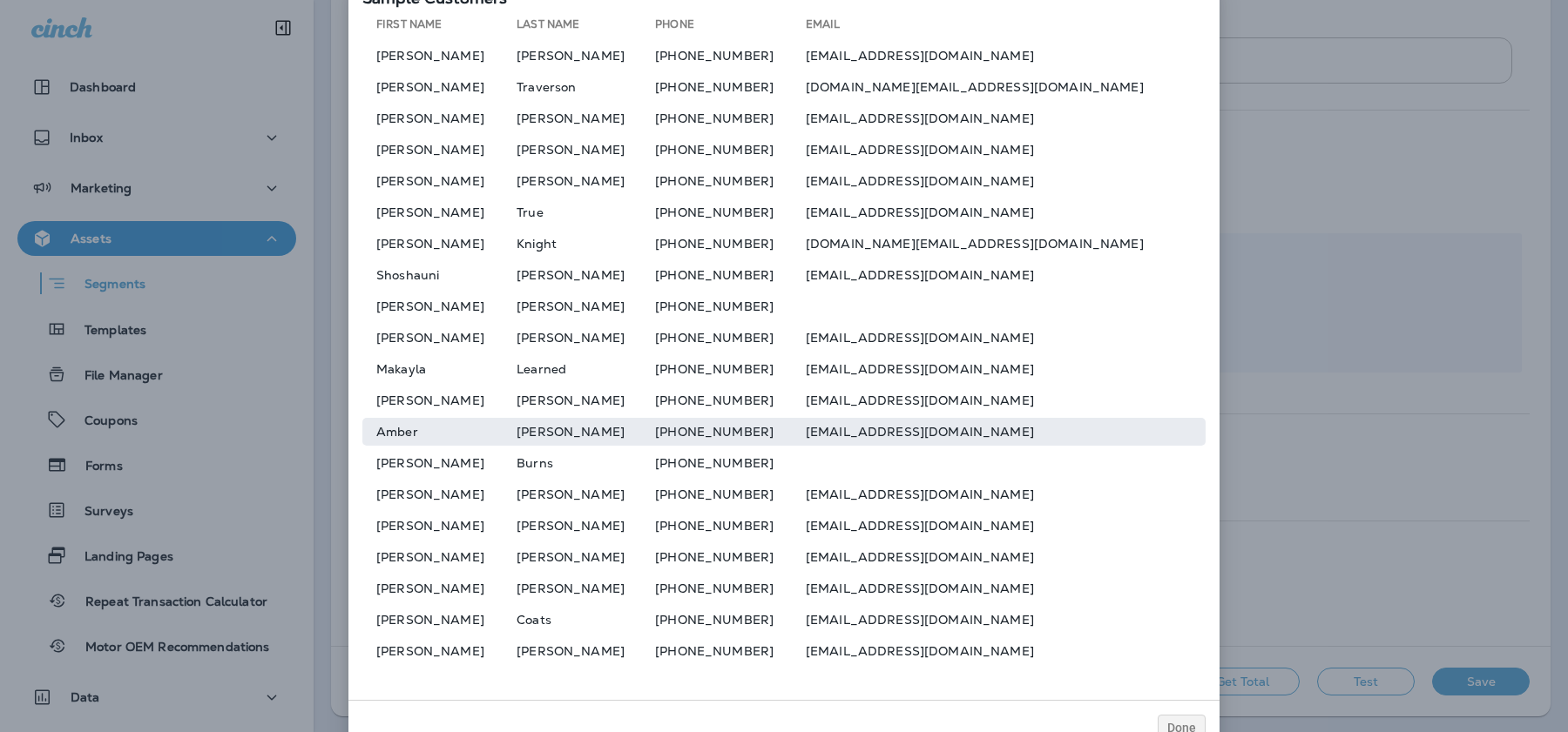
click at [892, 433] on td "[EMAIL_ADDRESS][DOMAIN_NAME]" at bounding box center [1006, 431] width 400 height 28
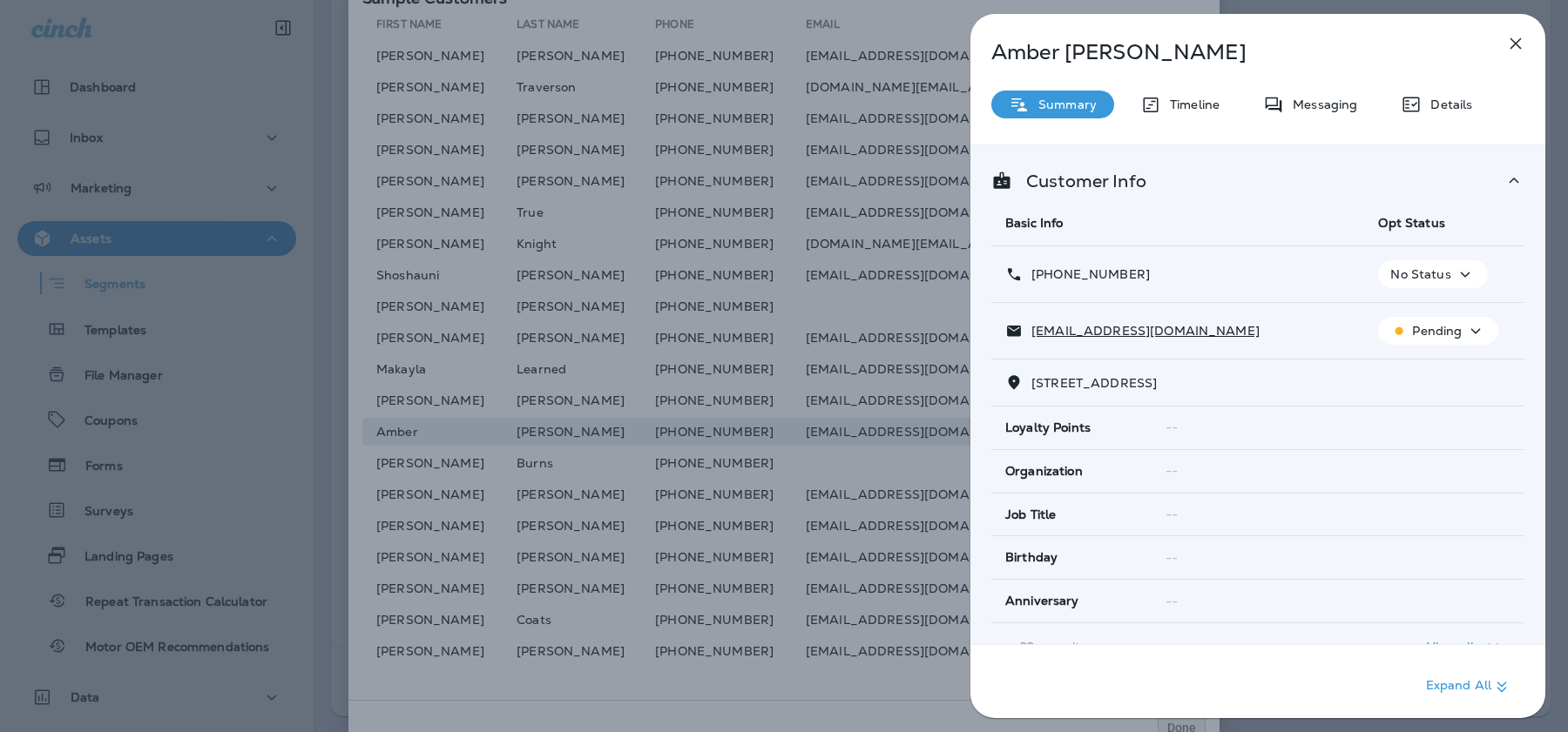
click at [892, 433] on div "[PERSON_NAME] Summary Timeline Messaging Details Customer Info Basic Info Opt S…" at bounding box center [784, 366] width 1568 height 732
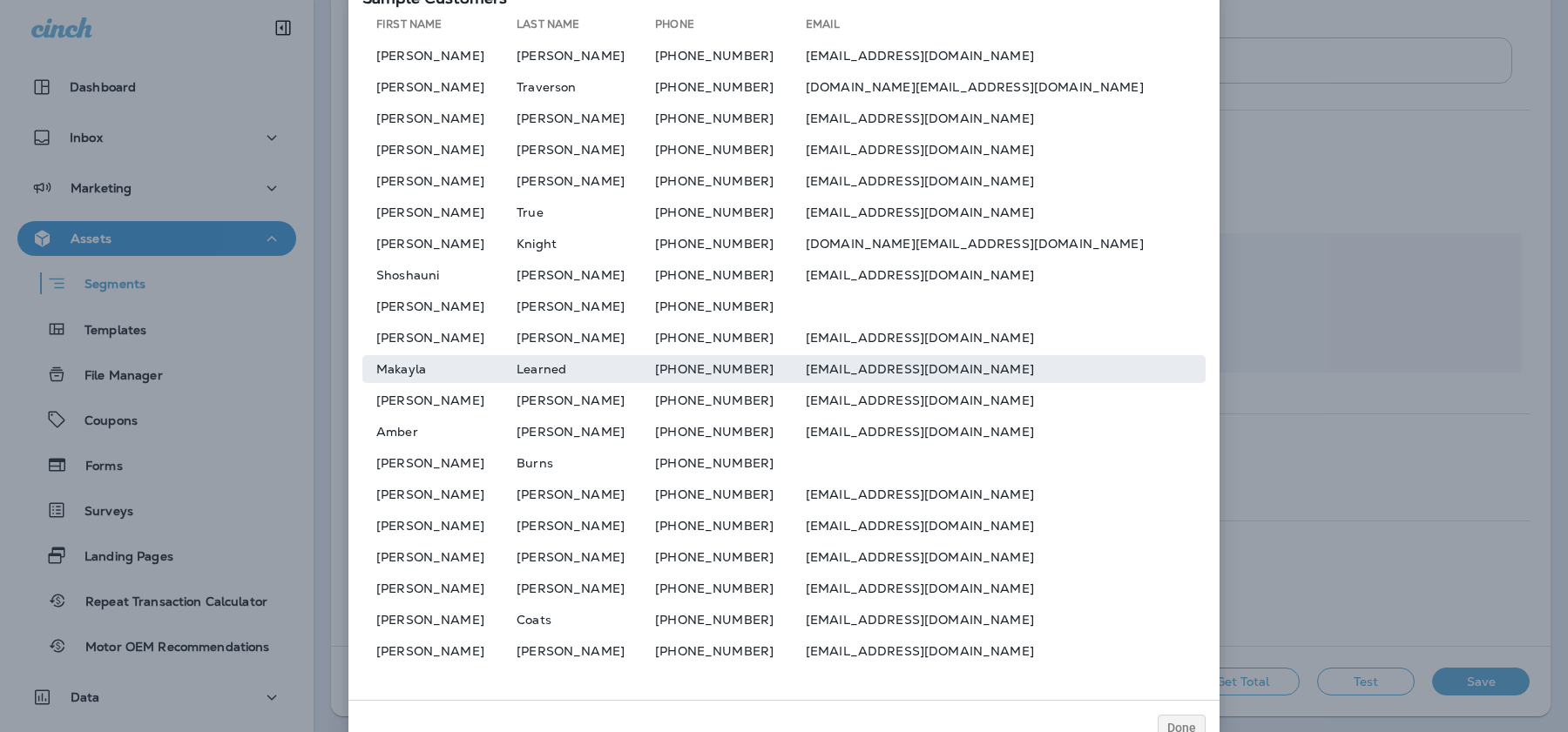
click at [893, 372] on td "[EMAIL_ADDRESS][DOMAIN_NAME]" at bounding box center [1006, 368] width 400 height 28
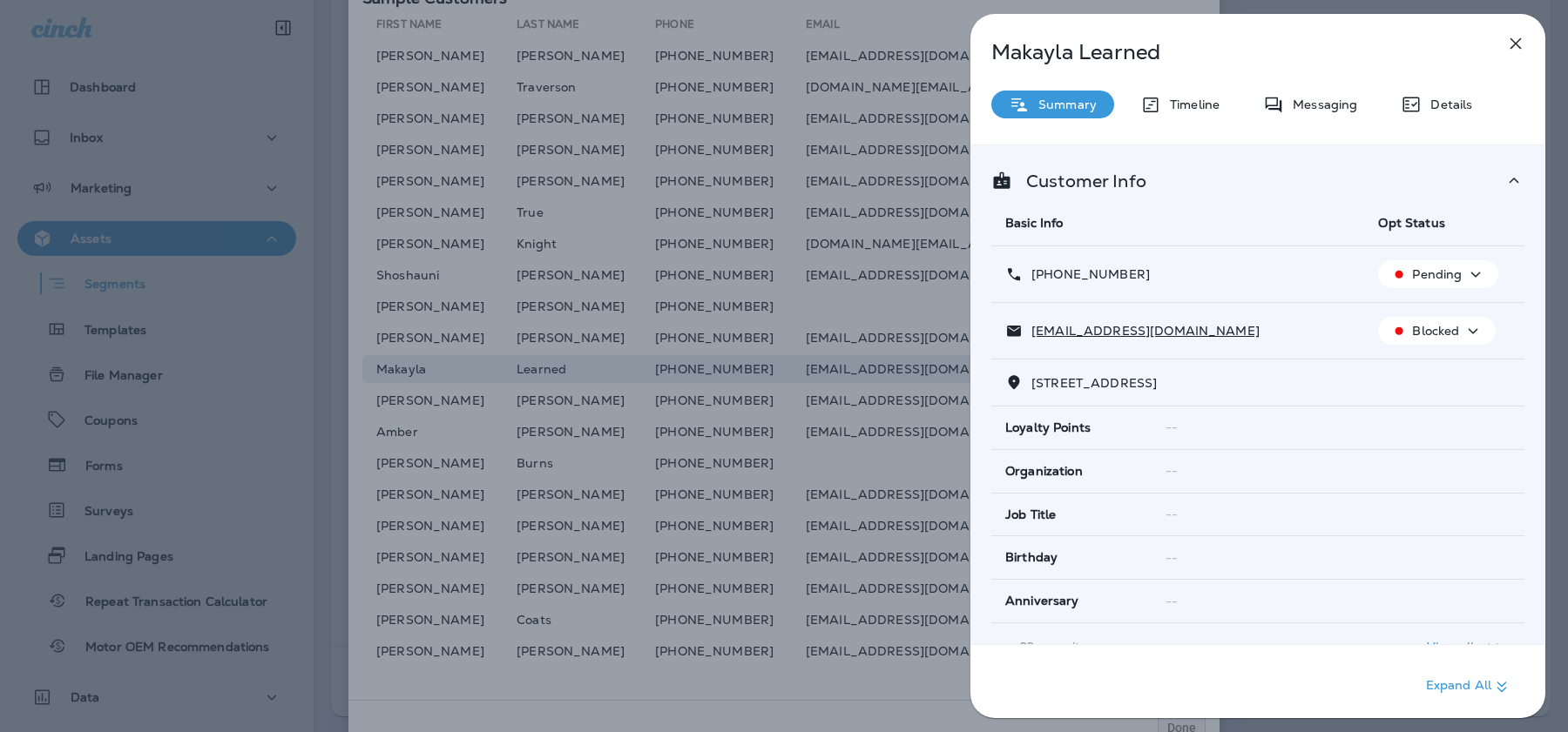
click at [893, 372] on div "Makayla Learned Summary Timeline Messaging Details Customer Info Basic Info Opt…" at bounding box center [784, 366] width 1568 height 732
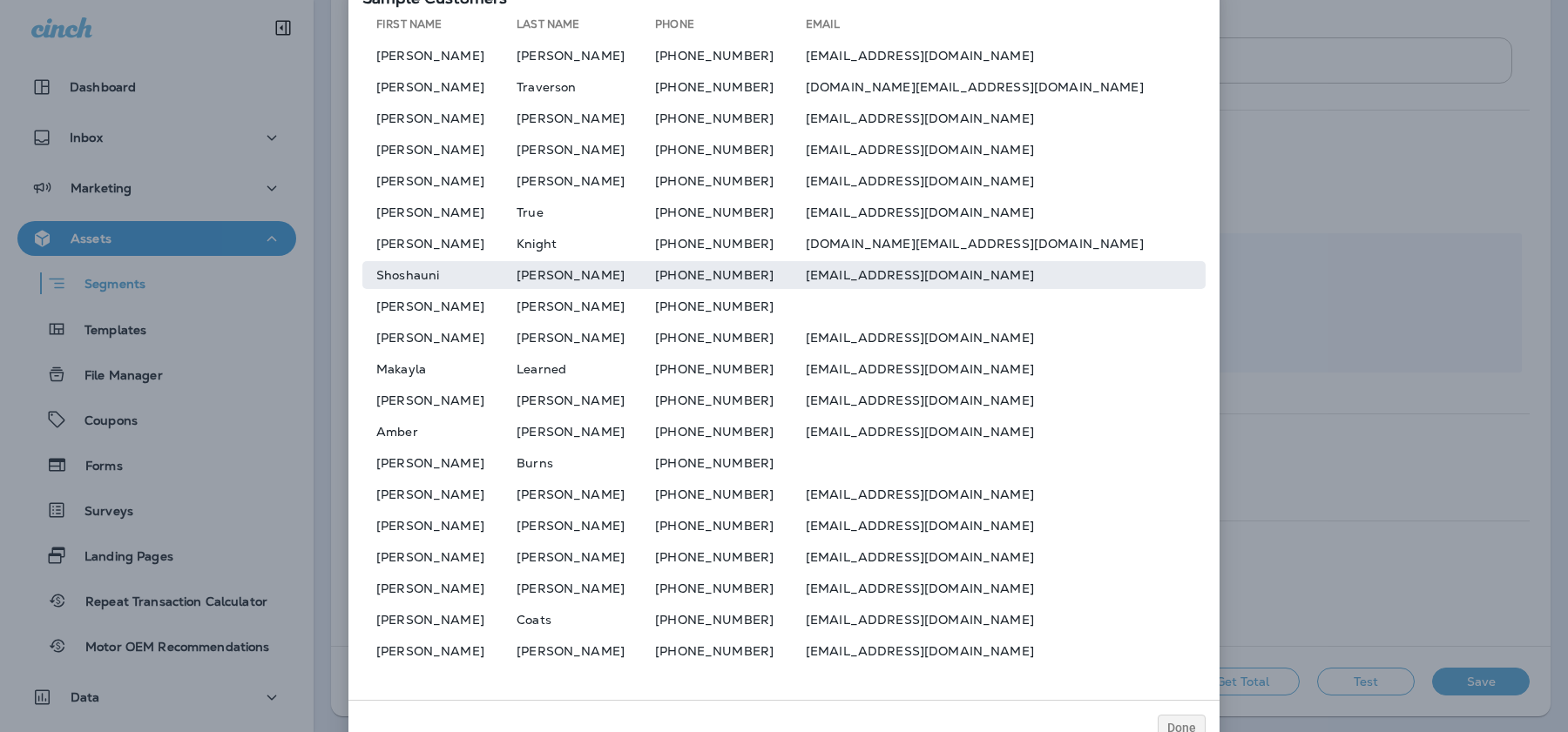
click at [893, 278] on td "[EMAIL_ADDRESS][DOMAIN_NAME]" at bounding box center [1006, 274] width 400 height 28
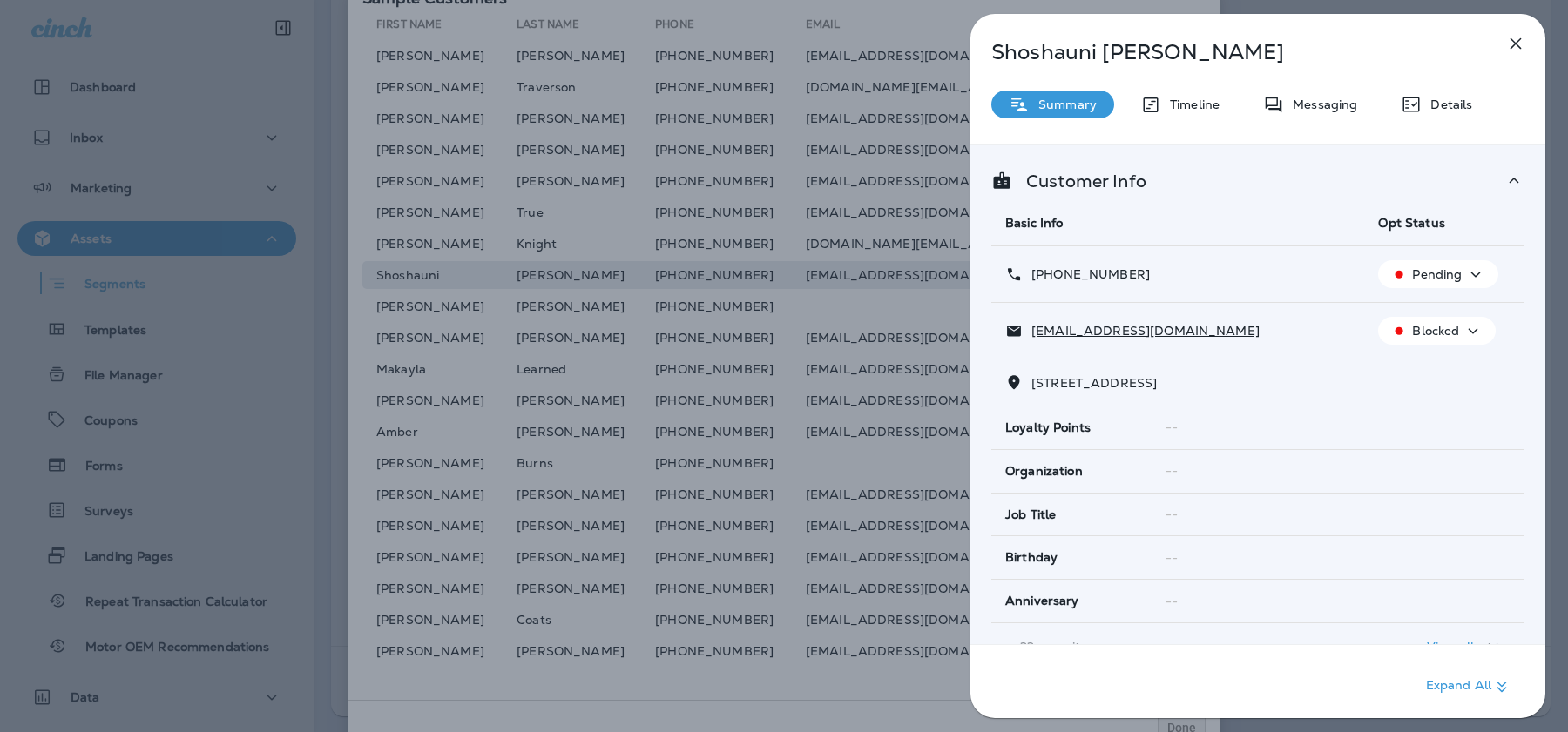
click at [893, 278] on div "Shoshauni [PERSON_NAME] Summary Timeline Messaging Details Customer Info Basic …" at bounding box center [784, 366] width 1568 height 732
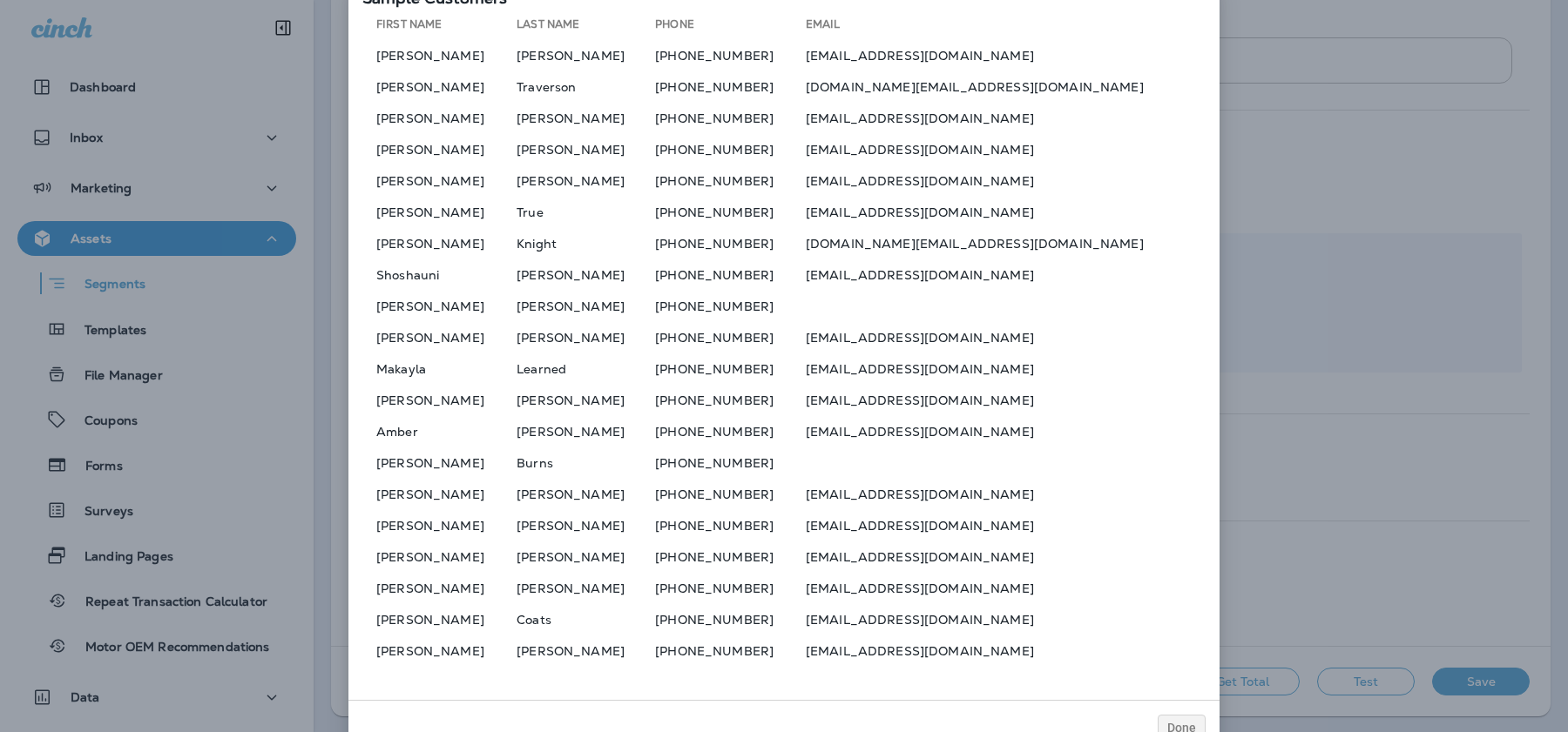
click at [891, 243] on td "[DOMAIN_NAME][EMAIL_ADDRESS][DOMAIN_NAME]" at bounding box center [1006, 243] width 400 height 28
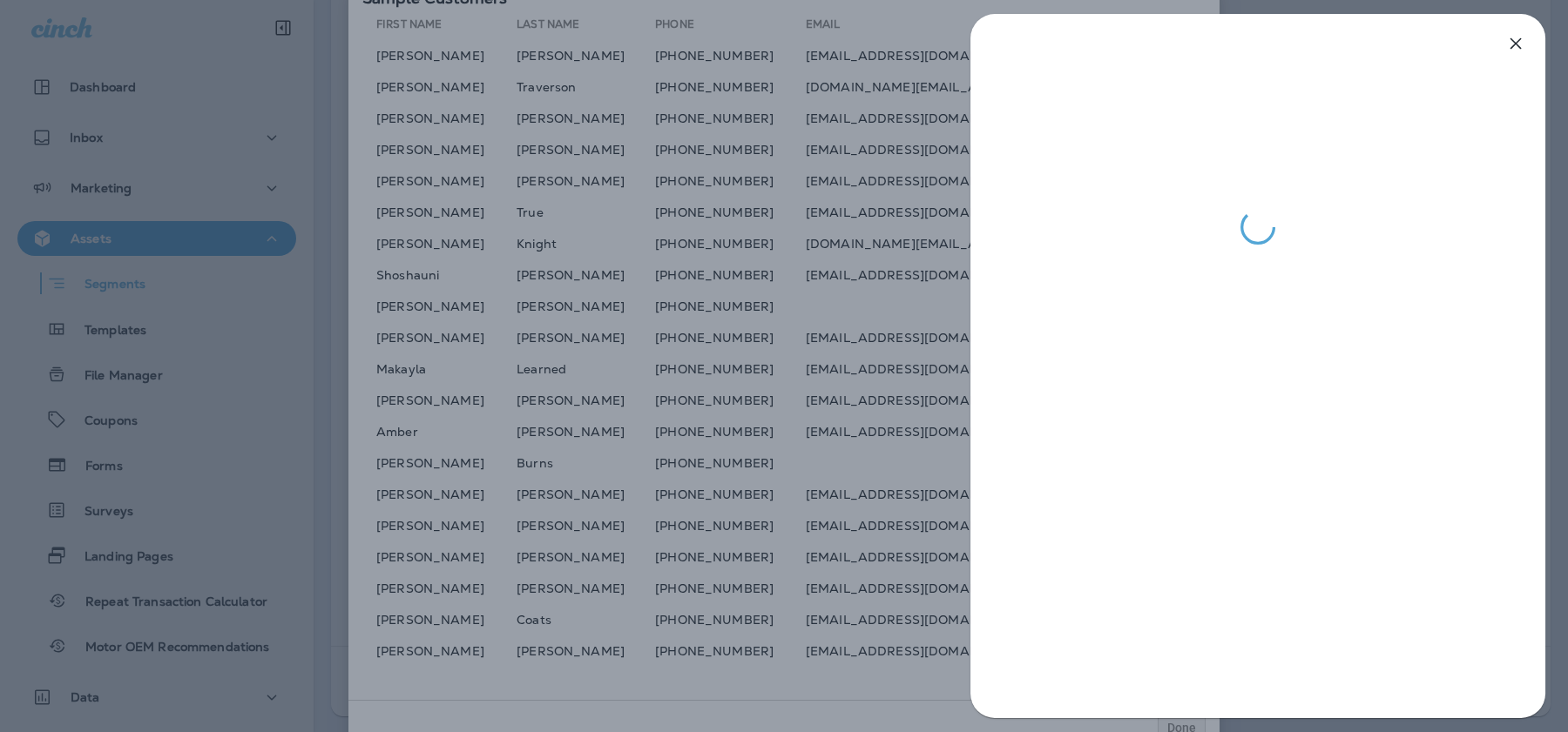
click at [891, 243] on div at bounding box center [784, 366] width 1568 height 732
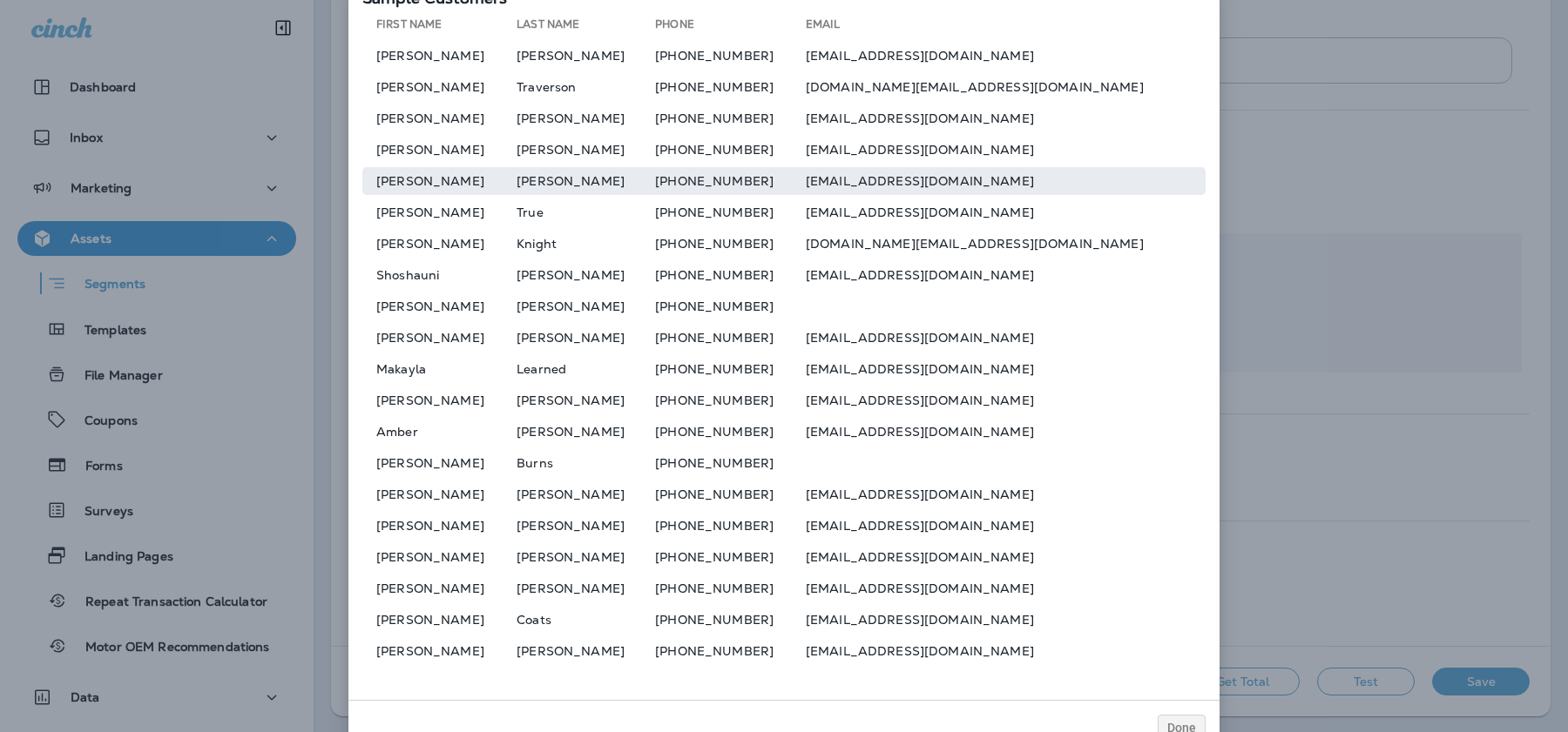
click at [880, 179] on td "[EMAIL_ADDRESS][DOMAIN_NAME]" at bounding box center [1006, 180] width 400 height 28
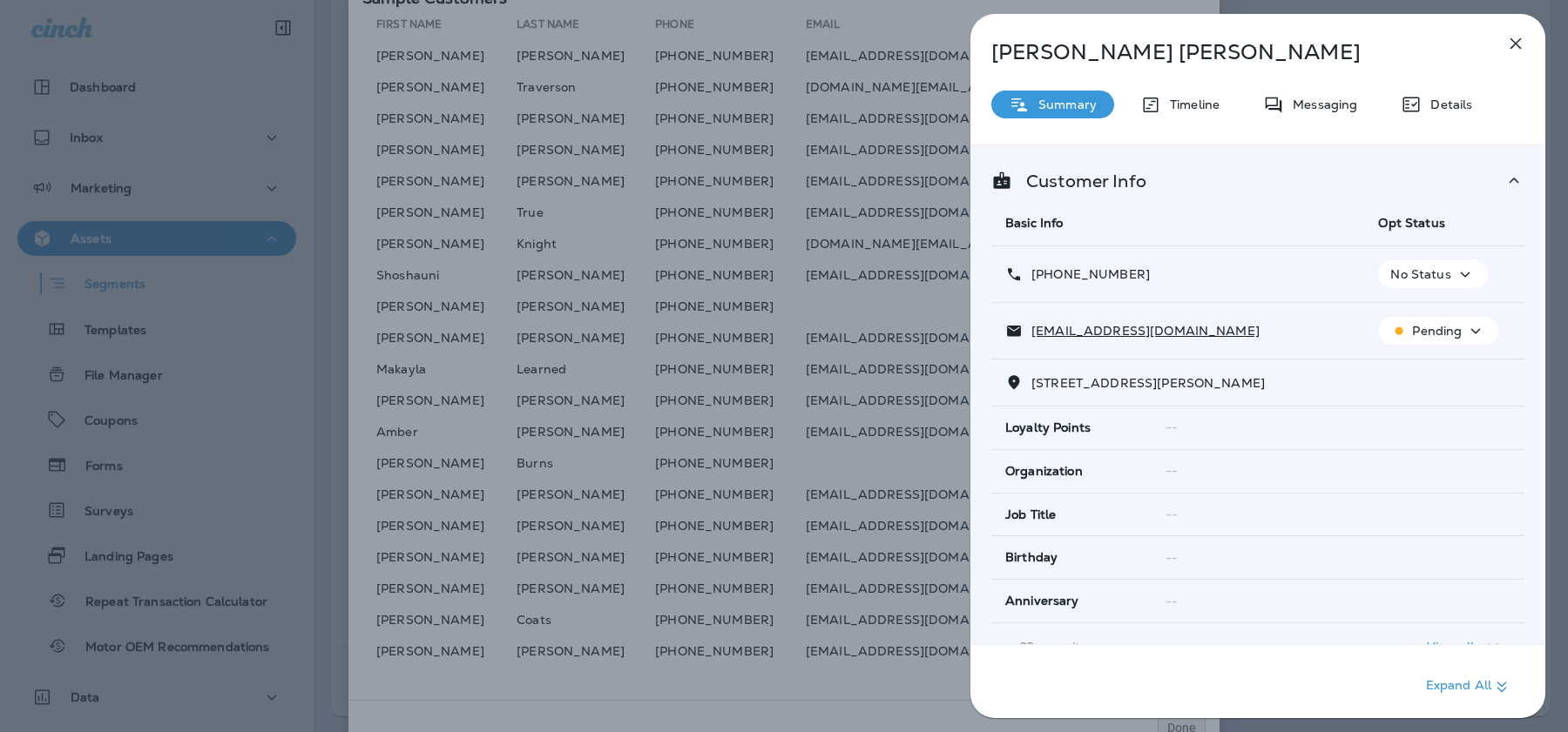
click at [885, 193] on div "[PERSON_NAME] Summary Timeline Messaging Details Customer Info Basic Info Opt S…" at bounding box center [784, 366] width 1568 height 732
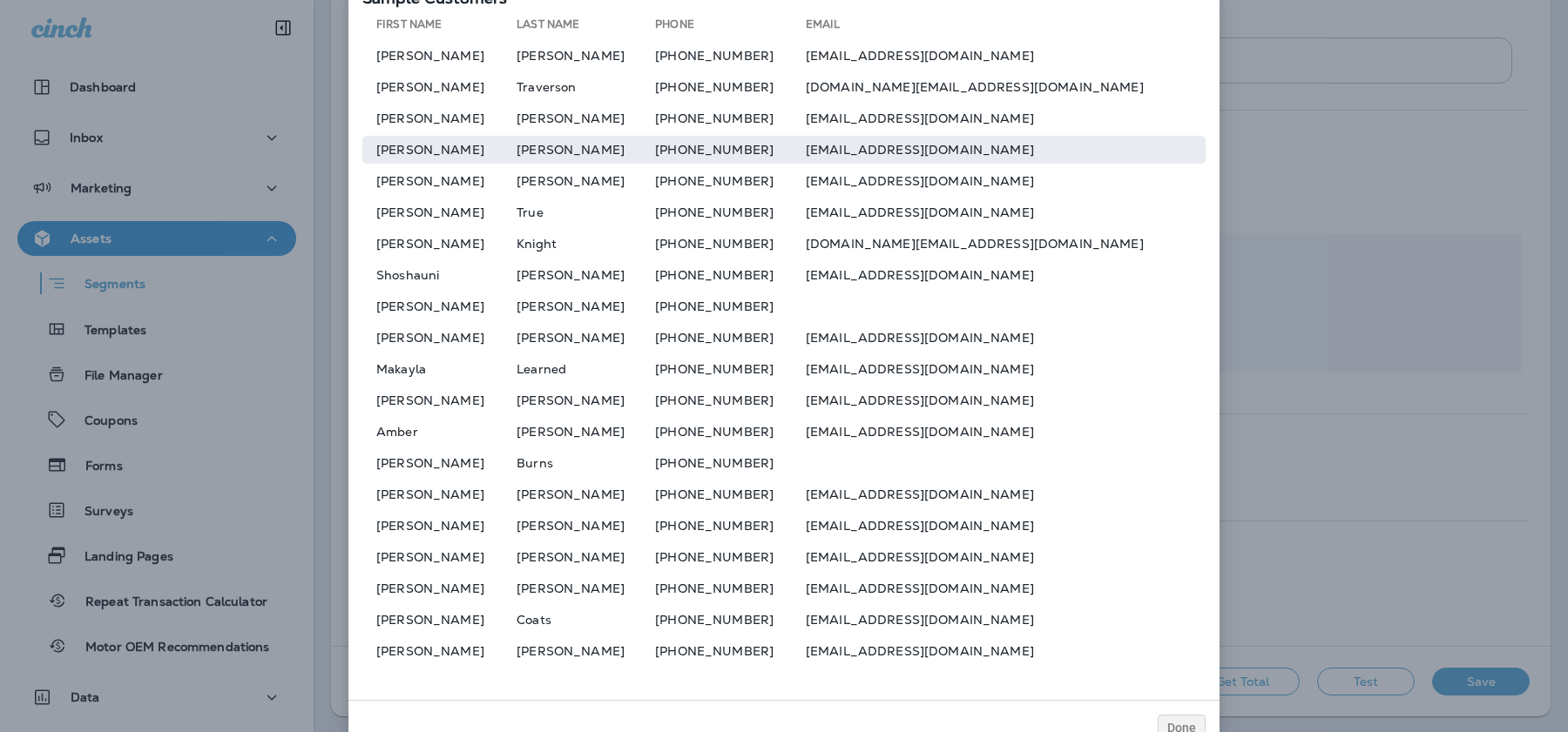
click at [877, 150] on td "[EMAIL_ADDRESS][DOMAIN_NAME]" at bounding box center [1006, 149] width 400 height 28
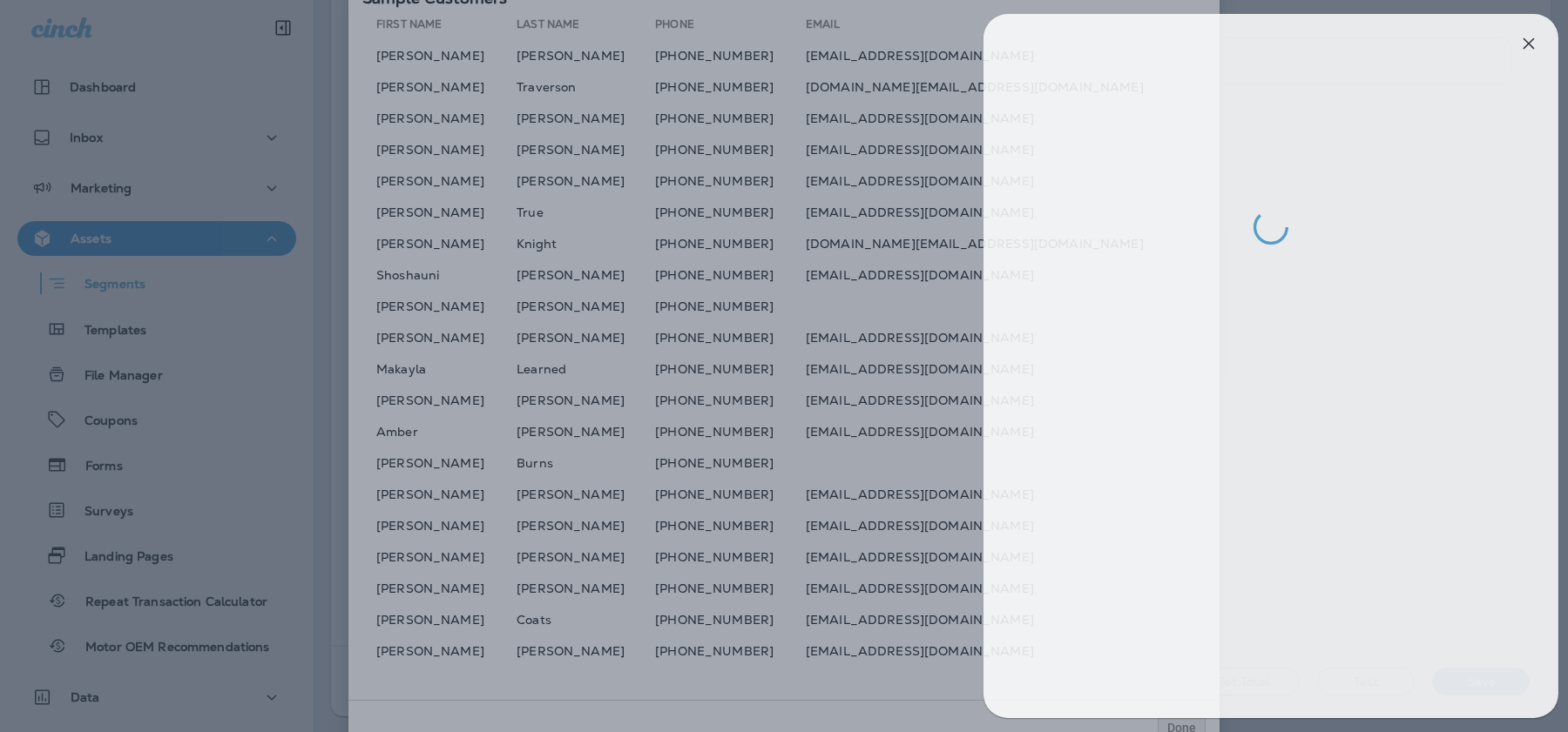
click at [908, 198] on div at bounding box center [796, 366] width 1568 height 732
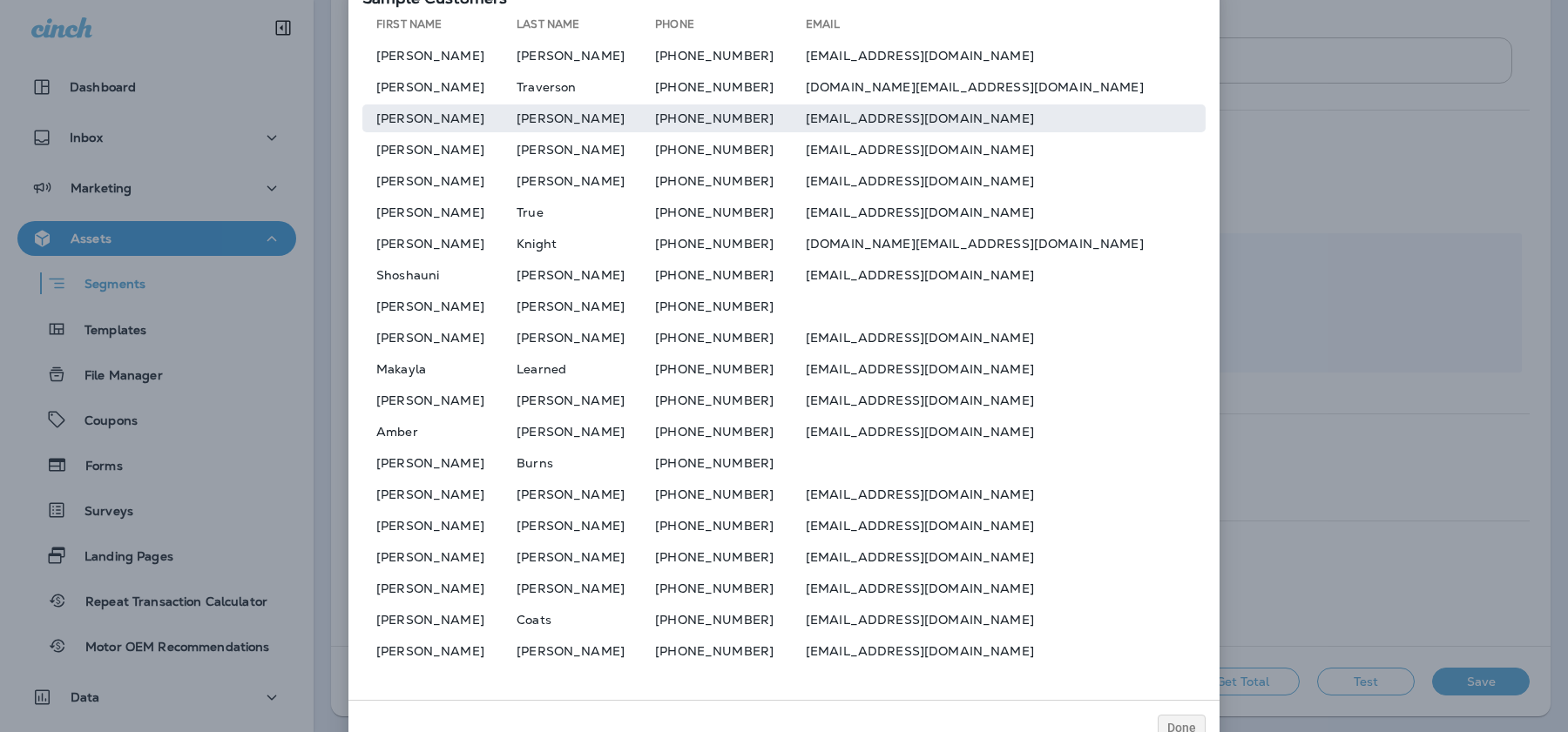
click at [901, 119] on td "[EMAIL_ADDRESS][DOMAIN_NAME]" at bounding box center [1006, 118] width 400 height 28
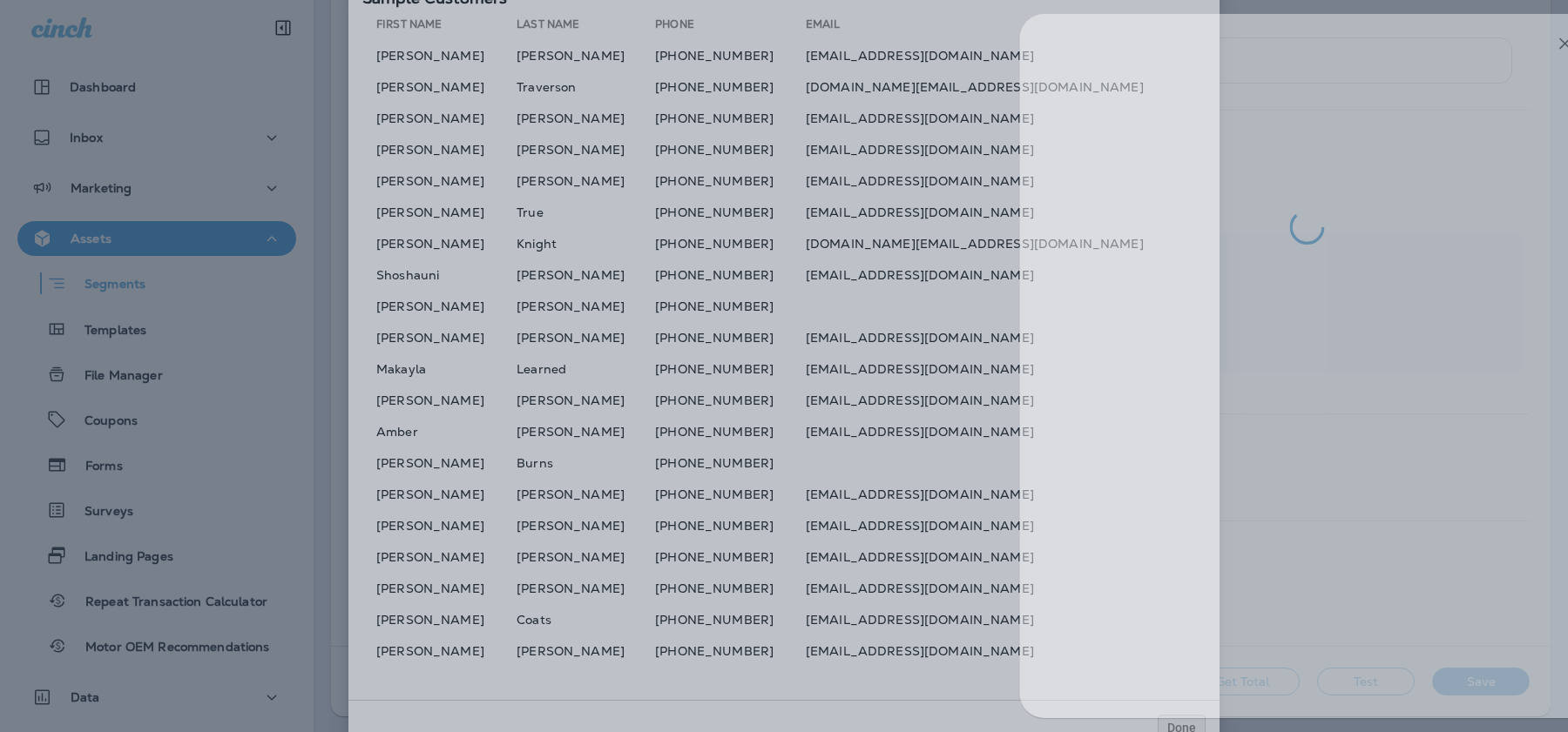
click at [959, 236] on div at bounding box center [832, 366] width 1568 height 732
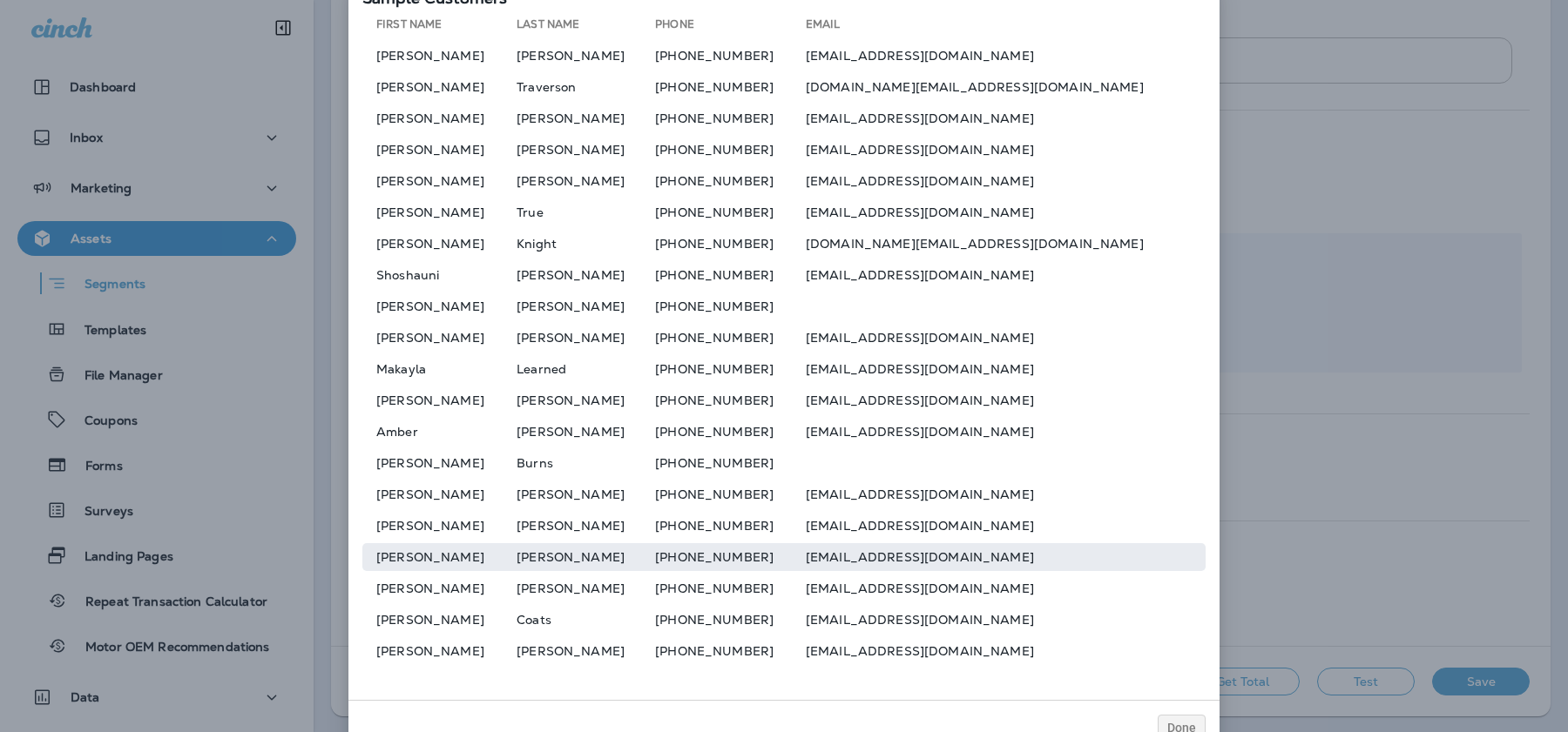
click at [926, 563] on td "[EMAIL_ADDRESS][DOMAIN_NAME]" at bounding box center [1006, 557] width 400 height 28
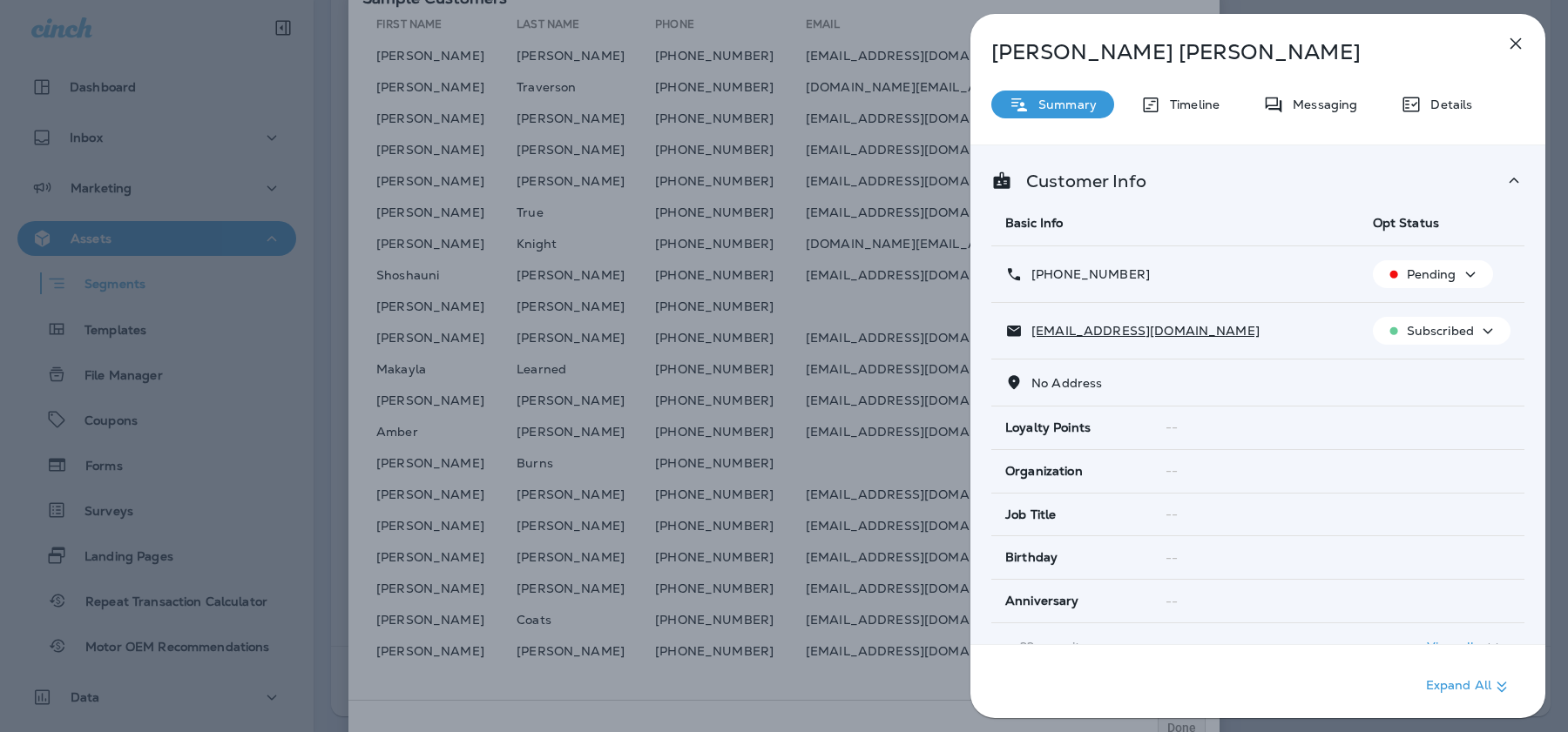
click at [915, 416] on div "[PERSON_NAME] Summary Timeline Messaging Details Customer Info Basic Info Opt S…" at bounding box center [784, 366] width 1568 height 732
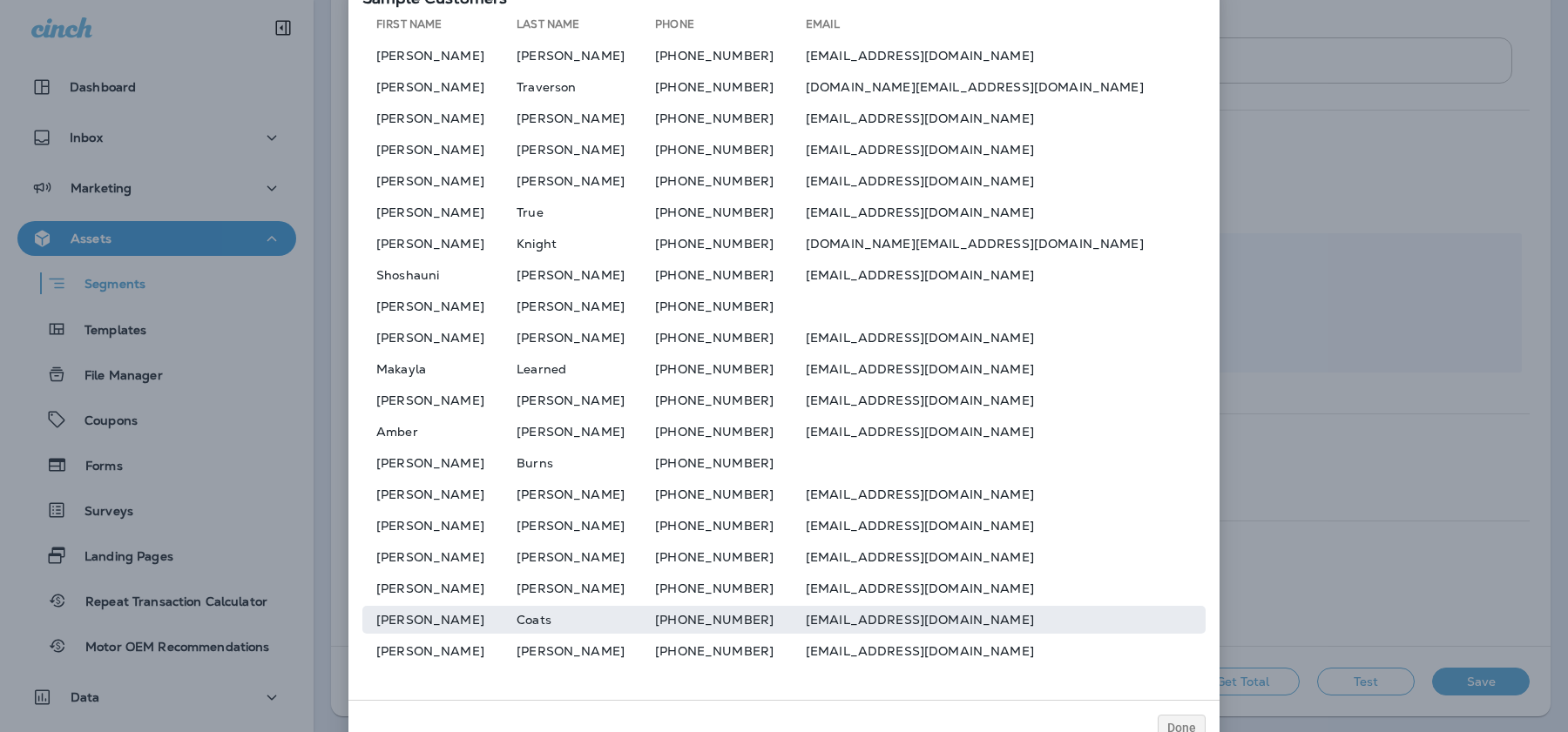
click at [914, 615] on td "[EMAIL_ADDRESS][DOMAIN_NAME]" at bounding box center [1006, 620] width 400 height 28
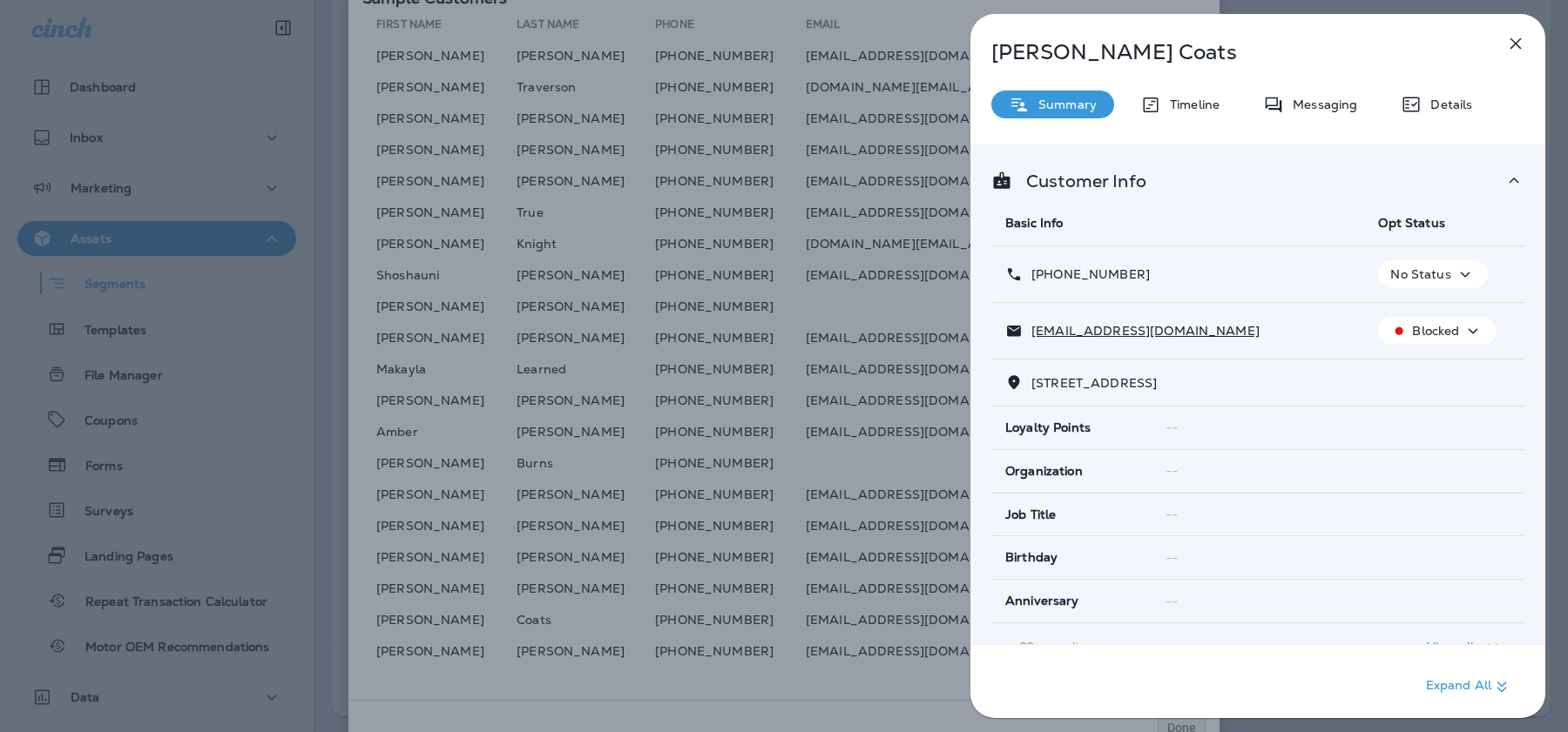
click at [1515, 41] on icon "button" at bounding box center [1516, 44] width 21 height 21
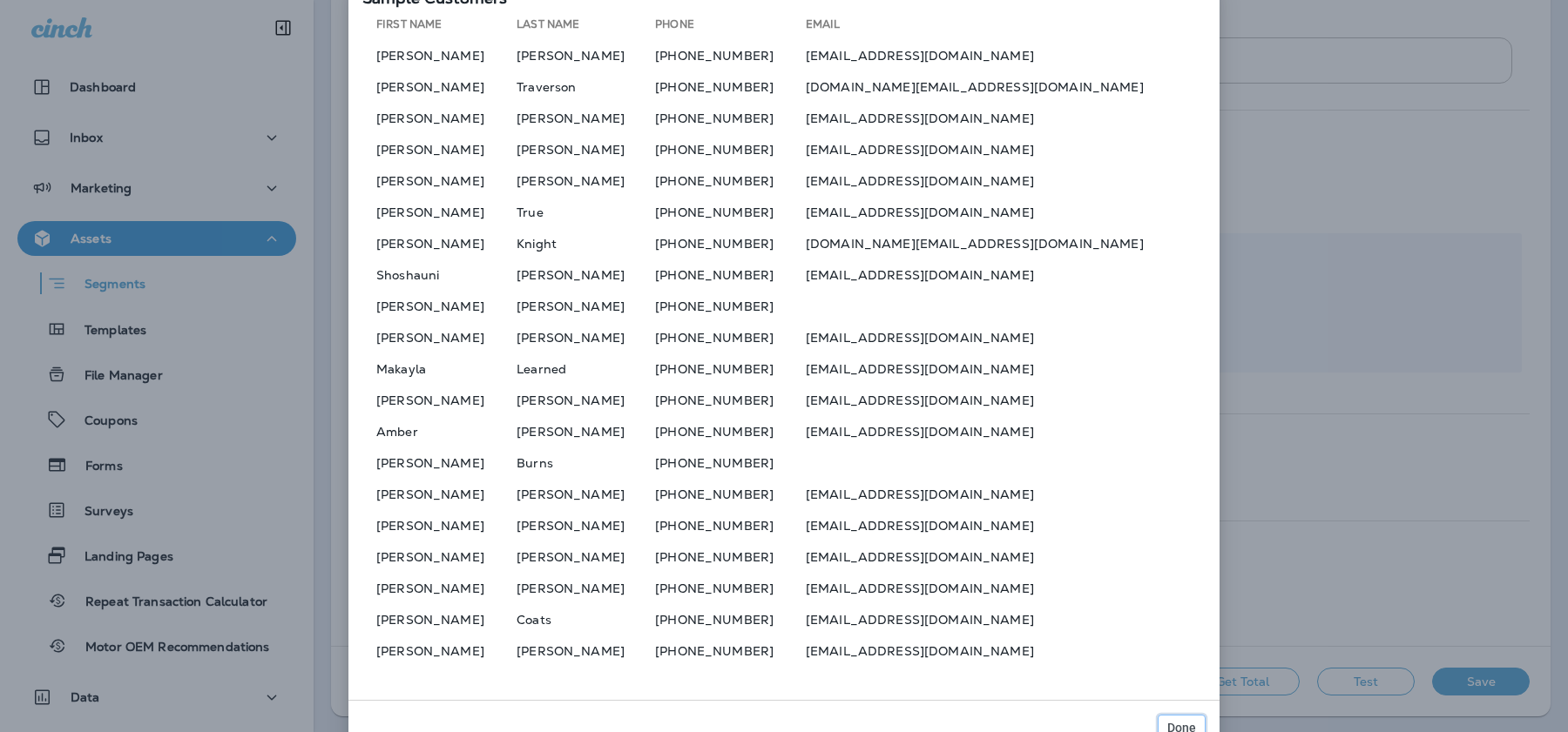
click at [1171, 722] on span "Done" at bounding box center [1182, 728] width 29 height 13
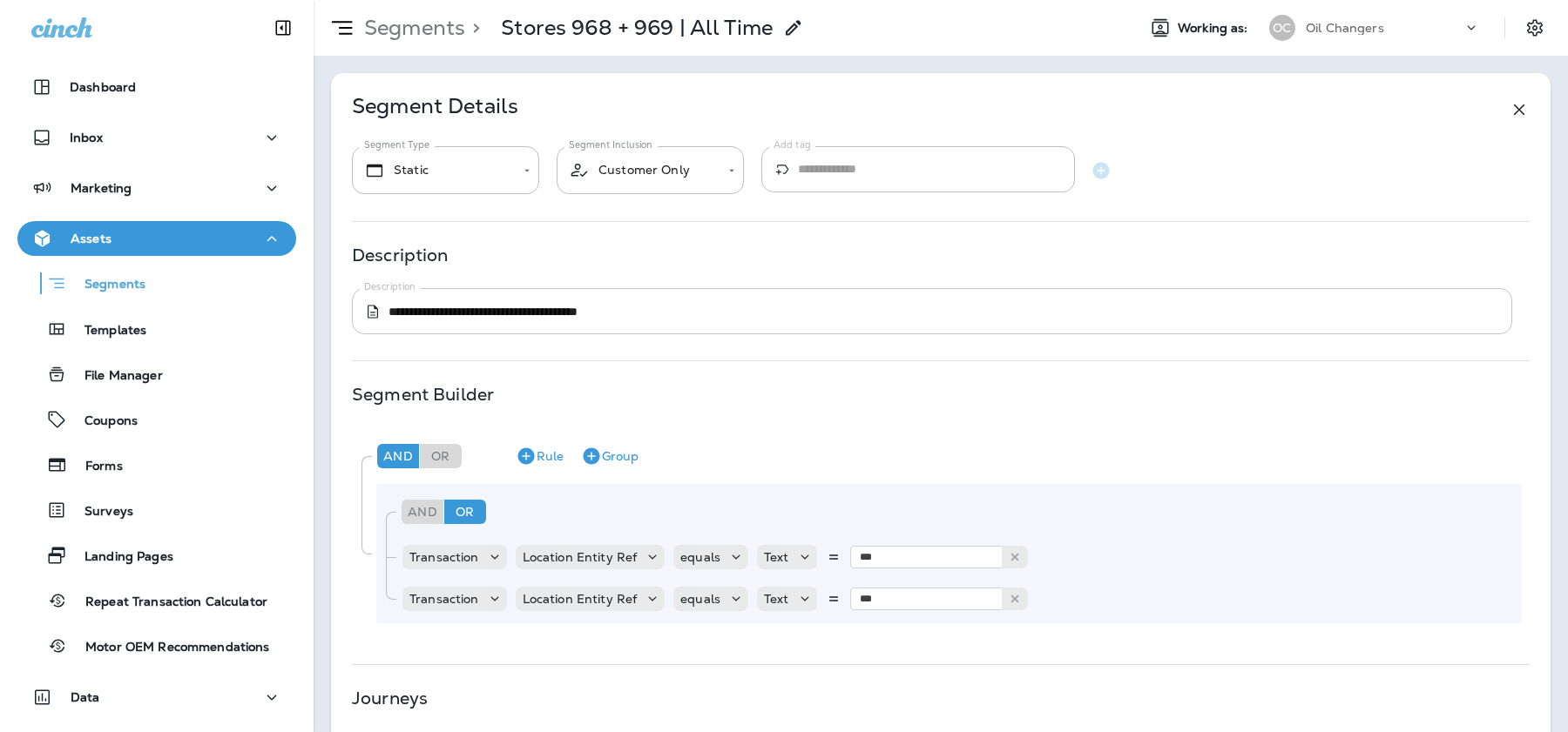
click at [675, 313] on textarea "**********" at bounding box center [944, 312] width 1111 height 17
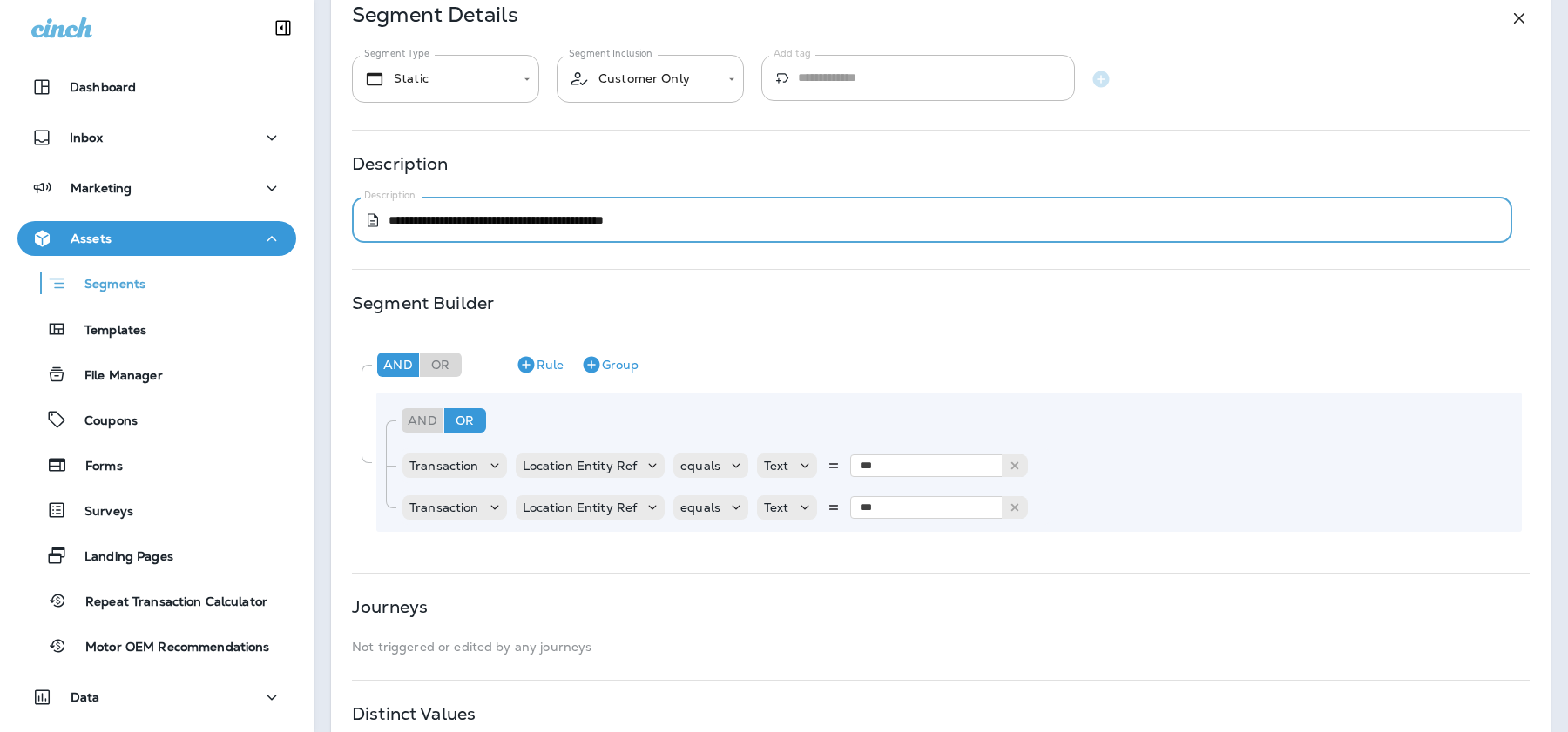
scroll to position [251, 0]
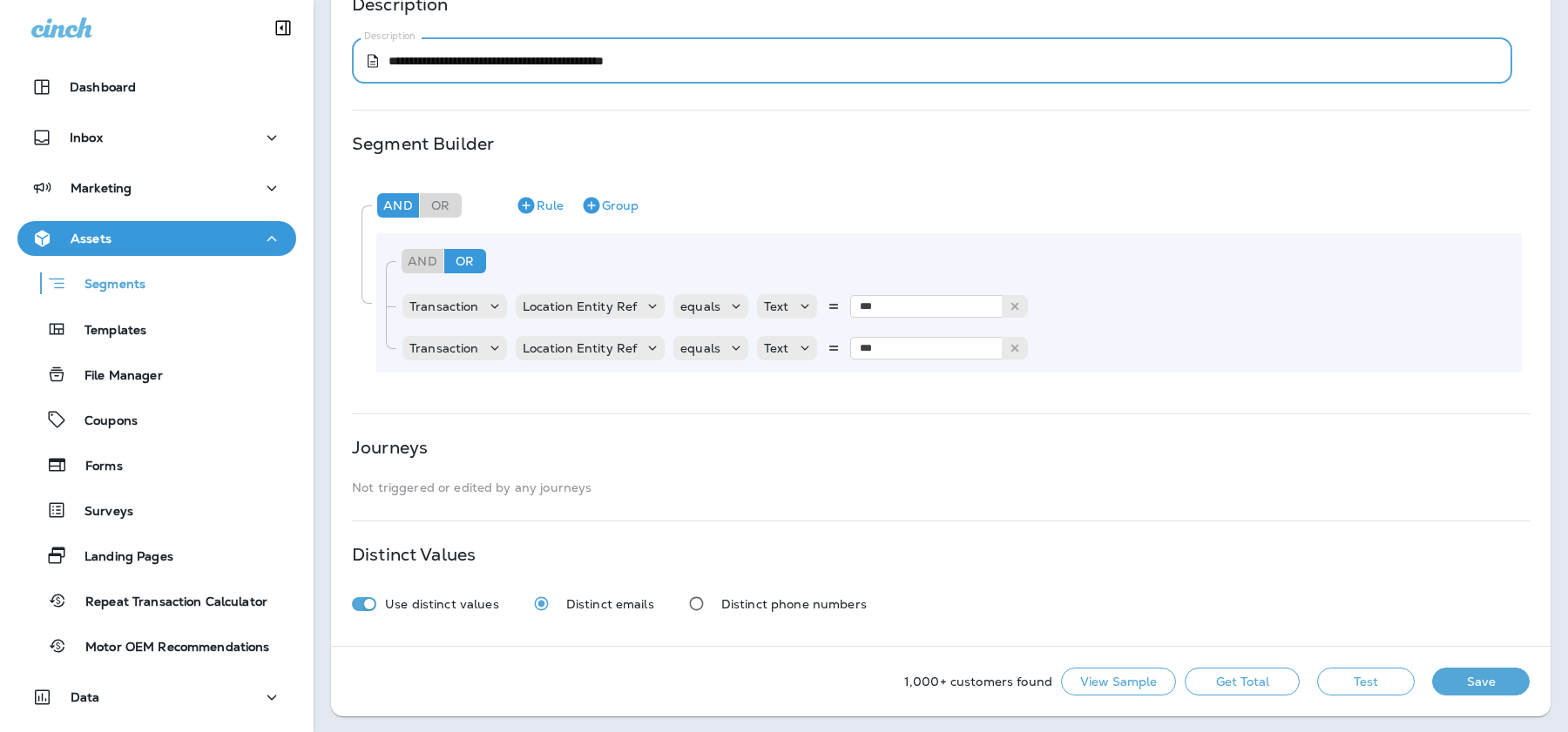
type textarea "**********"
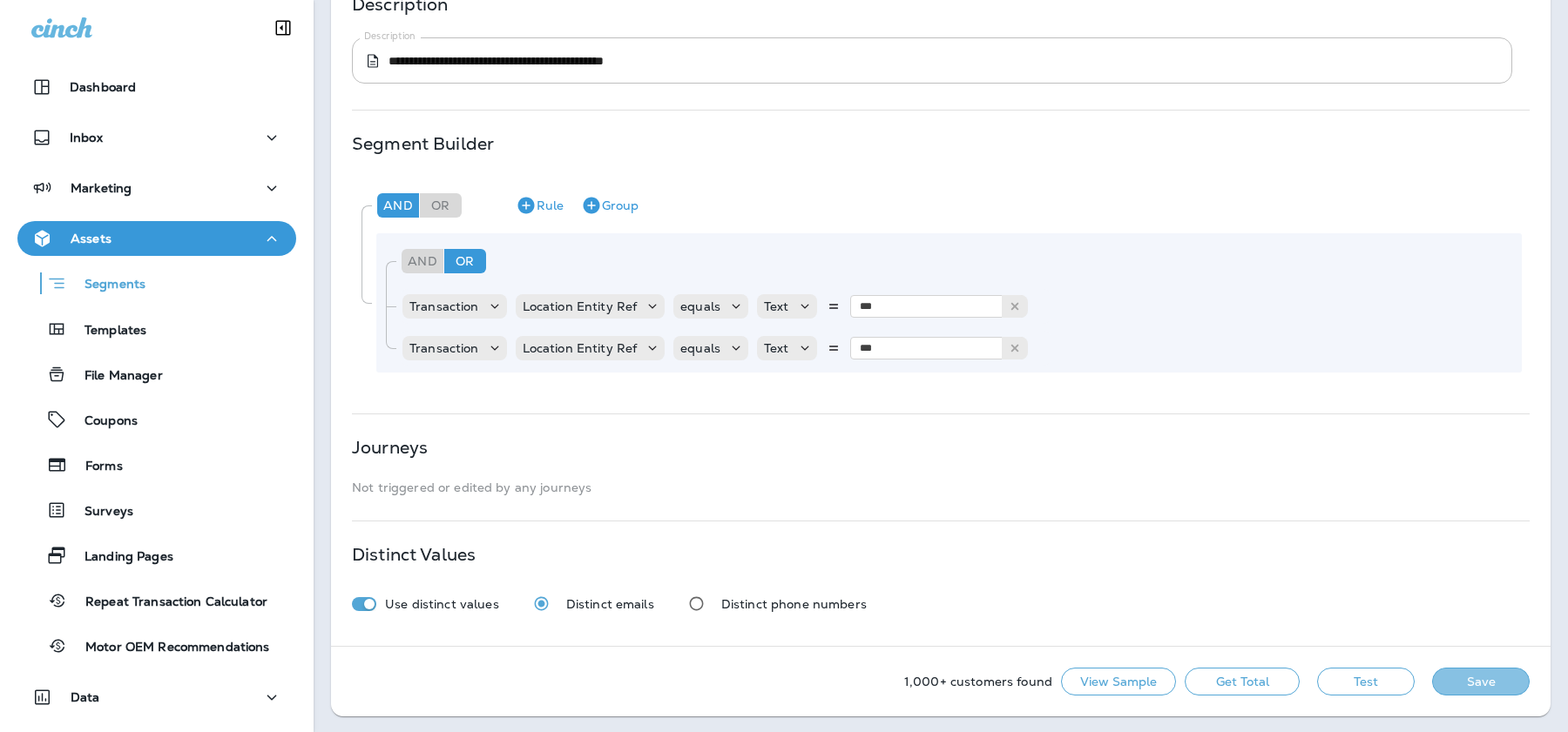
click at [1458, 680] on button "Save" at bounding box center [1481, 682] width 98 height 28
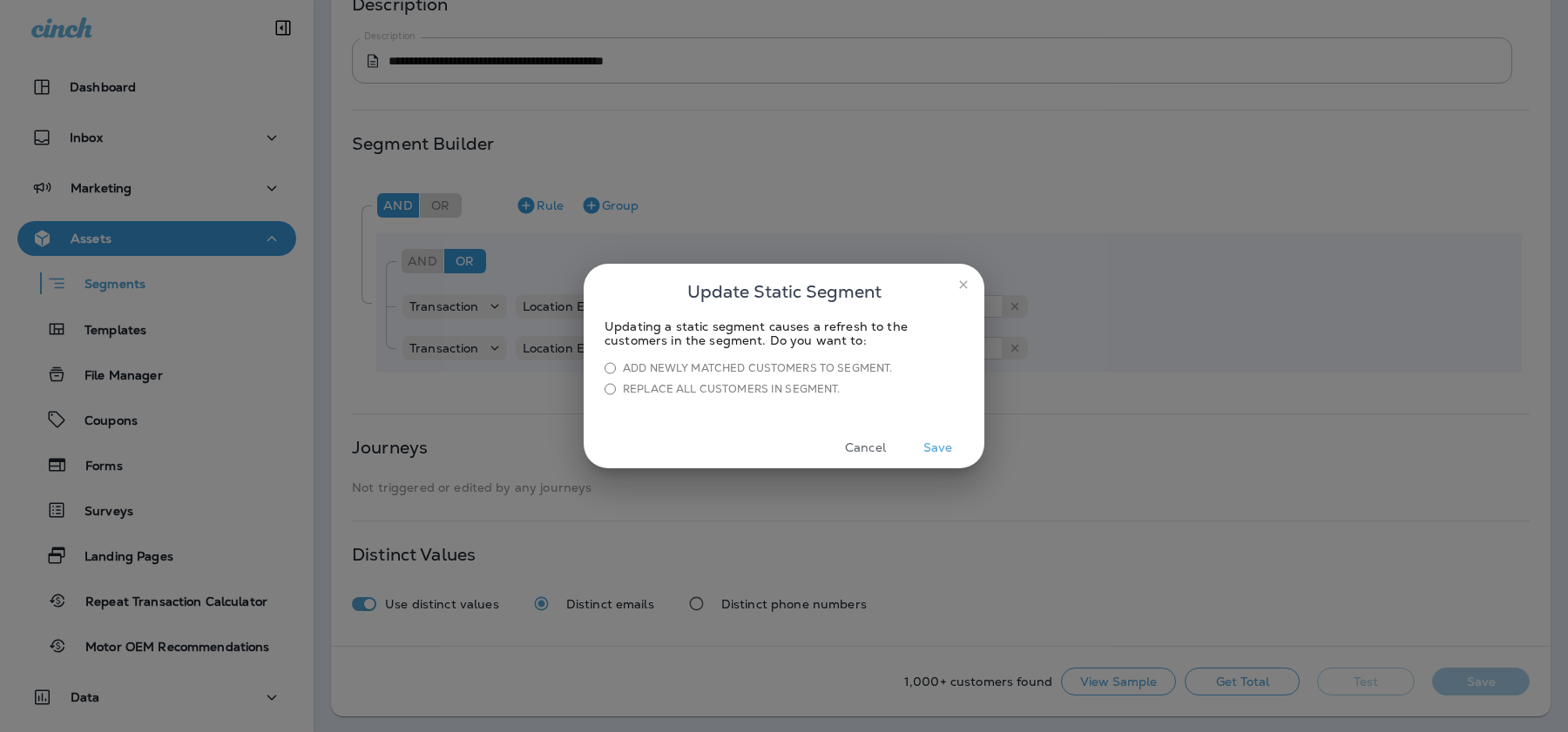
click at [944, 449] on button "Save" at bounding box center [937, 448] width 65 height 27
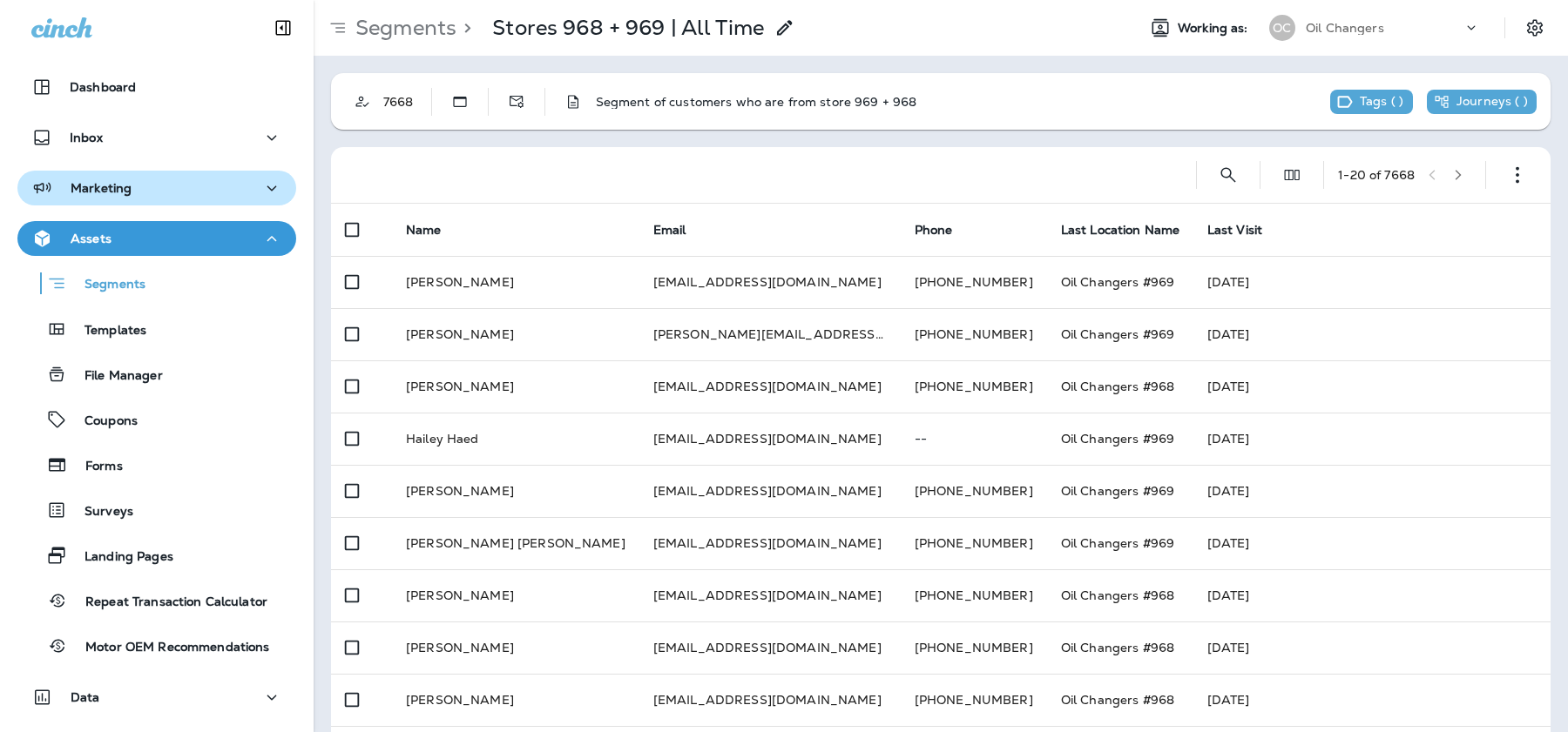
click at [151, 188] on div "Marketing" at bounding box center [156, 188] width 251 height 21
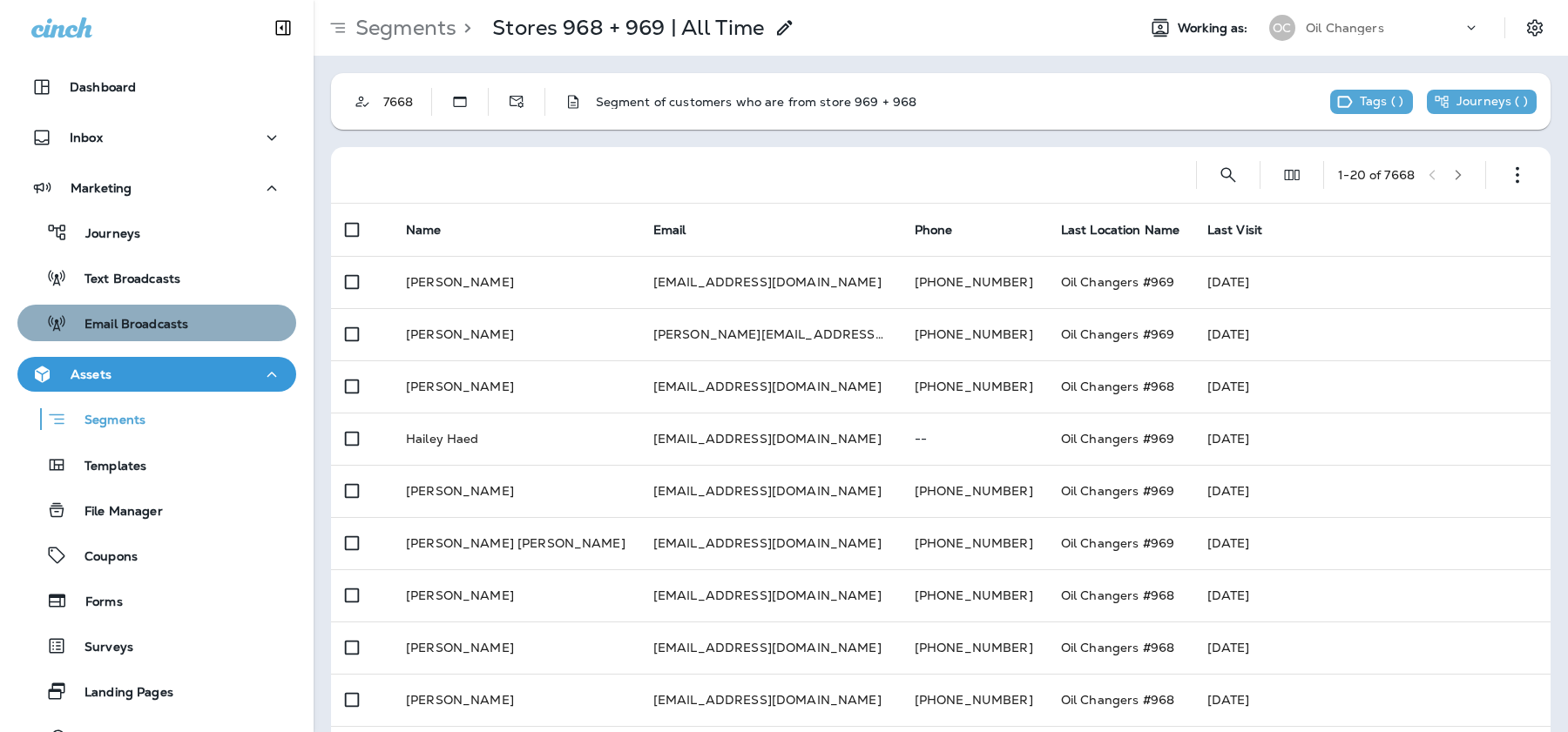
click at [150, 322] on p "Email Broadcasts" at bounding box center [127, 325] width 121 height 16
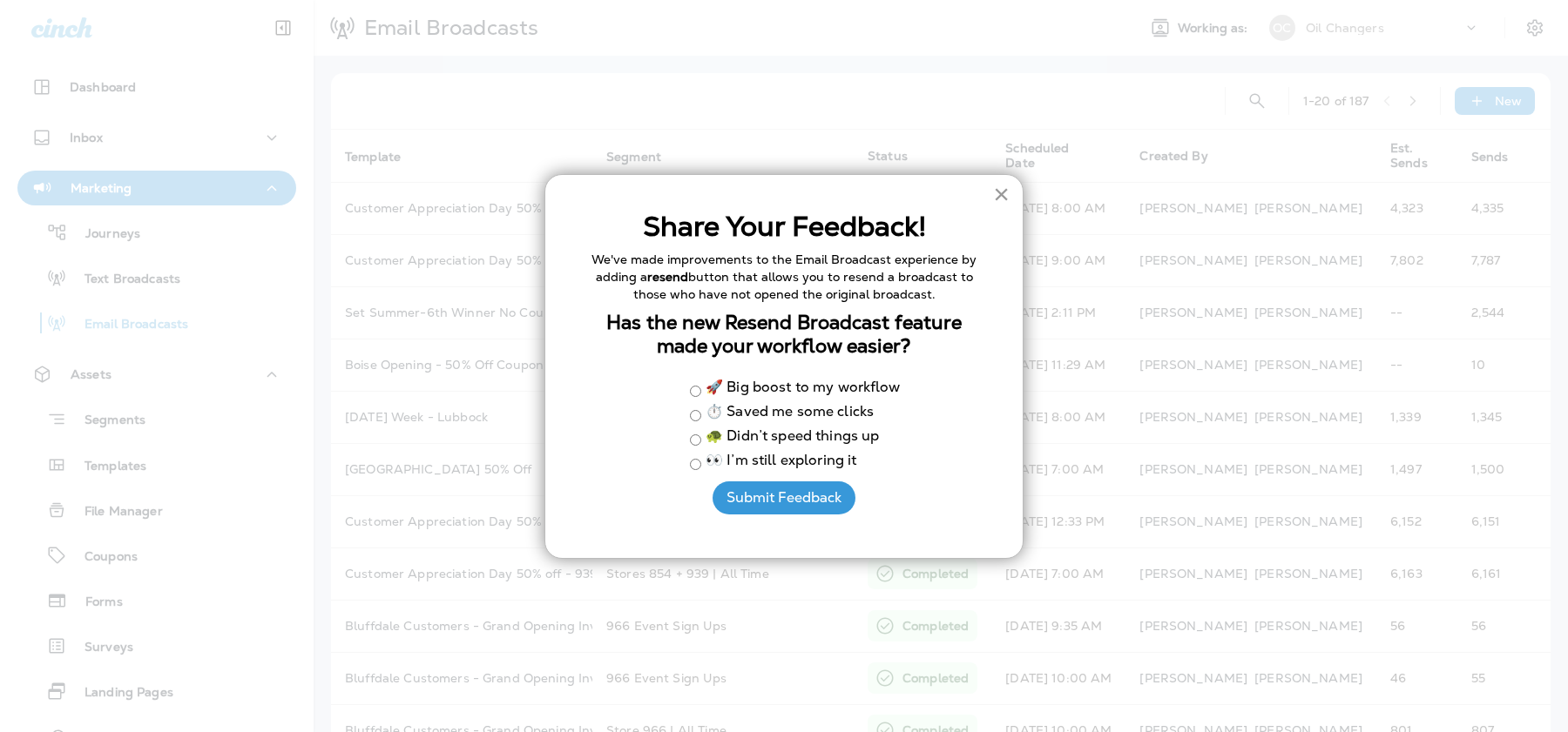
click at [998, 205] on button "×" at bounding box center [1001, 194] width 16 height 28
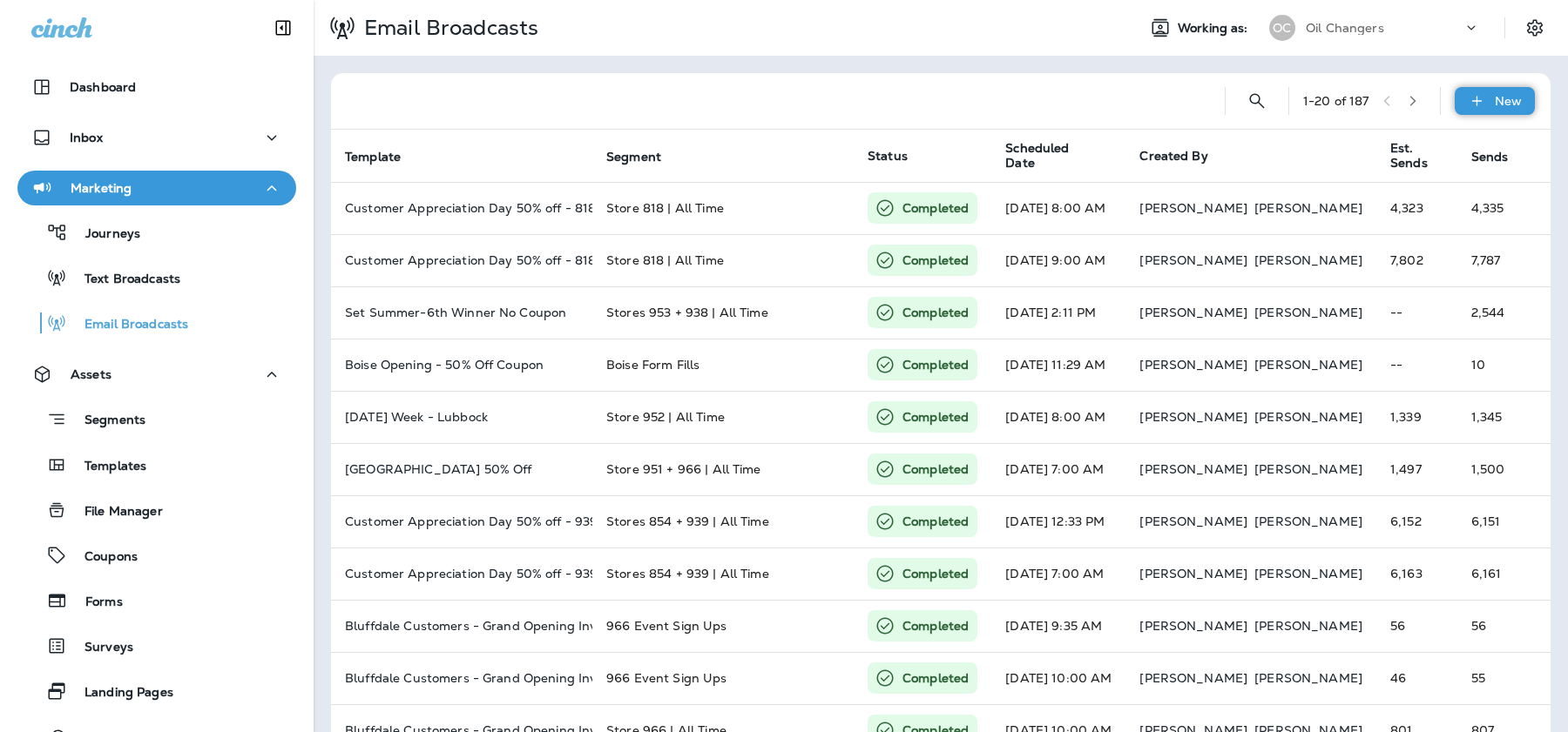
click at [1486, 103] on icon at bounding box center [1476, 101] width 18 height 17
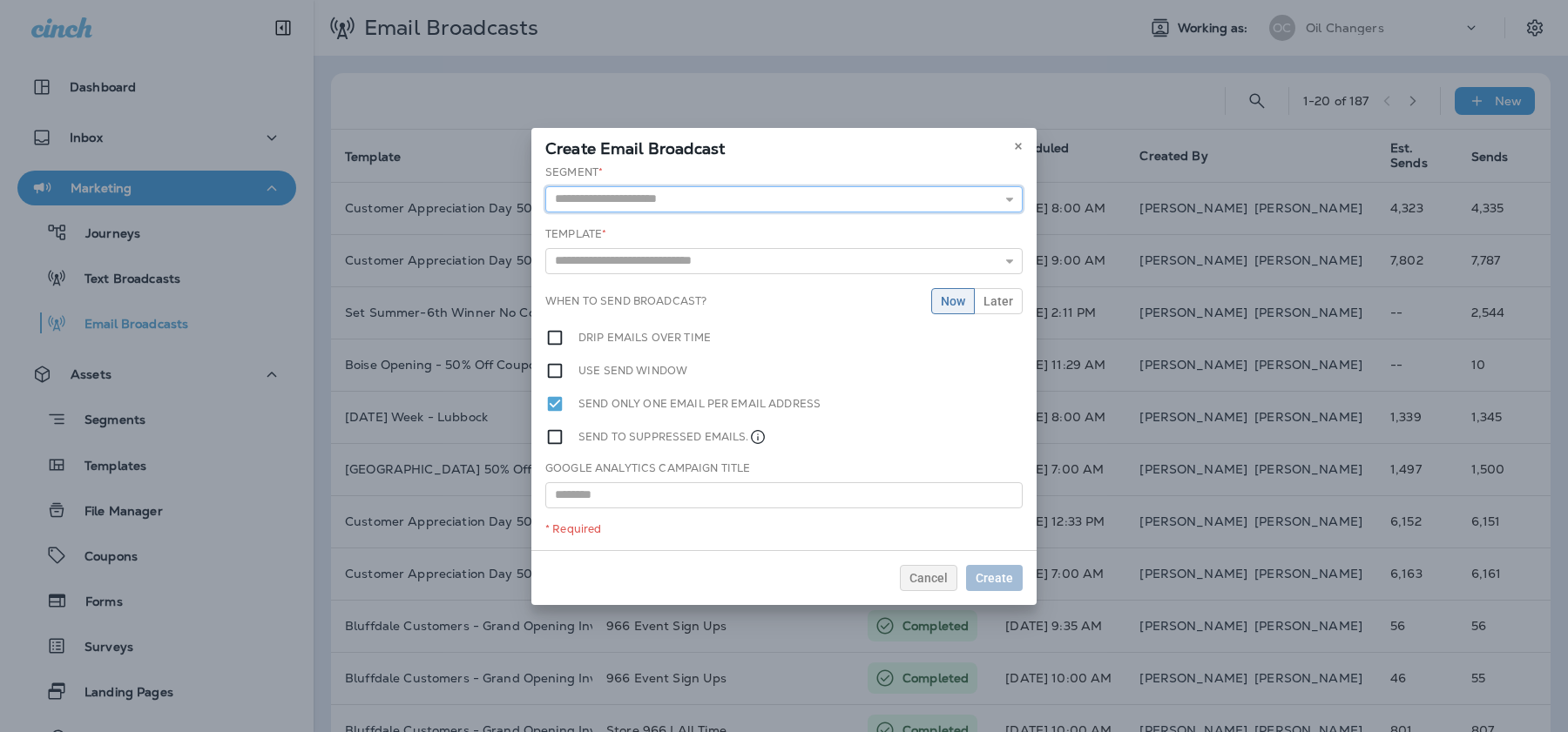
click at [640, 203] on input "text" at bounding box center [784, 199] width 477 height 26
type input "**********"
click at [725, 230] on div "**********" at bounding box center [784, 358] width 505 height 386
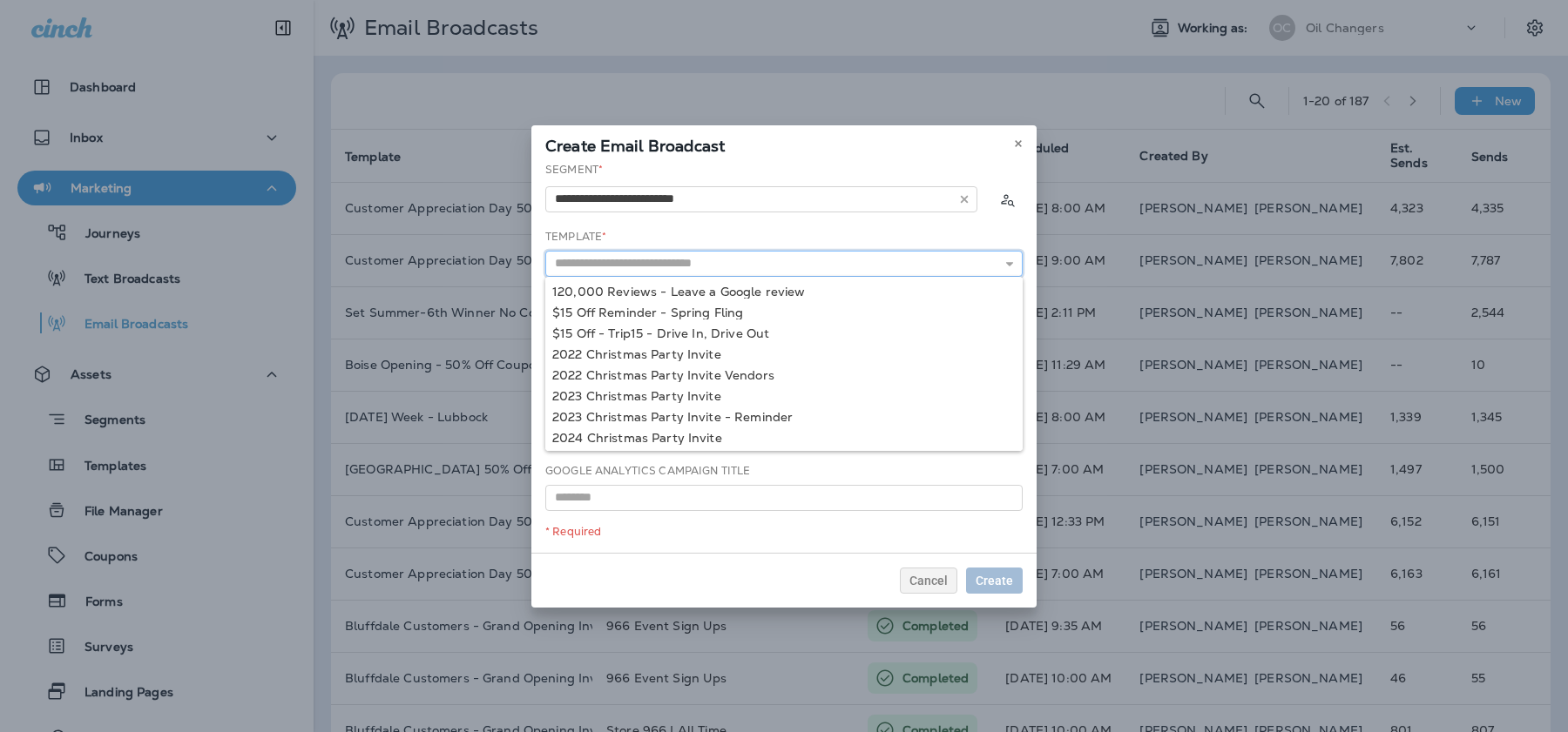
click at [657, 270] on input "text" at bounding box center [784, 264] width 477 height 26
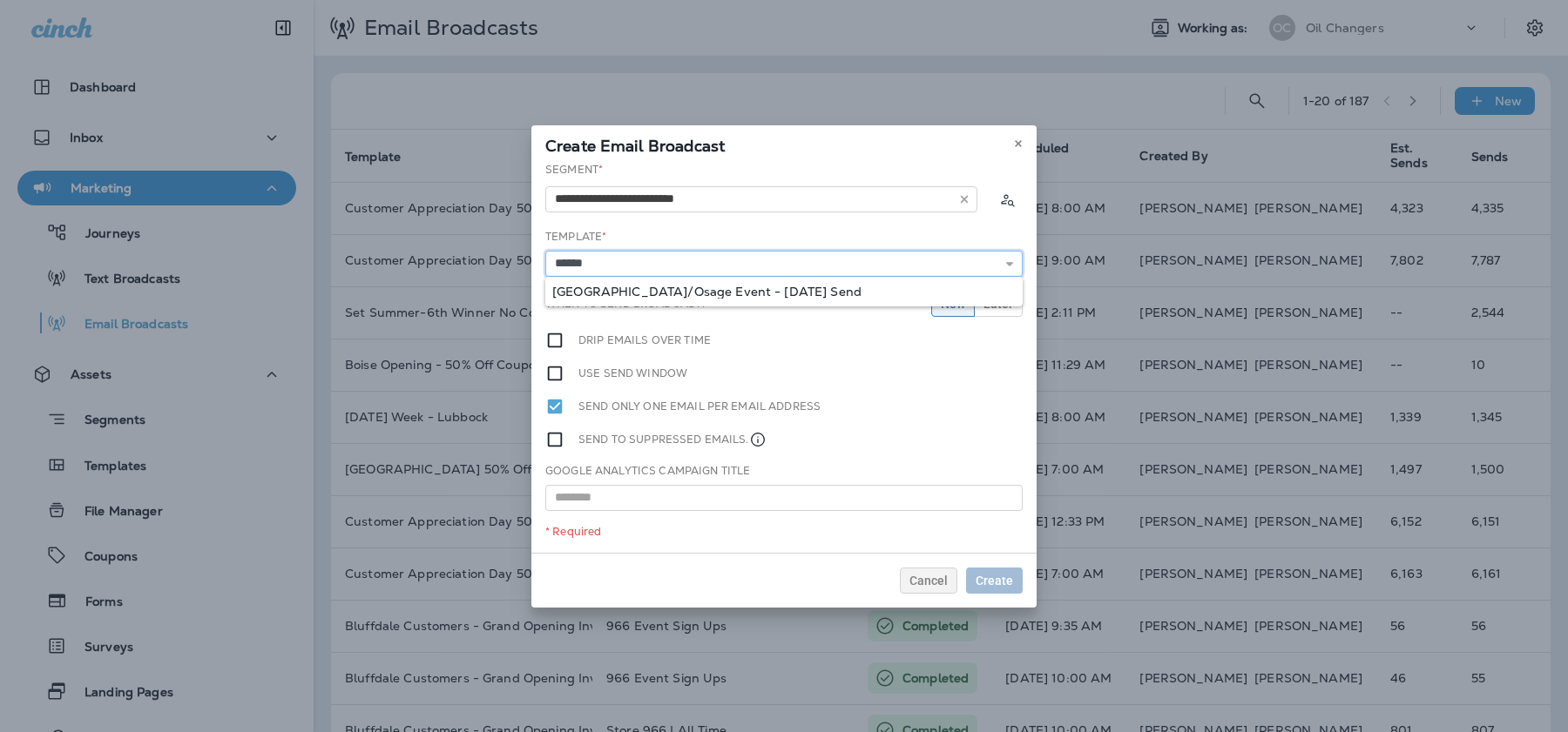
type input "**********"
click at [727, 293] on div "**********" at bounding box center [784, 357] width 505 height 391
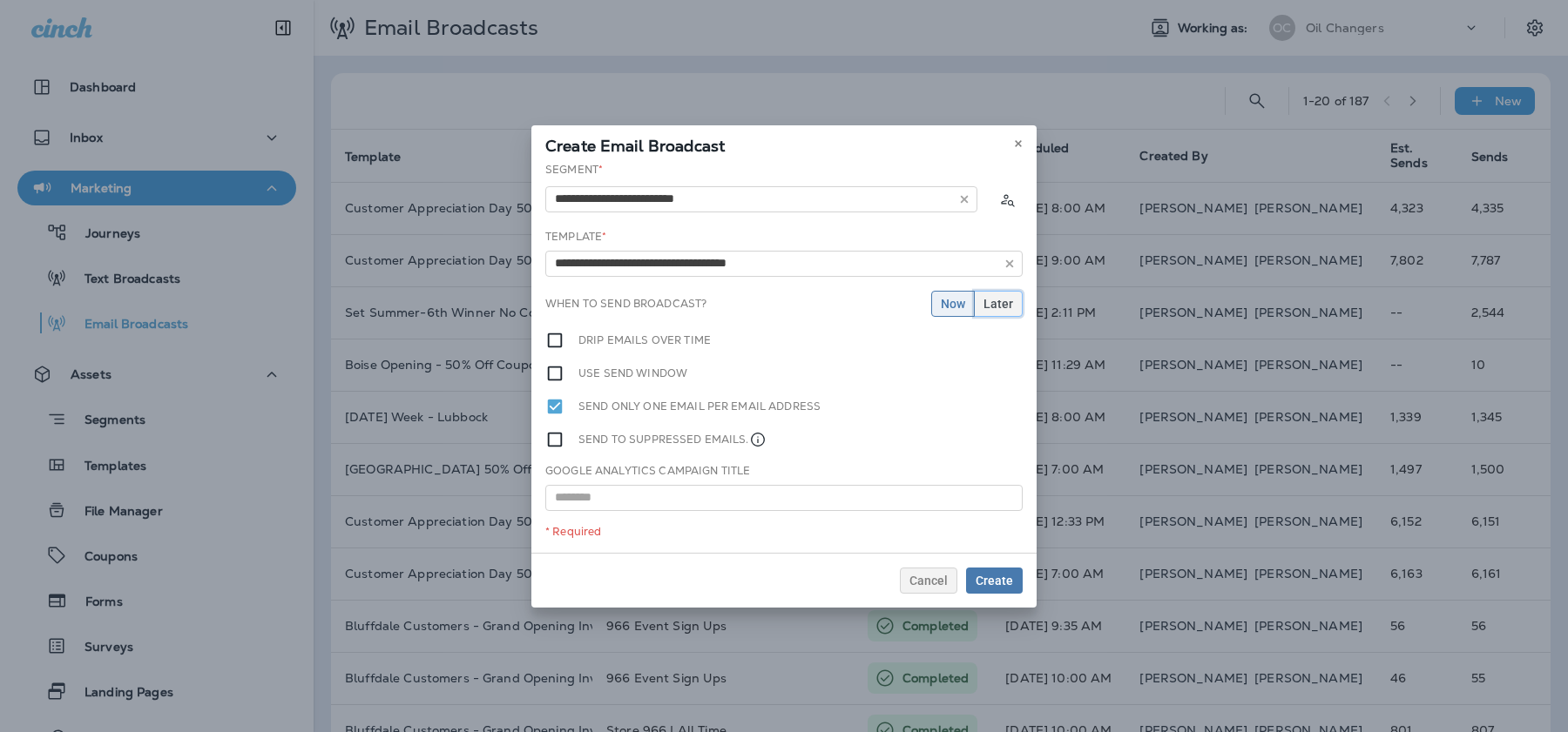
click at [1002, 305] on span "Later" at bounding box center [998, 303] width 30 height 13
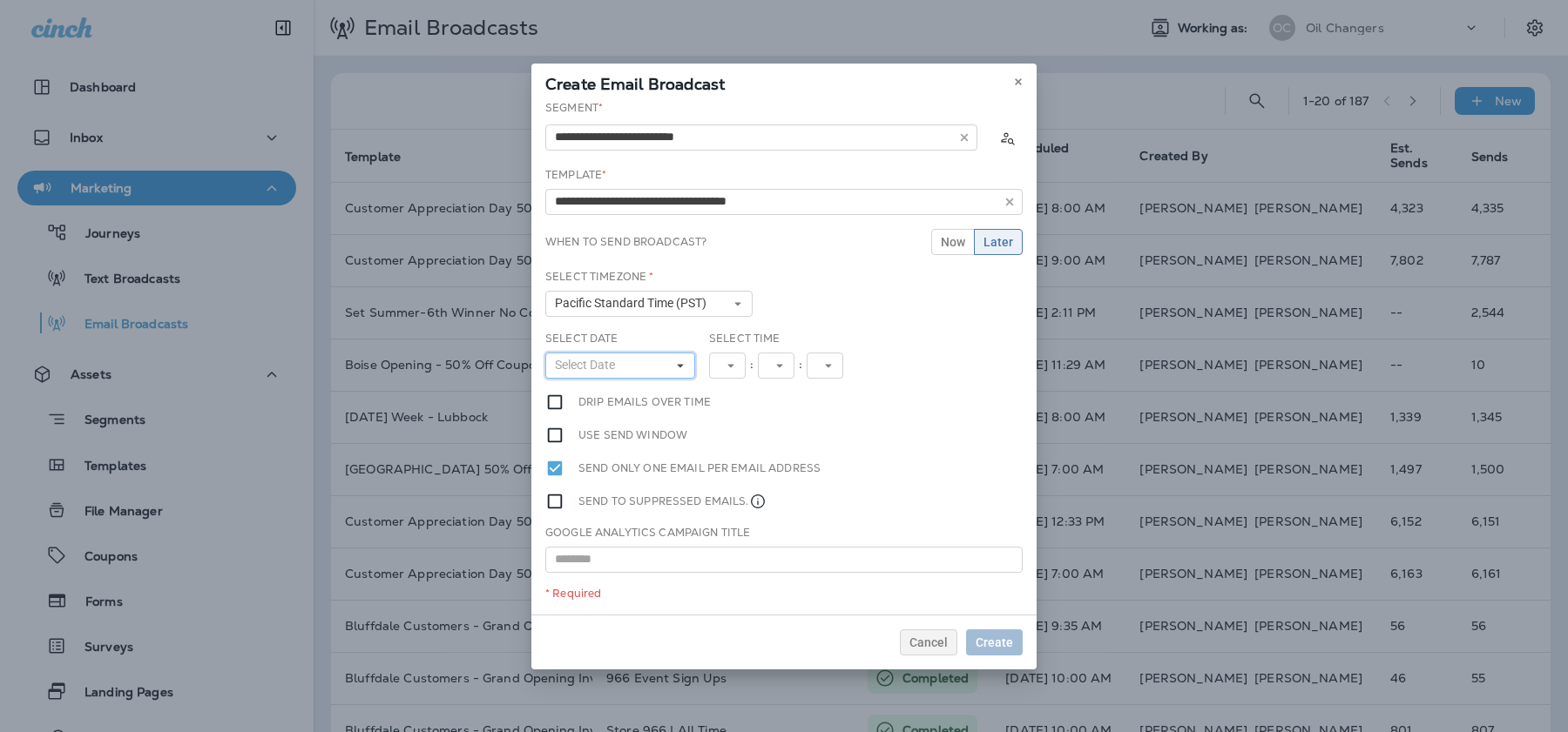
click at [685, 372] on button "Select Date" at bounding box center [620, 366] width 149 height 26
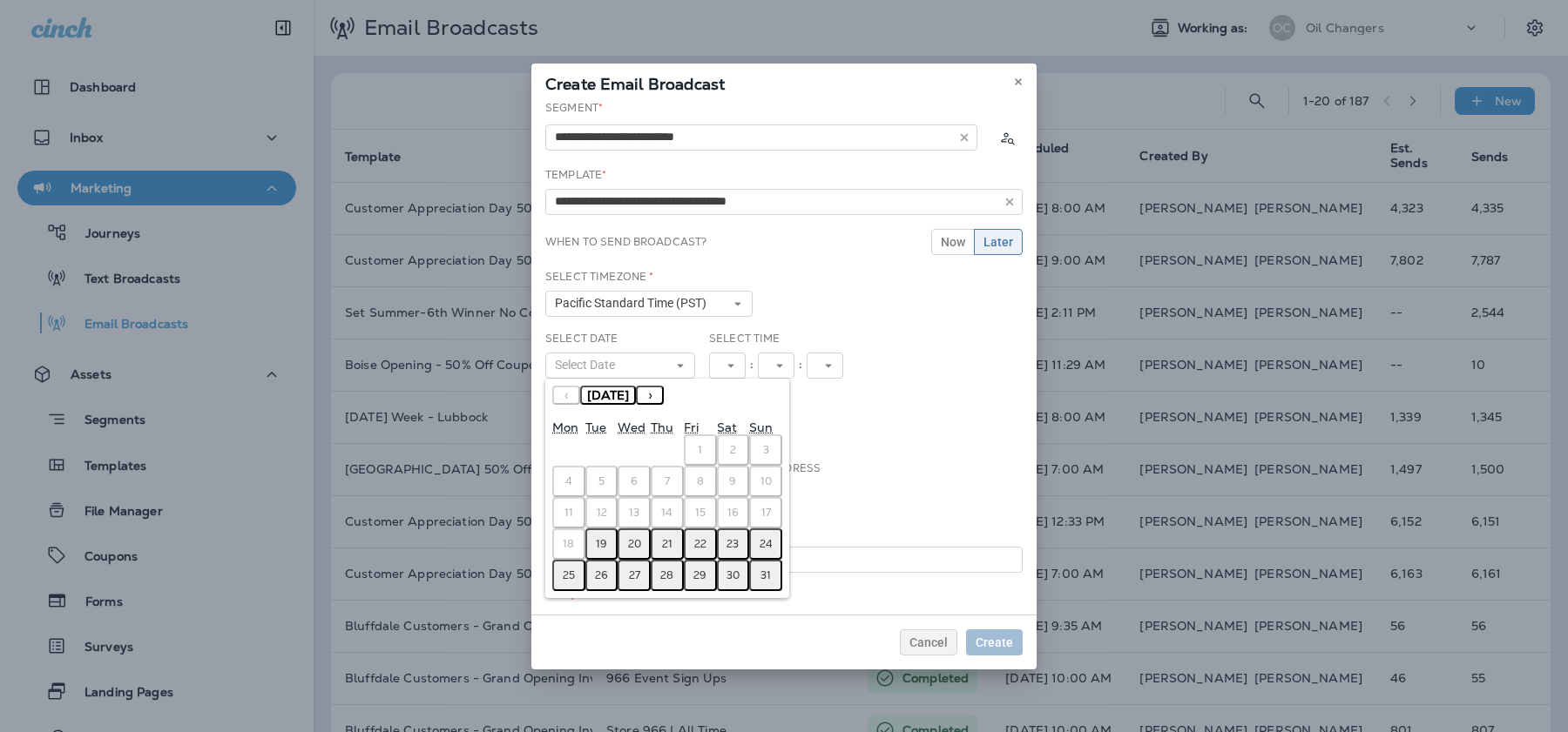
click at [637, 545] on abbr "20" at bounding box center [634, 544] width 13 height 14
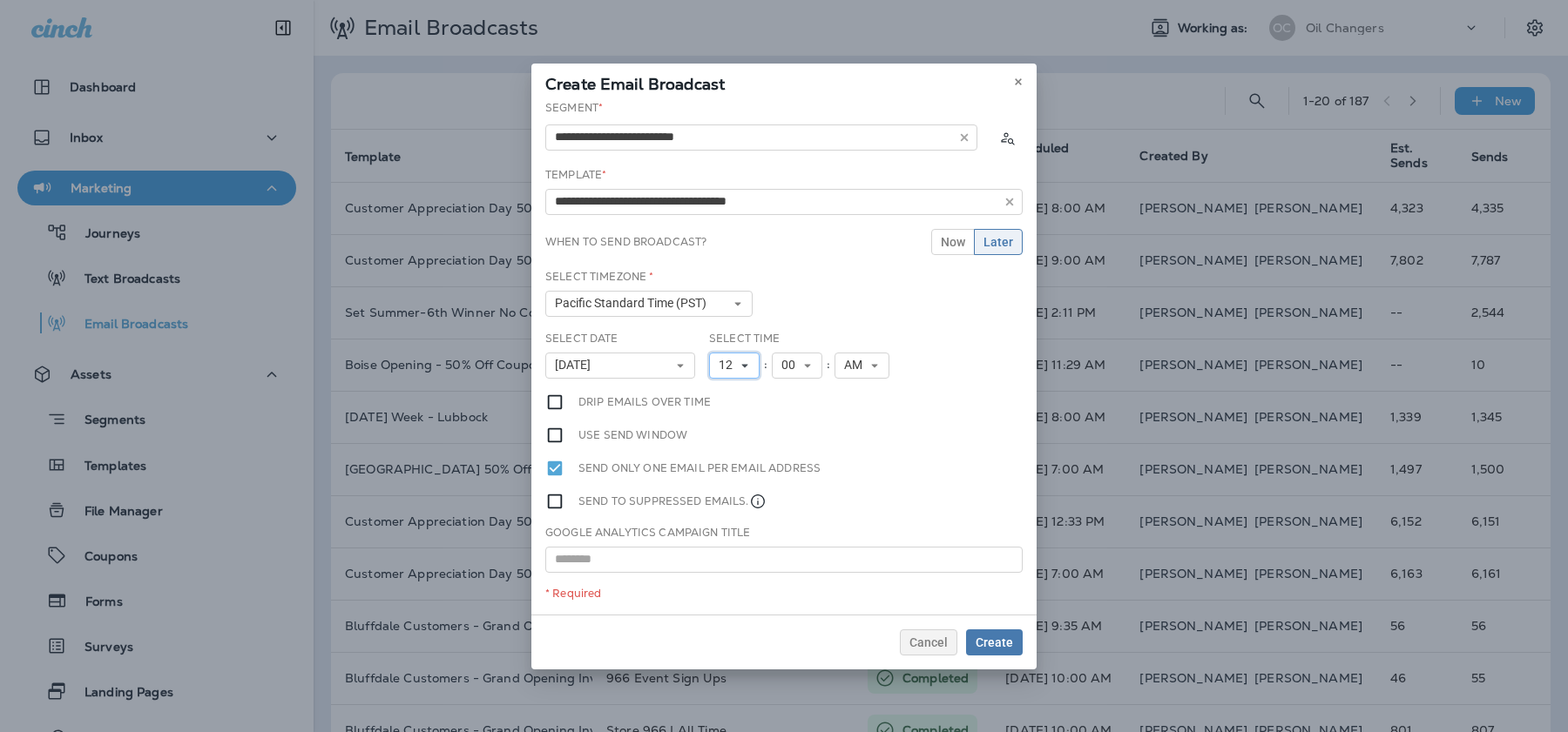
click at [745, 366] on icon at bounding box center [745, 366] width 11 height 11
click at [741, 512] on link "7" at bounding box center [734, 520] width 50 height 21
click at [1003, 645] on span "Create" at bounding box center [994, 643] width 38 height 13
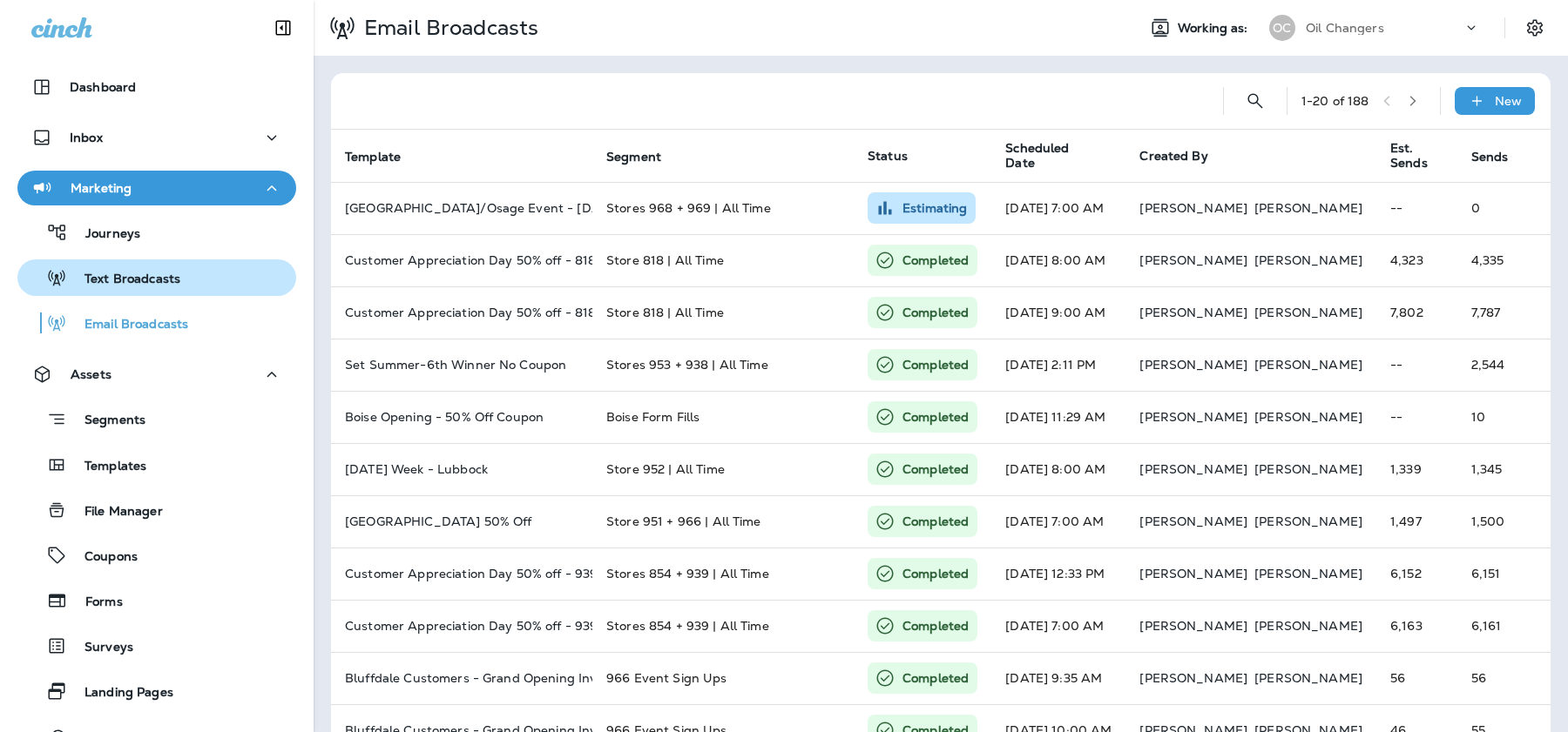
click at [138, 290] on div "Text Broadcasts" at bounding box center [102, 277] width 156 height 26
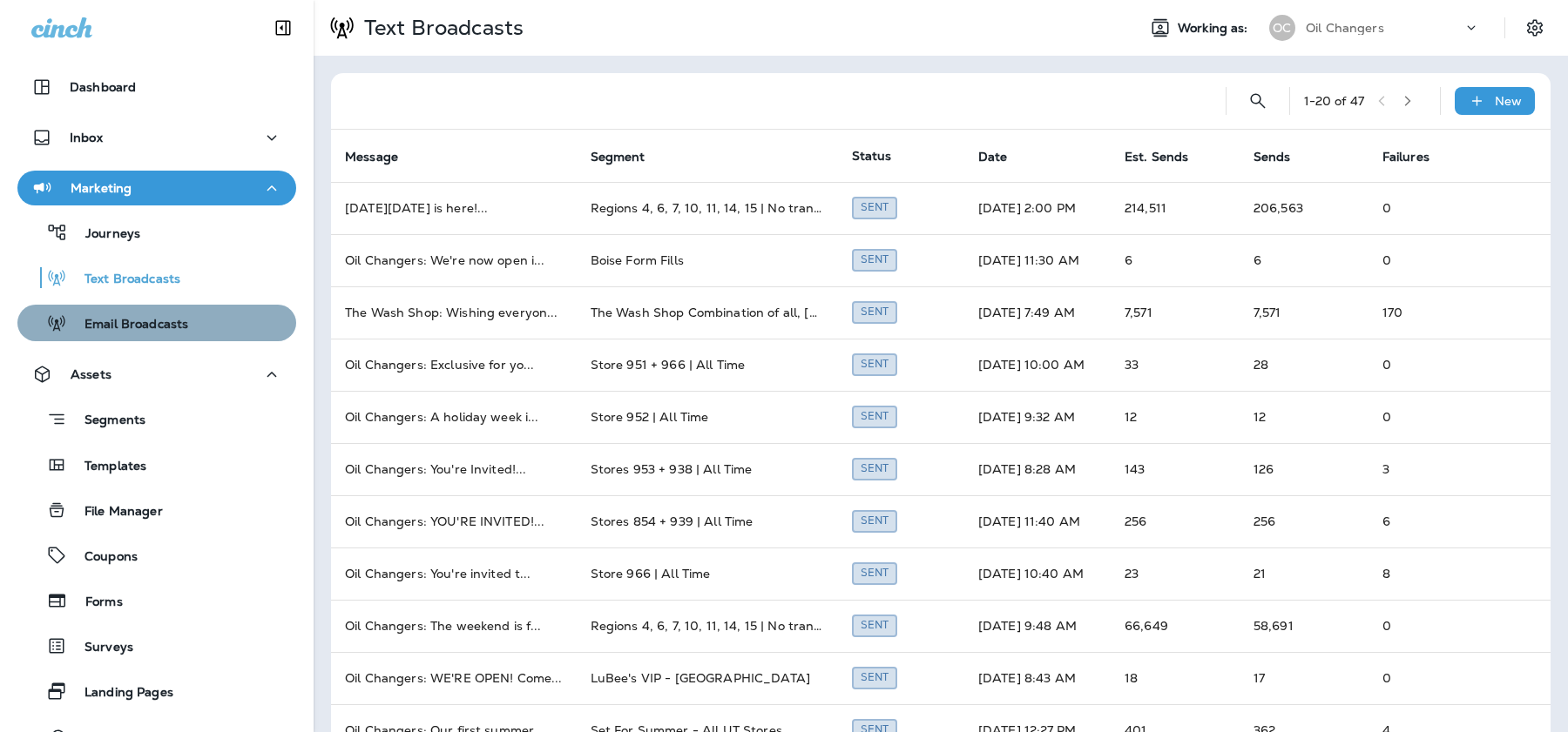
click at [136, 333] on p "Email Broadcasts" at bounding box center [127, 325] width 121 height 16
